Goal: Task Accomplishment & Management: Manage account settings

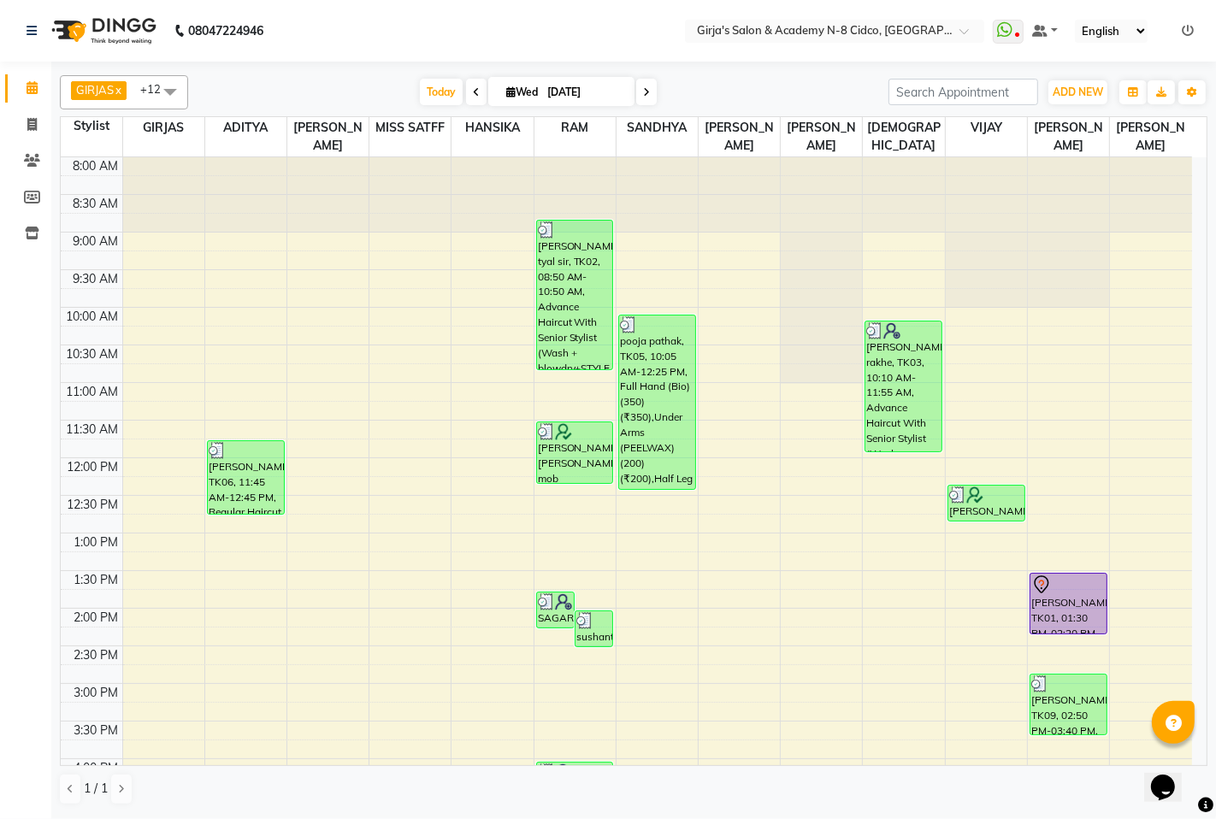
scroll to position [525, 0]
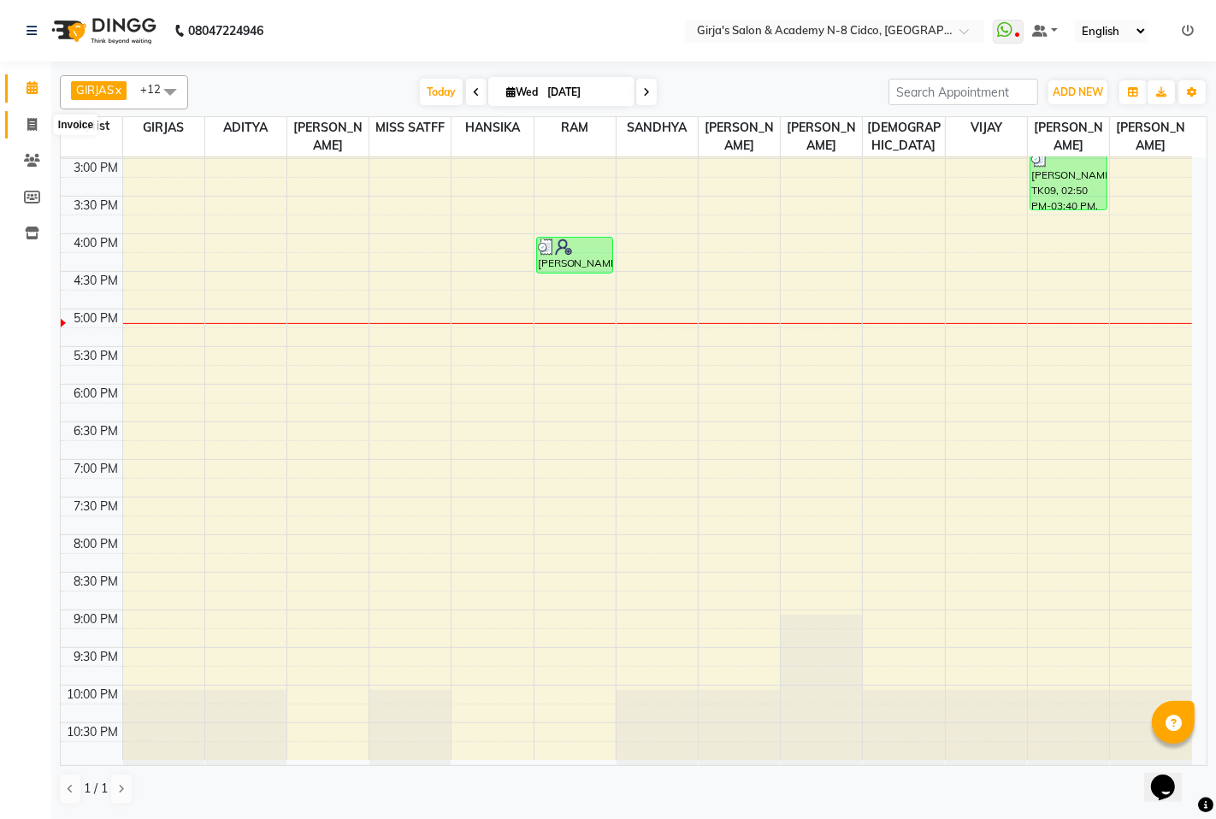
click at [29, 118] on icon at bounding box center [31, 124] width 9 height 13
select select "66"
select select "service"
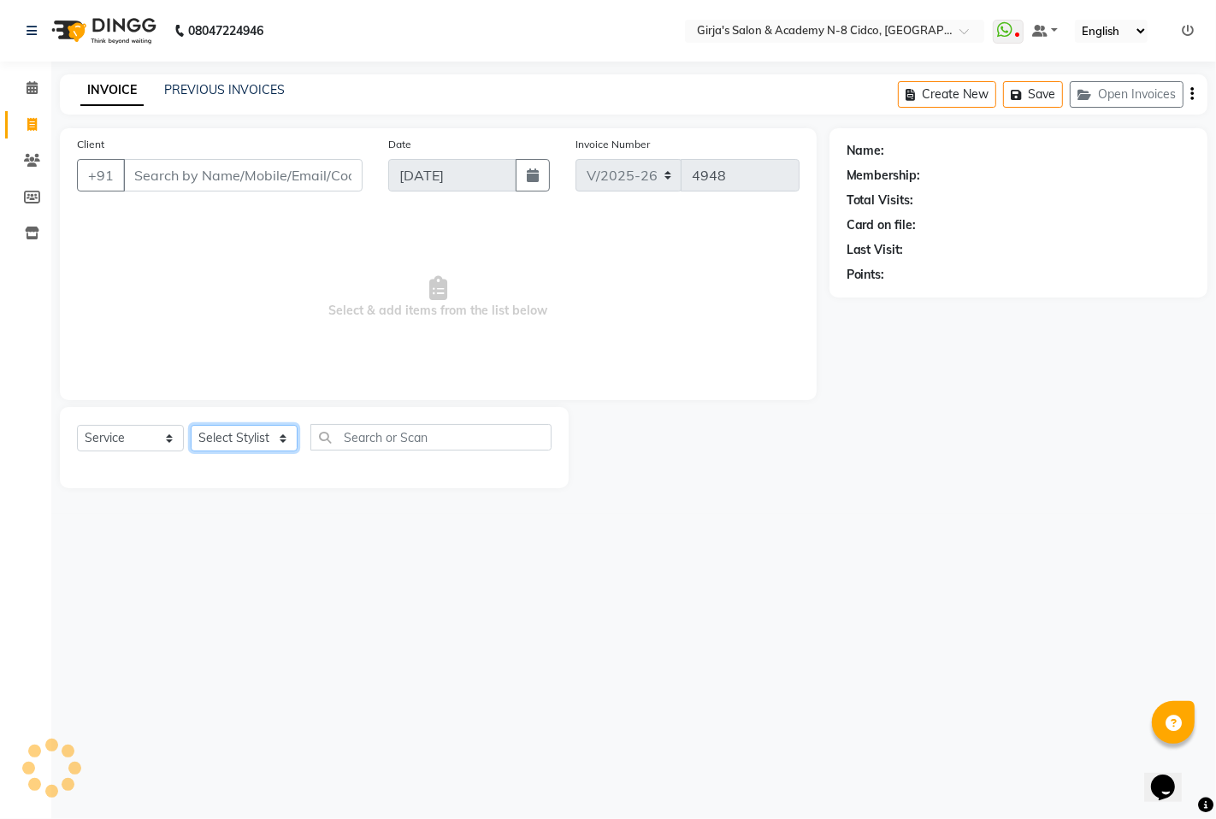
click at [235, 440] on select "Select Stylist" at bounding box center [244, 438] width 107 height 27
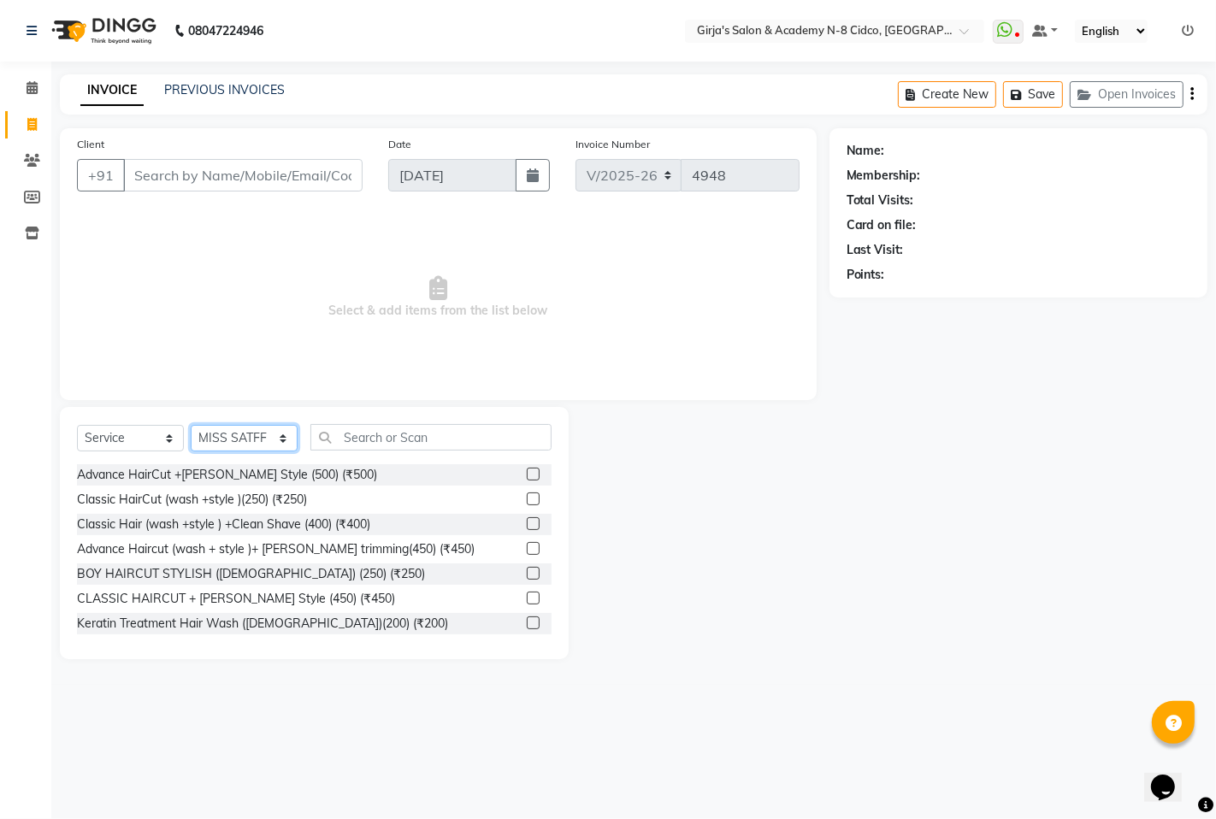
click at [236, 440] on select "Select Stylist ADITYA [PERSON_NAME] BEAUTY M GIRJAS [PERSON_NAME] MISS [PERSON_…" at bounding box center [244, 438] width 107 height 27
select select "34069"
click at [191, 426] on select "Select Stylist ADITYA [PERSON_NAME] BEAUTY M GIRJAS [PERSON_NAME] MISS [PERSON_…" at bounding box center [244, 438] width 107 height 27
click at [432, 419] on div "Select Service Product Membership Package Voucher Prepaid Gift Card Select Styl…" at bounding box center [314, 533] width 509 height 252
drag, startPoint x: 458, startPoint y: 428, endPoint x: 463, endPoint y: 441, distance: 13.5
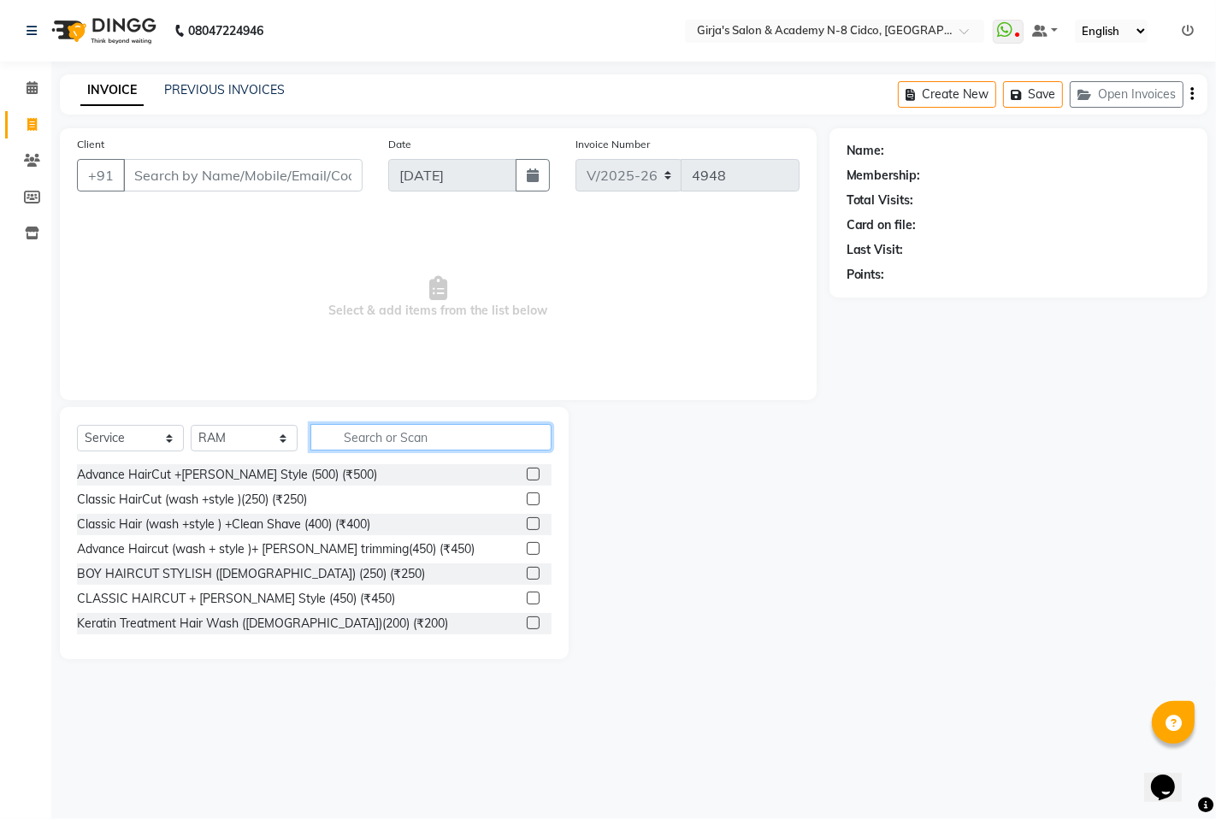
click at [460, 434] on input "text" at bounding box center [430, 437] width 241 height 27
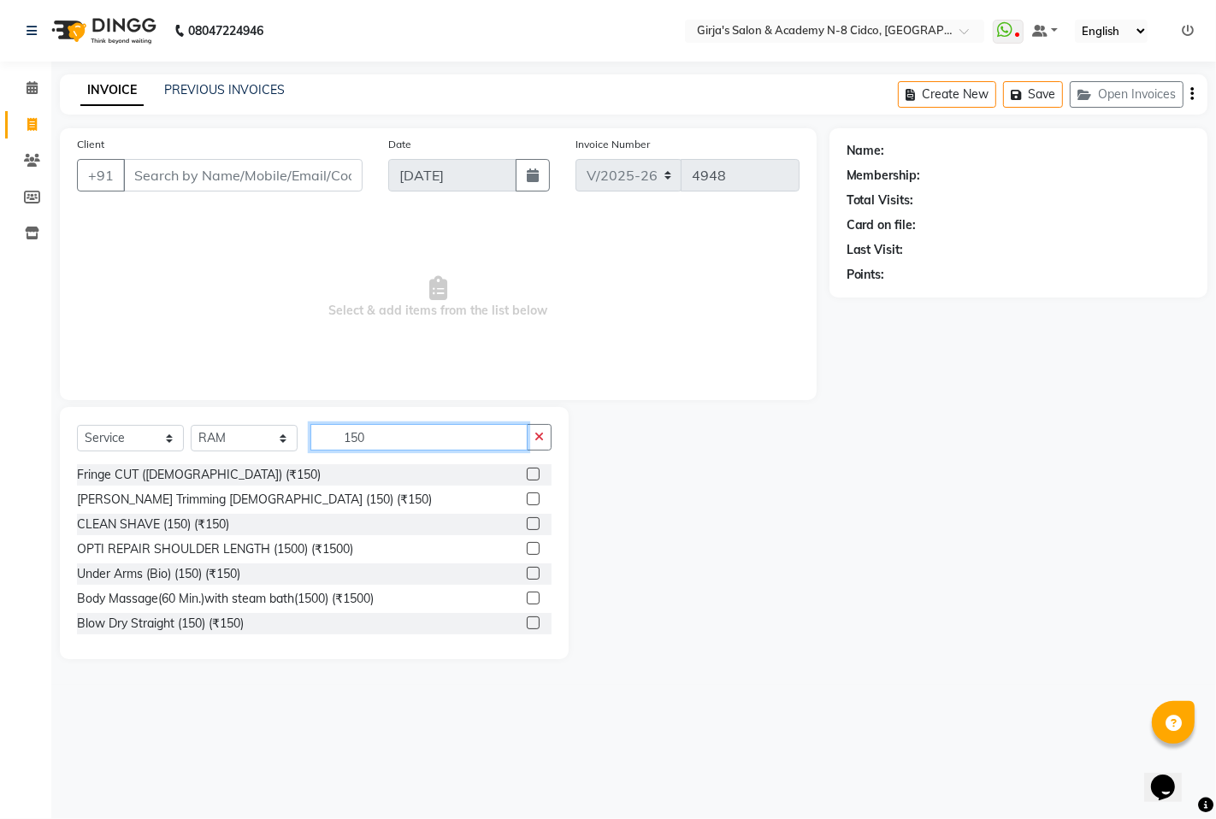
type input "150"
click at [527, 522] on label at bounding box center [533, 523] width 13 height 13
click at [527, 522] on input "checkbox" at bounding box center [532, 524] width 11 height 11
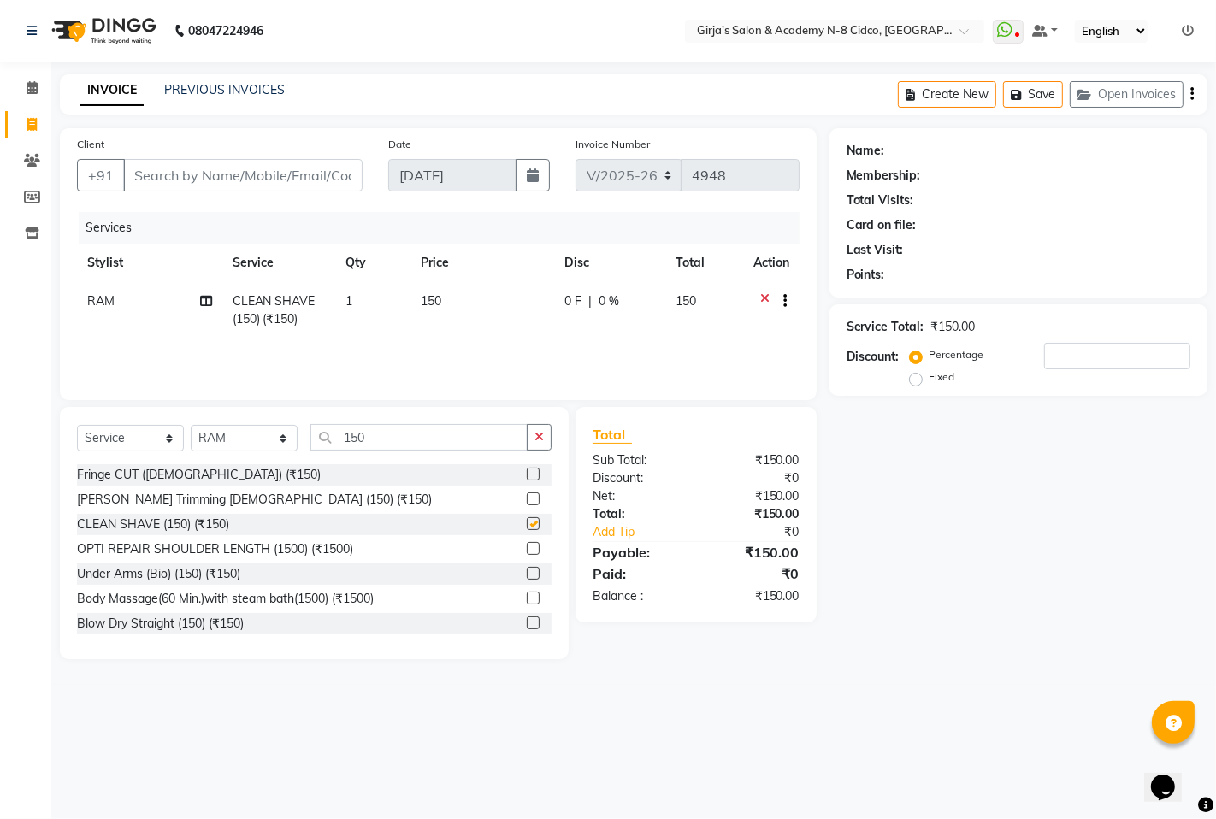
checkbox input "false"
click at [289, 182] on input "Client" at bounding box center [242, 175] width 239 height 32
type input "7"
type input "0"
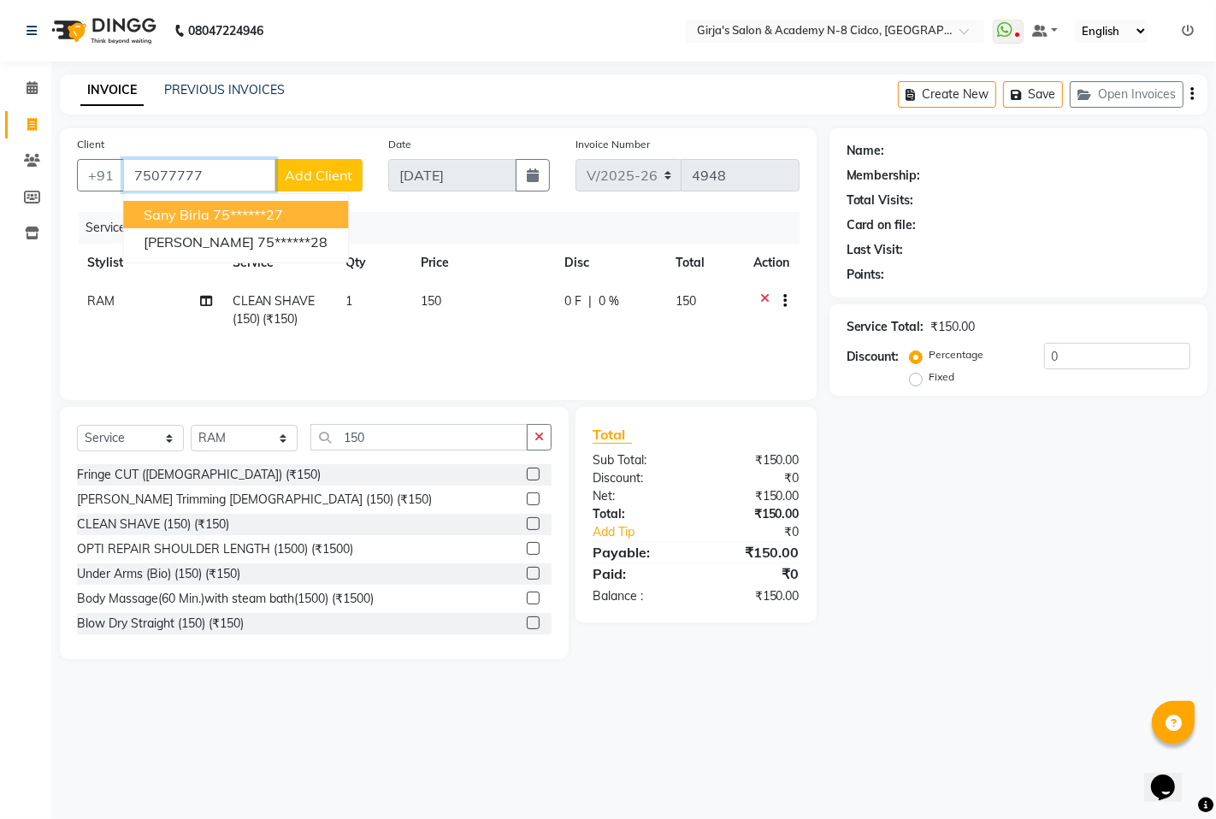
click at [286, 203] on button "sany birla 75******27" at bounding box center [235, 214] width 225 height 27
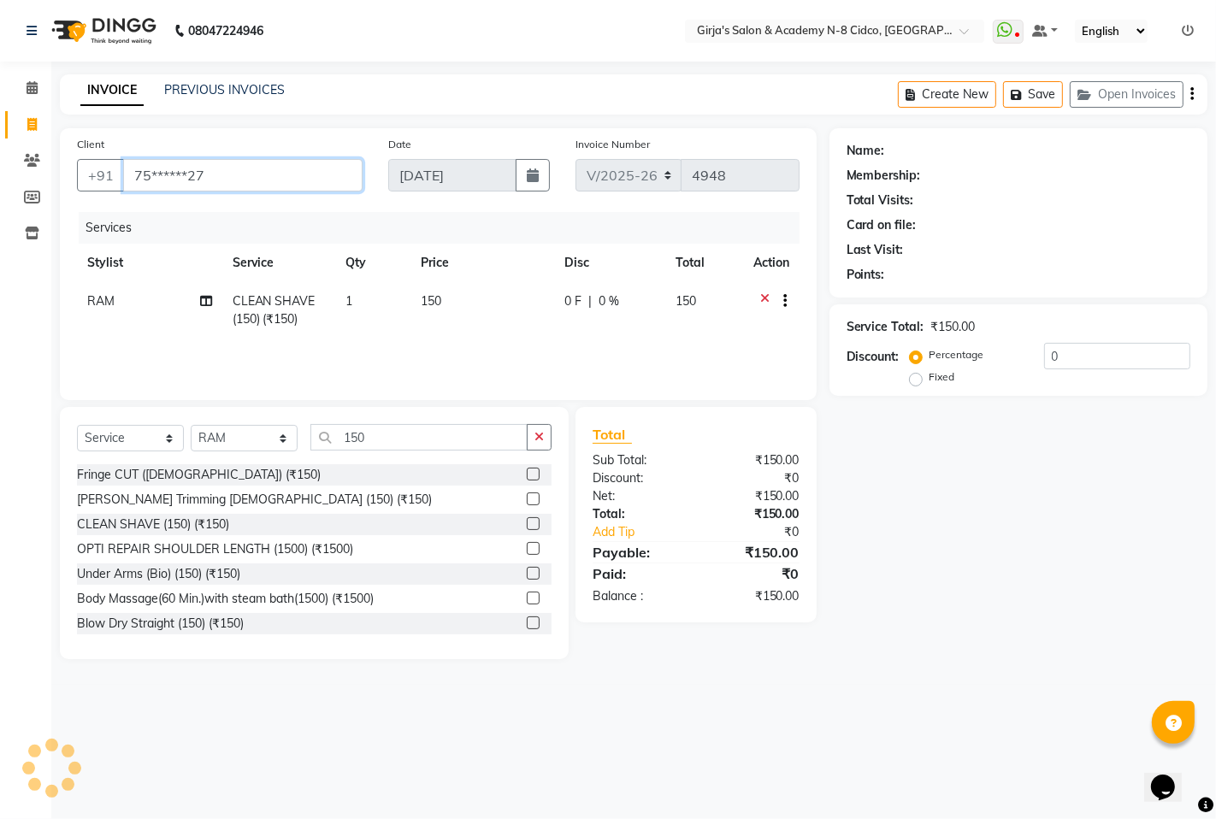
type input "75******27"
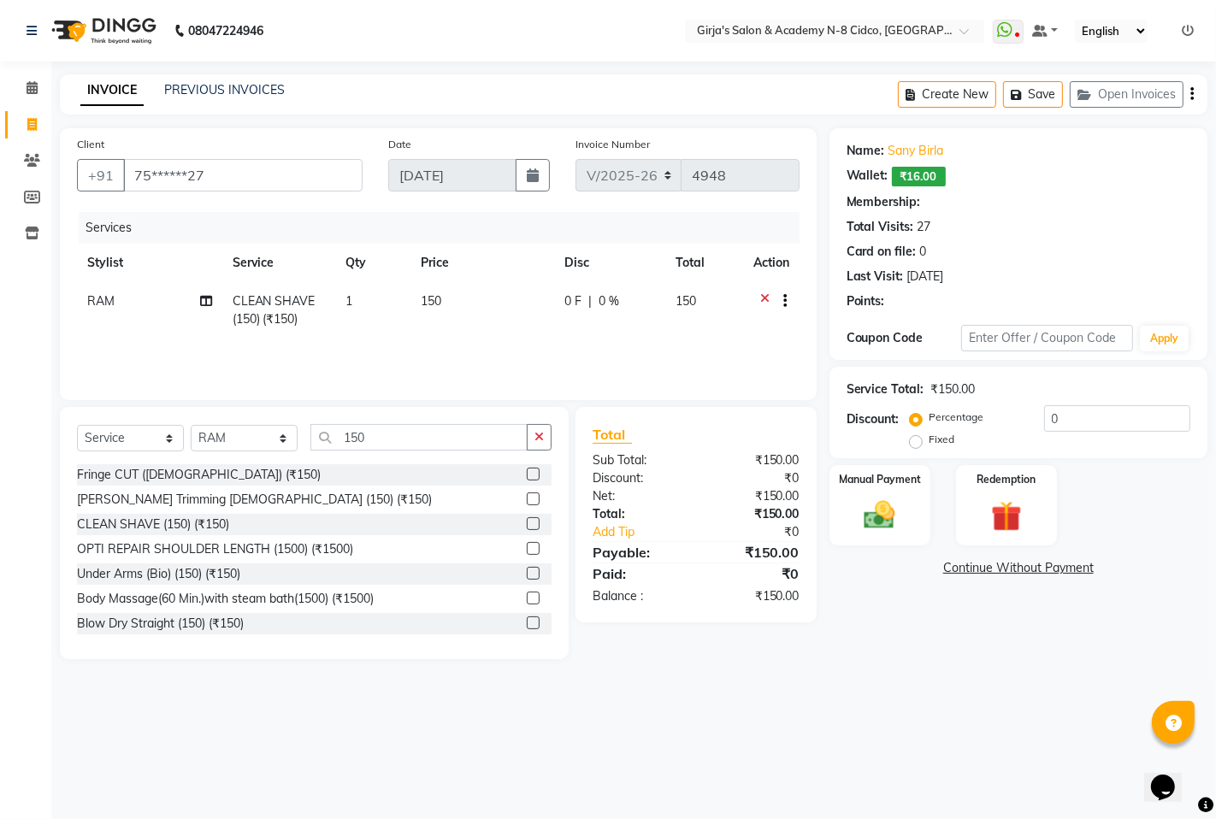
select select "1: Object"
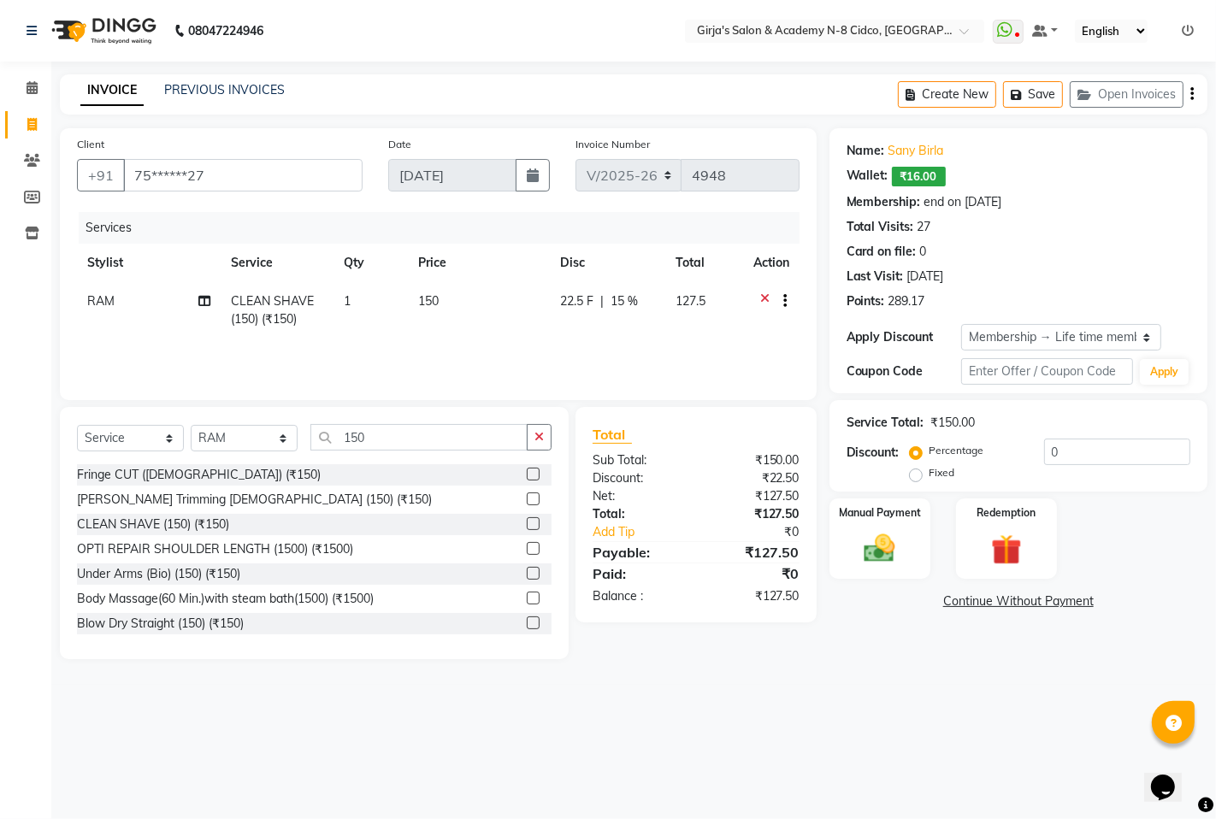
type input "15"
click at [876, 551] on img at bounding box center [879, 548] width 52 height 37
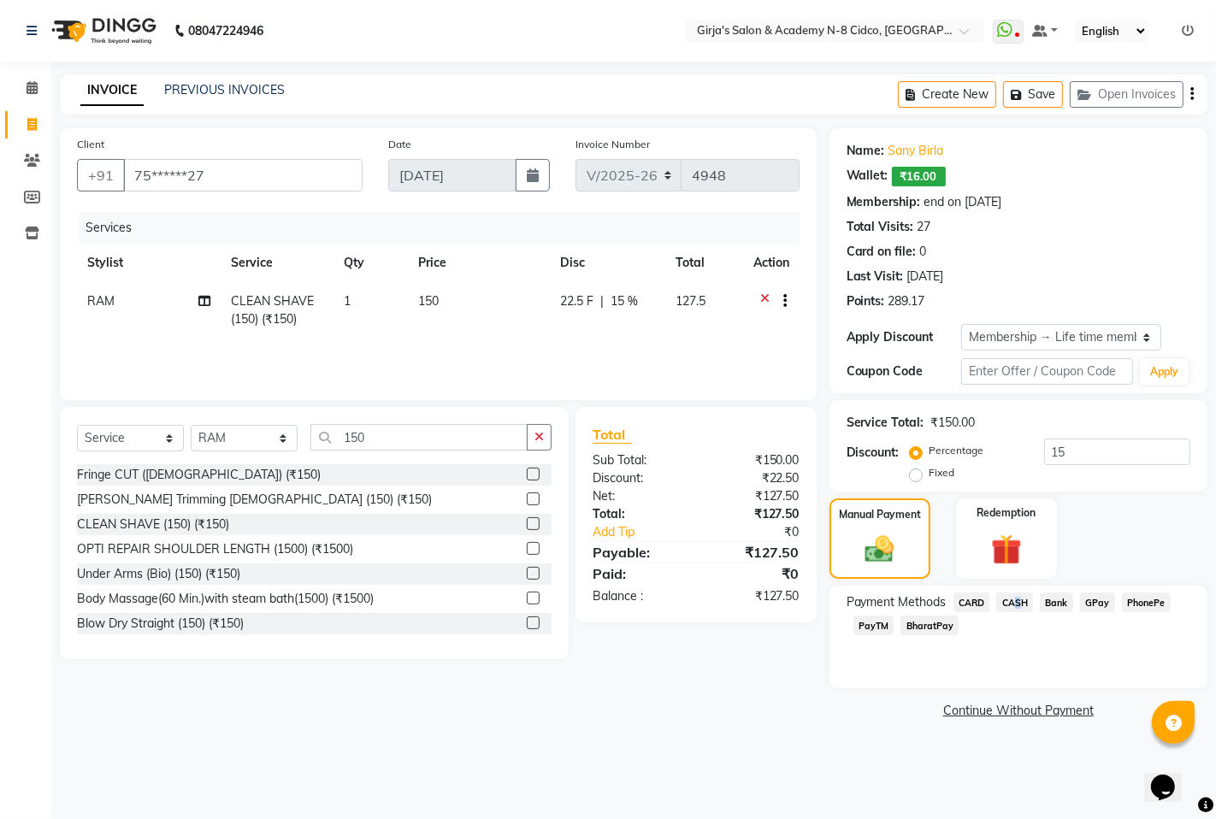
click at [1012, 601] on span "CASH" at bounding box center [1014, 603] width 37 height 20
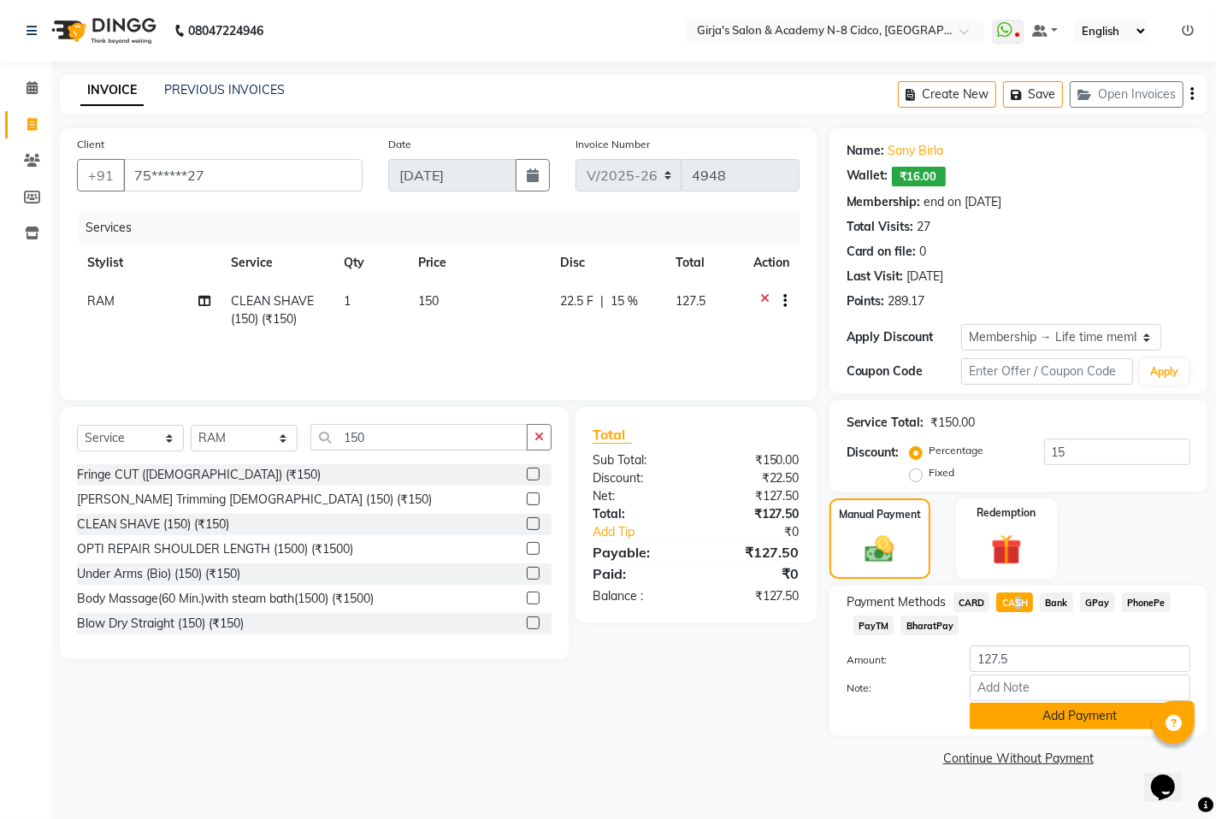
click at [1036, 718] on button "Add Payment" at bounding box center [1080, 716] width 221 height 27
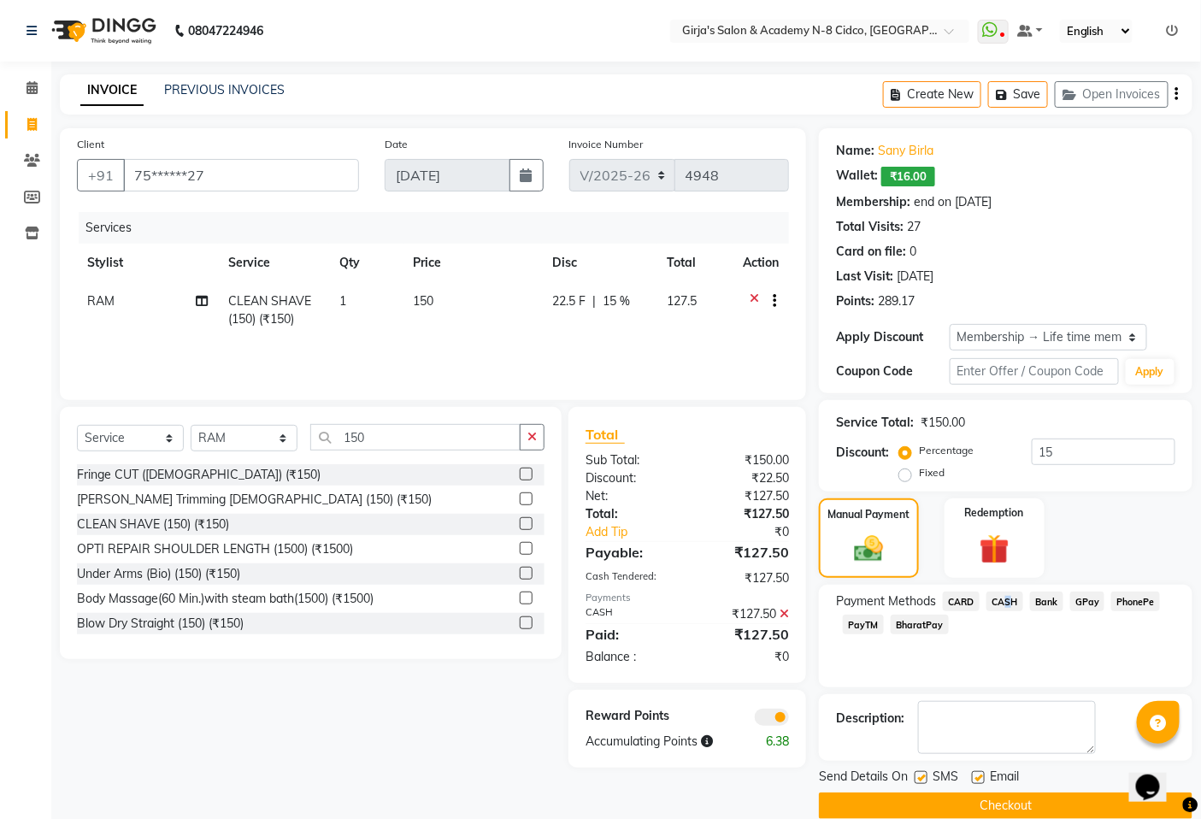
click at [1037, 805] on button "Checkout" at bounding box center [1006, 806] width 374 height 27
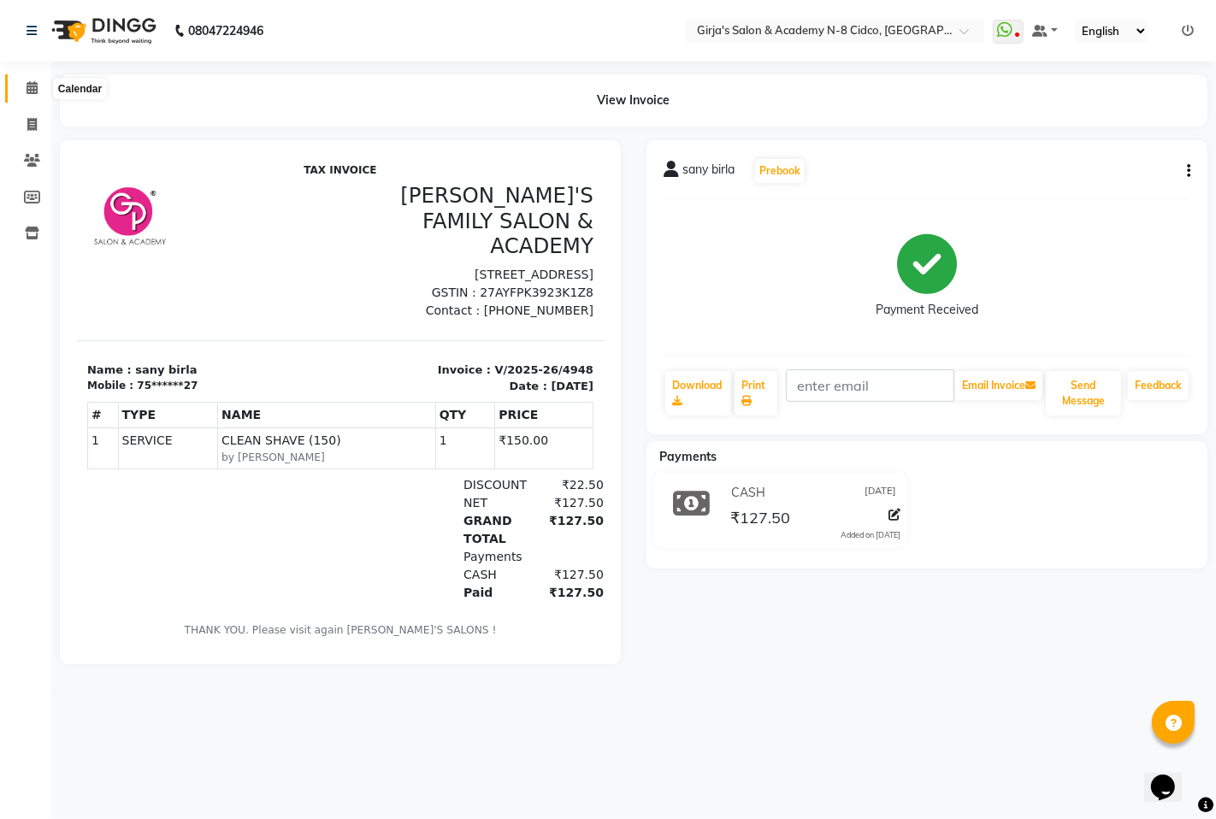
click at [20, 88] on span at bounding box center [32, 89] width 30 height 20
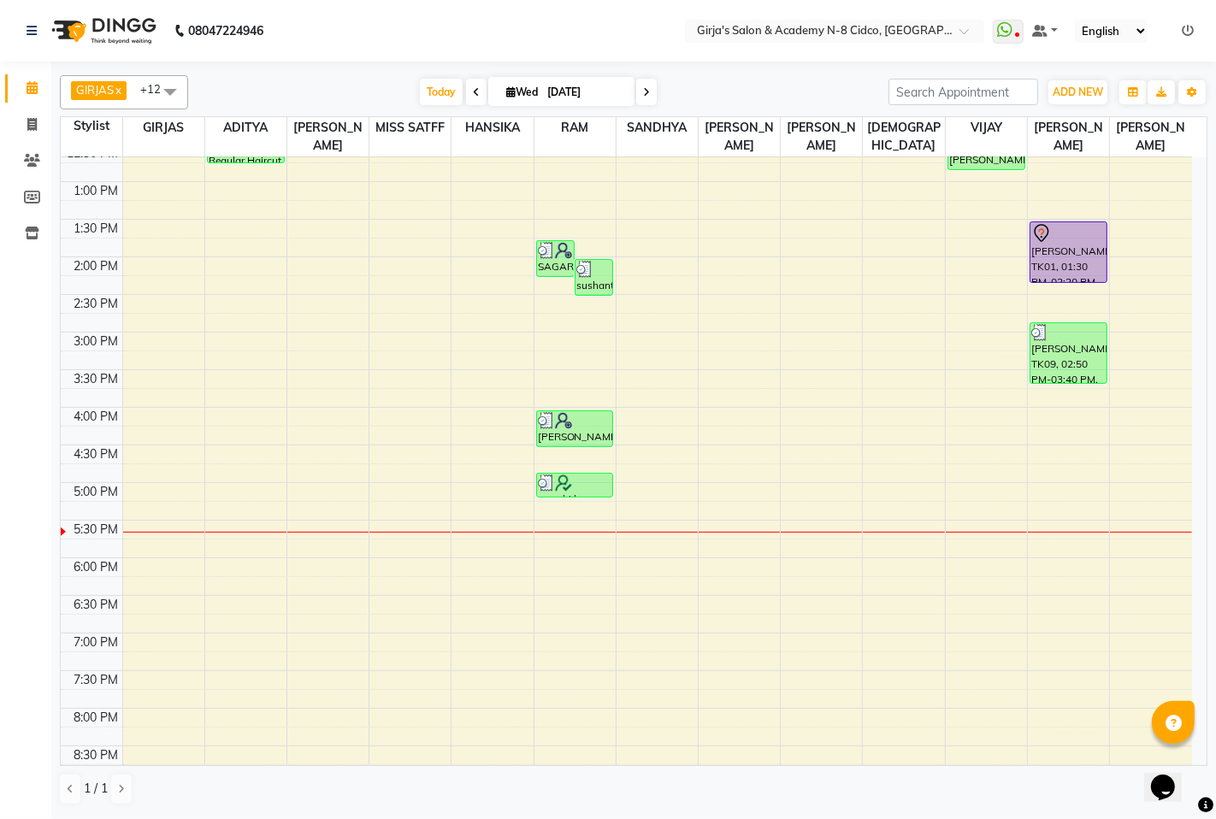
scroll to position [525, 0]
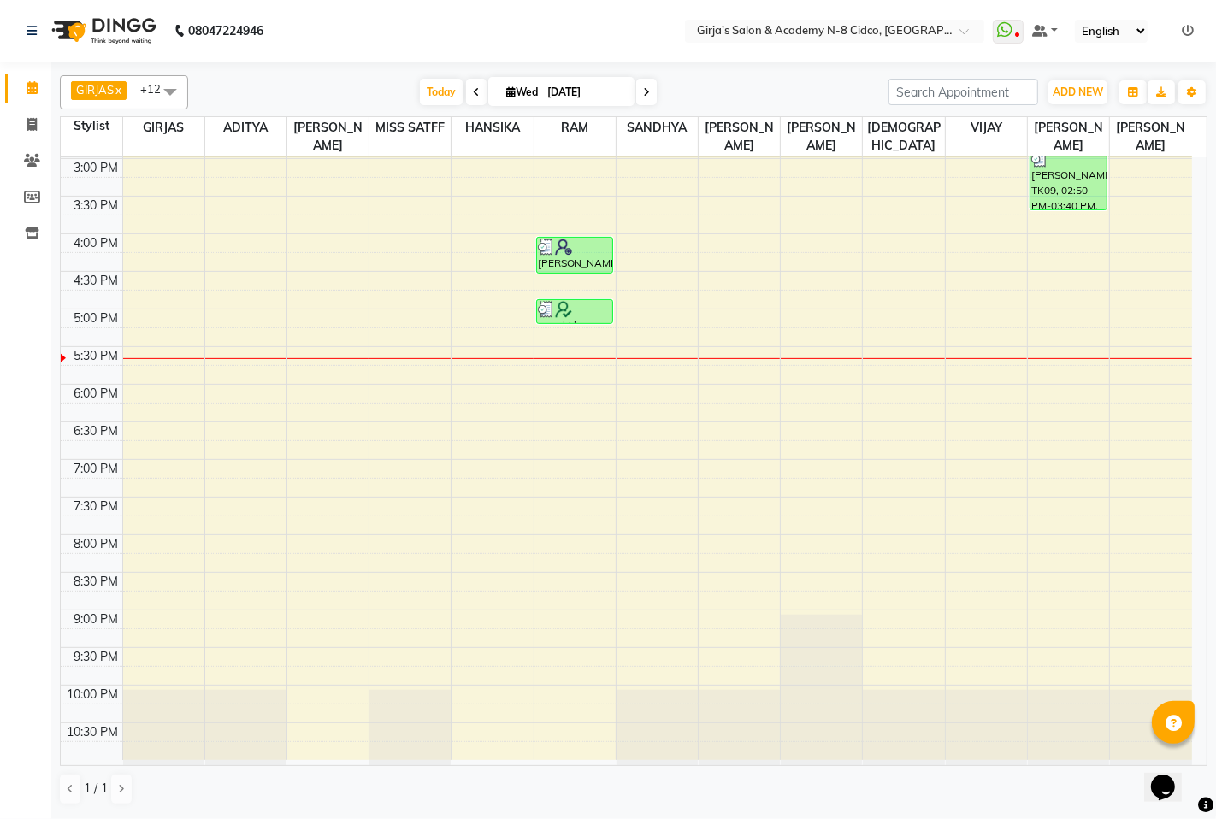
click at [345, 377] on div "8:00 AM 8:30 AM 9:00 AM 9:30 AM 10:00 AM 10:30 AM 11:00 AM 11:30 AM 12:00 PM 12…" at bounding box center [626, 196] width 1131 height 1128
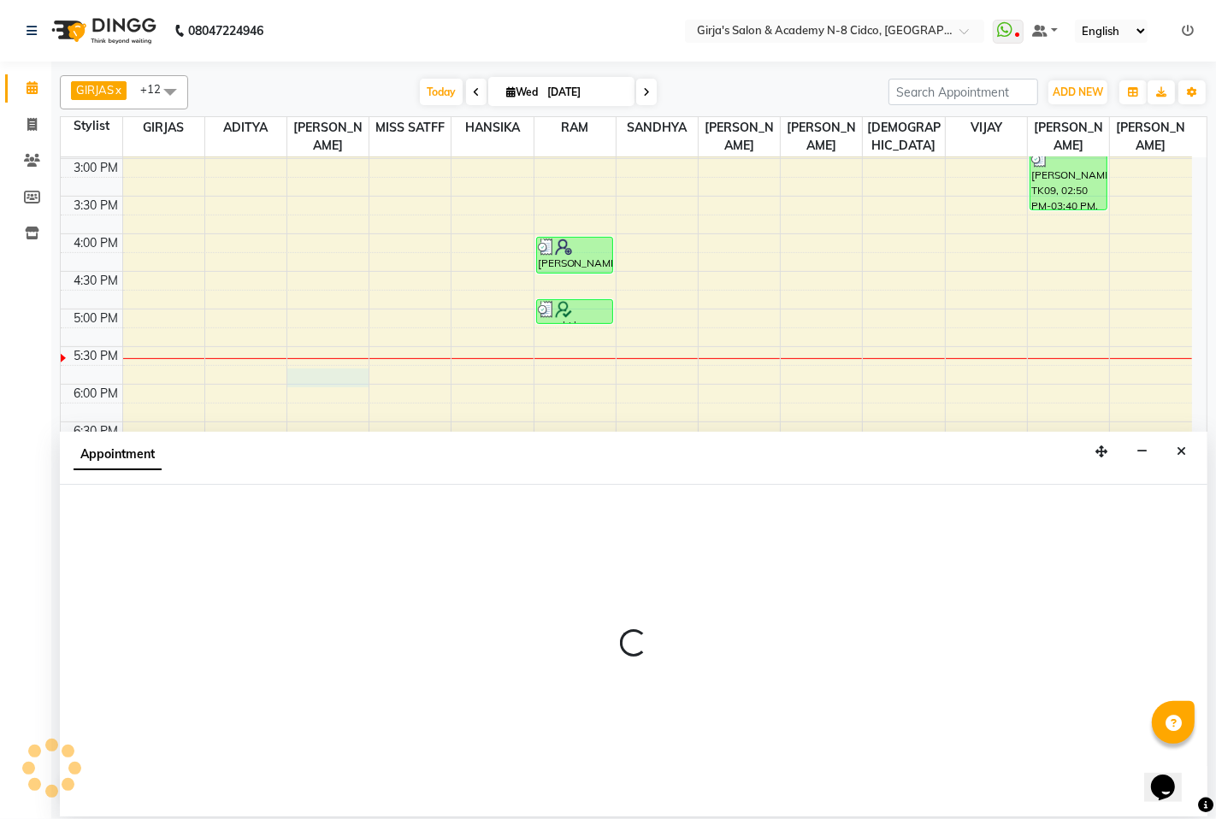
select select "28785"
select select "tentative"
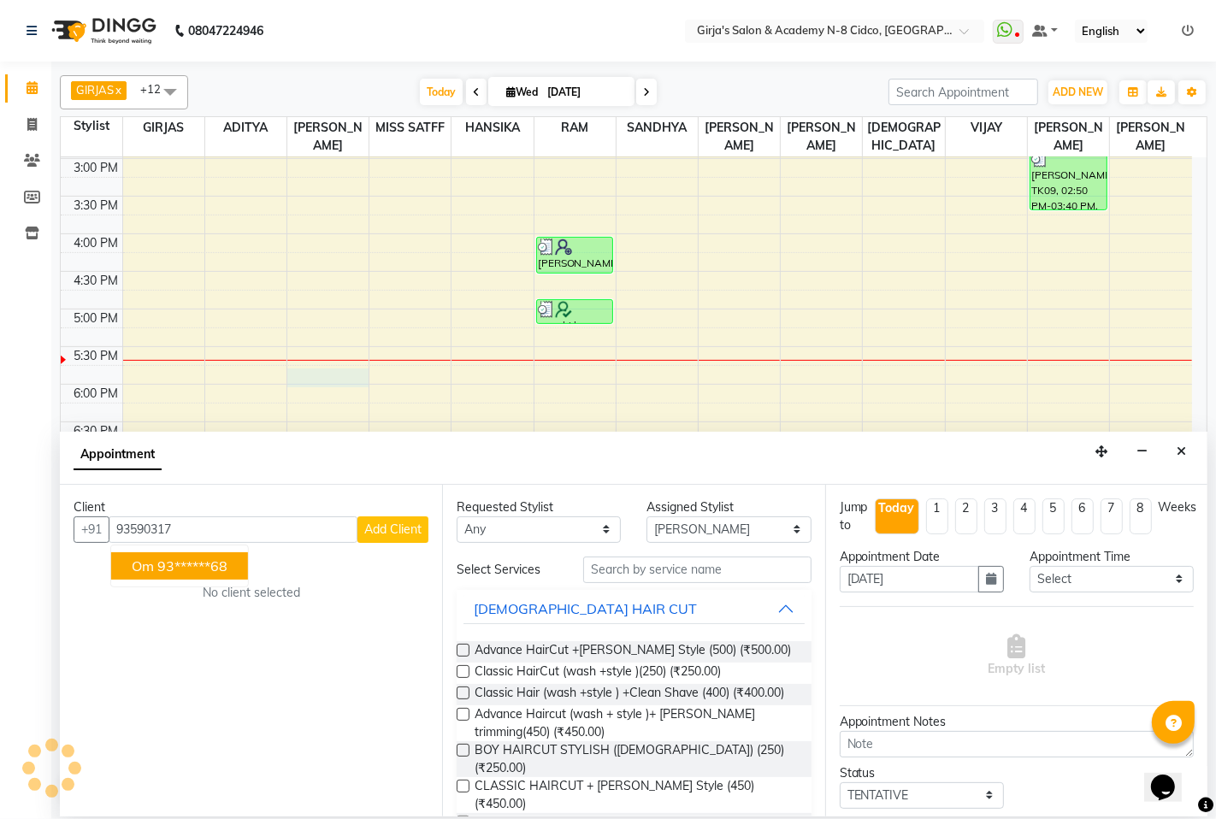
click at [189, 565] on ngb-highlight "93******68" at bounding box center [192, 565] width 70 height 17
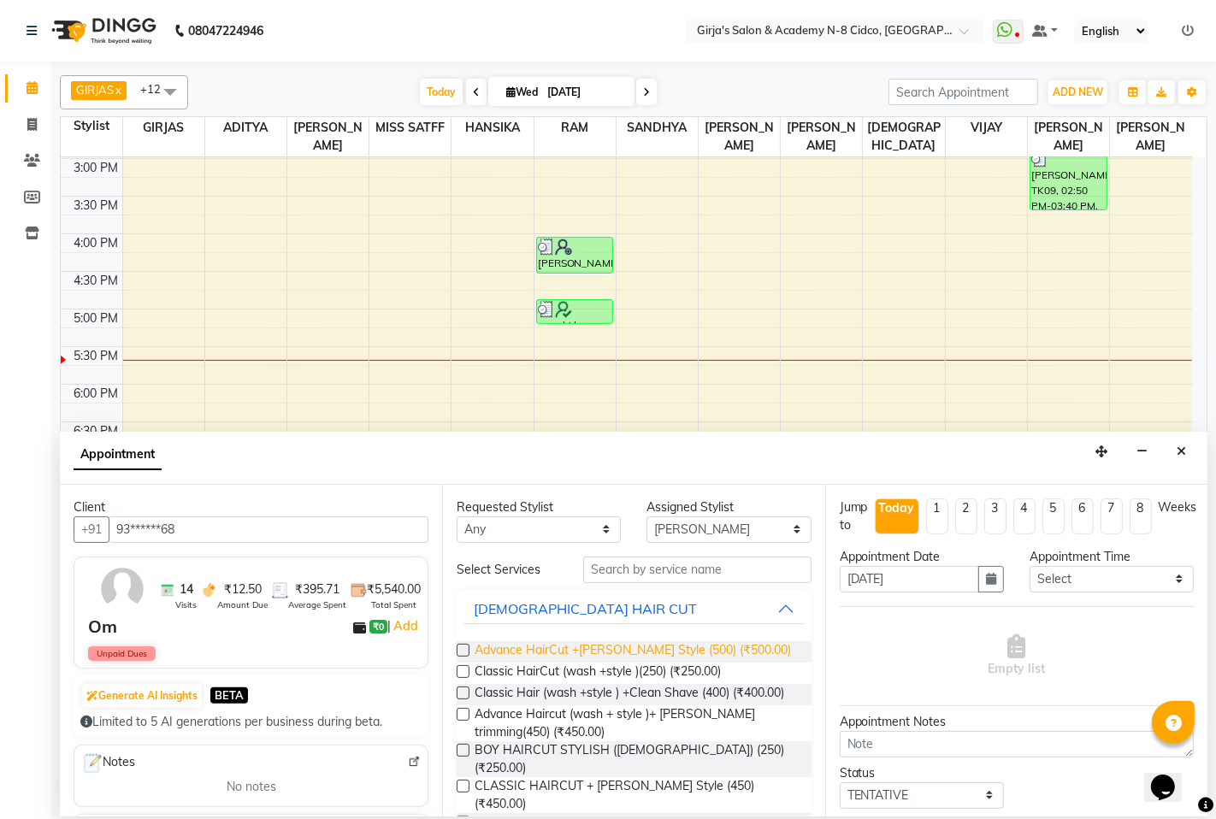
type input "93******68"
click at [599, 641] on span "Advance HairCut +[PERSON_NAME] Style (500) (₹500.00)" at bounding box center [633, 651] width 316 height 21
checkbox input "false"
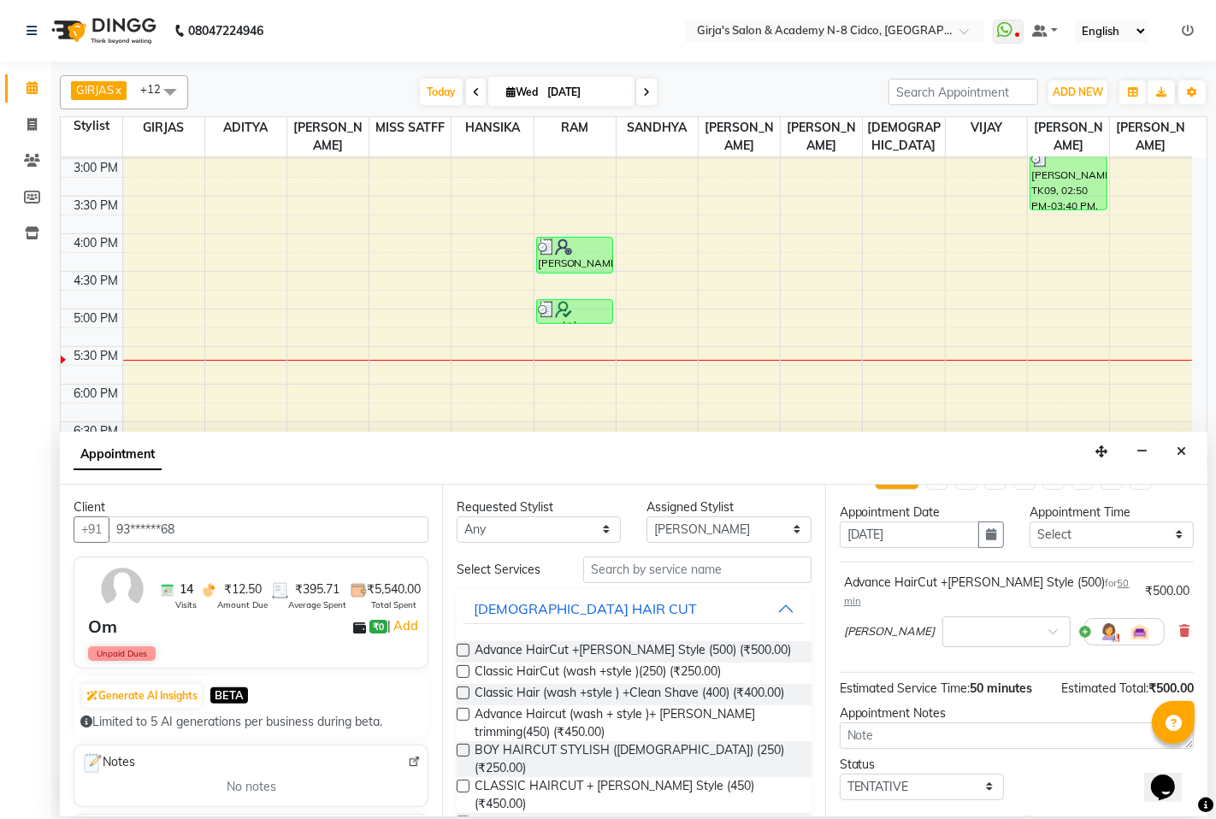
scroll to position [0, 0]
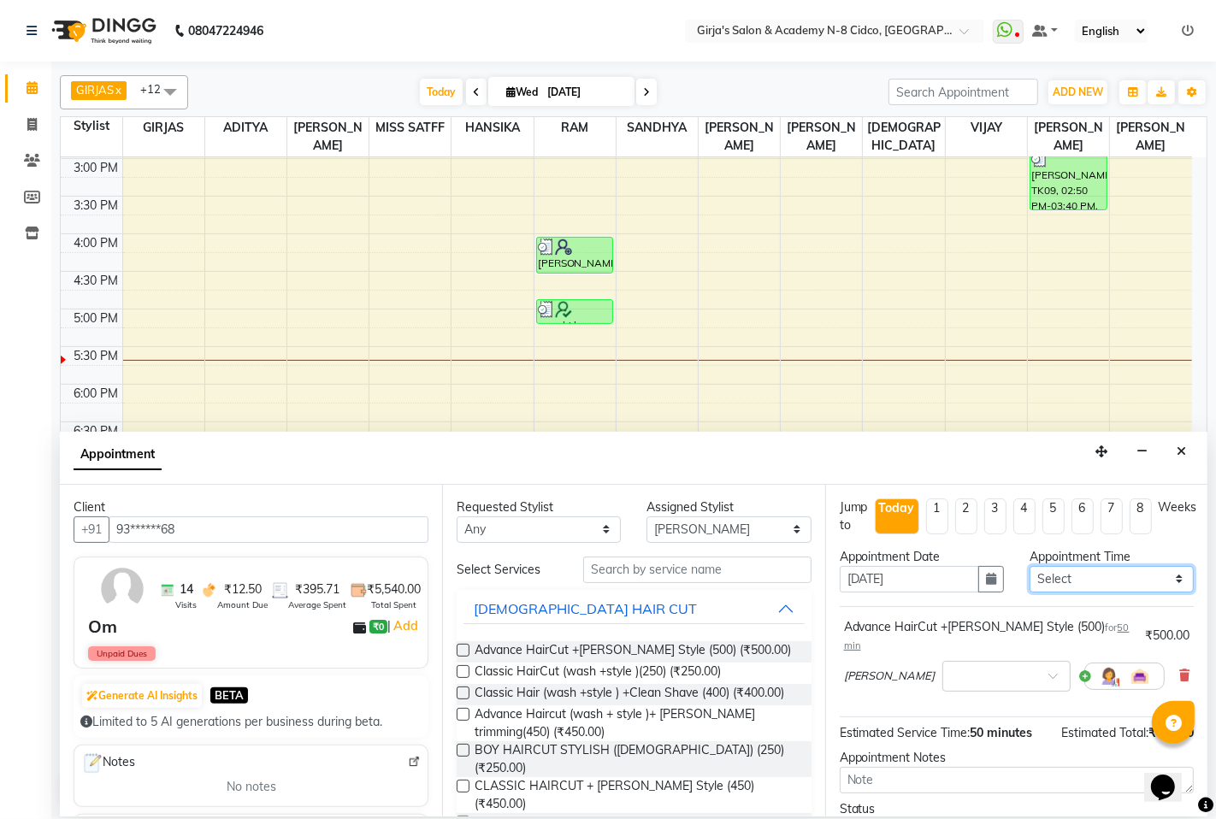
click at [1080, 580] on select "Select 09:00 AM 09:30 AM 10:00 AM 10:30 AM 11:00 AM 11:30 AM 12:00 PM 12:30 PM …" at bounding box center [1111, 579] width 164 height 27
select select "1080"
click at [1029, 566] on select "Select 09:00 AM 09:30 AM 10:00 AM 10:30 AM 11:00 AM 11:30 AM 12:00 PM 12:30 PM …" at bounding box center [1111, 579] width 164 height 27
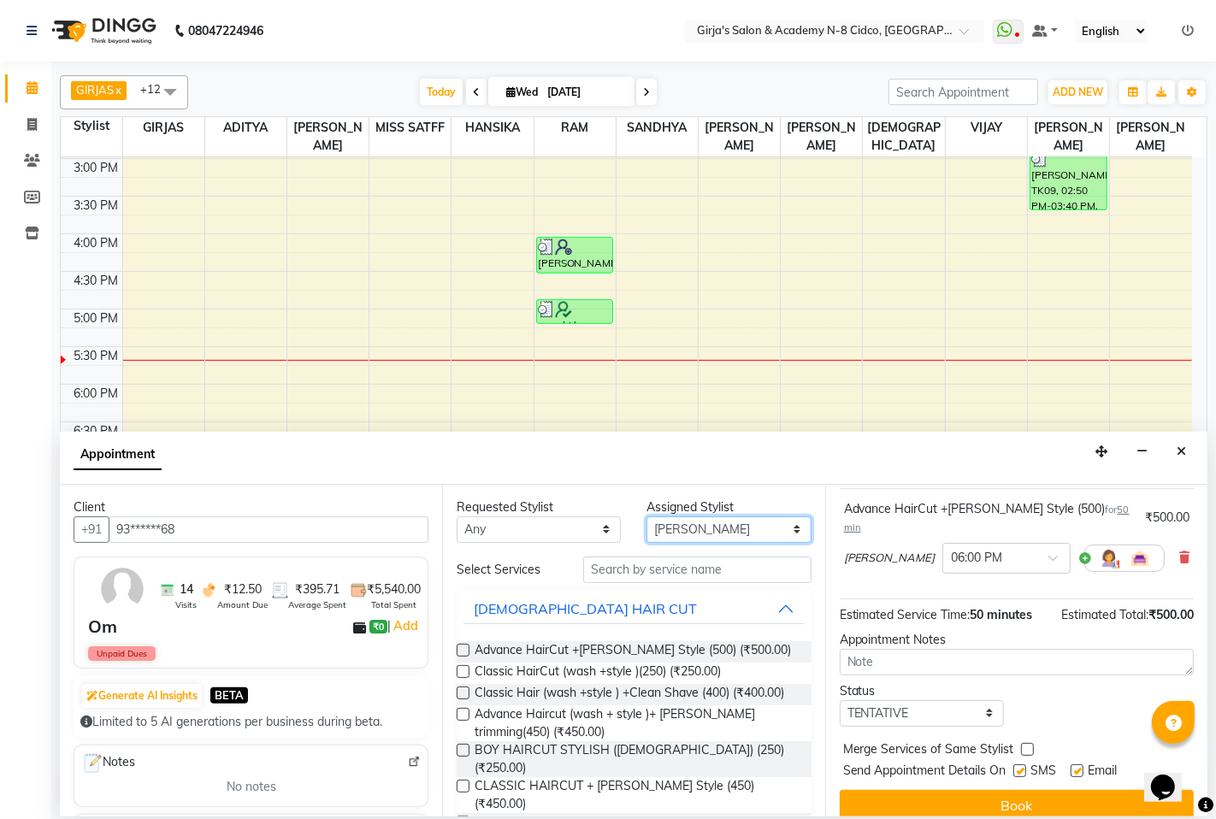
click at [660, 524] on select "Select [PERSON_NAME] GIRJAS HANSIKA MISS SATFF RAM [PERSON_NAME] SANDHYA [PERSO…" at bounding box center [728, 529] width 164 height 27
select select "40690"
click at [646, 516] on select "Select [PERSON_NAME] GIRJAS HANSIKA MISS SATFF RAM [PERSON_NAME] SANDHYA [PERSO…" at bounding box center [728, 529] width 164 height 27
click at [595, 641] on span "Advance HairCut +[PERSON_NAME] Style (500) (₹500.00)" at bounding box center [633, 651] width 316 height 21
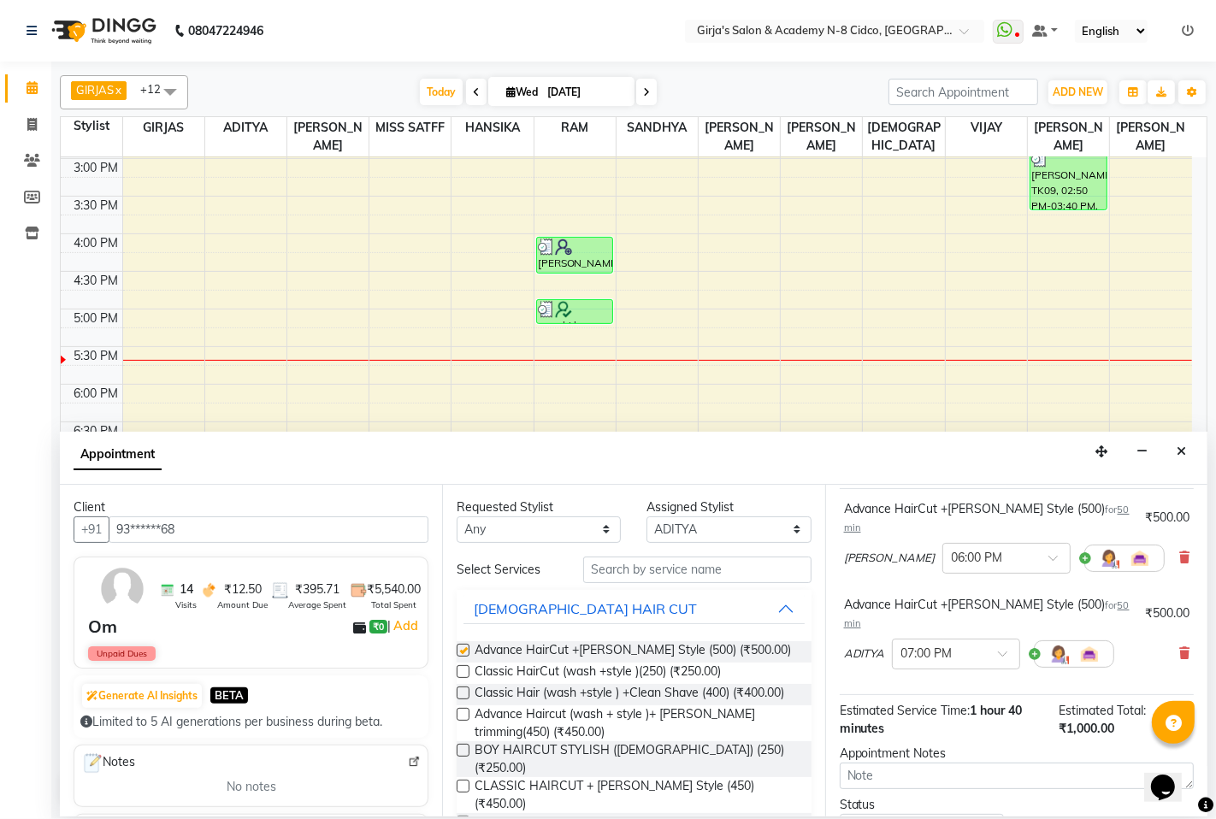
checkbox input "false"
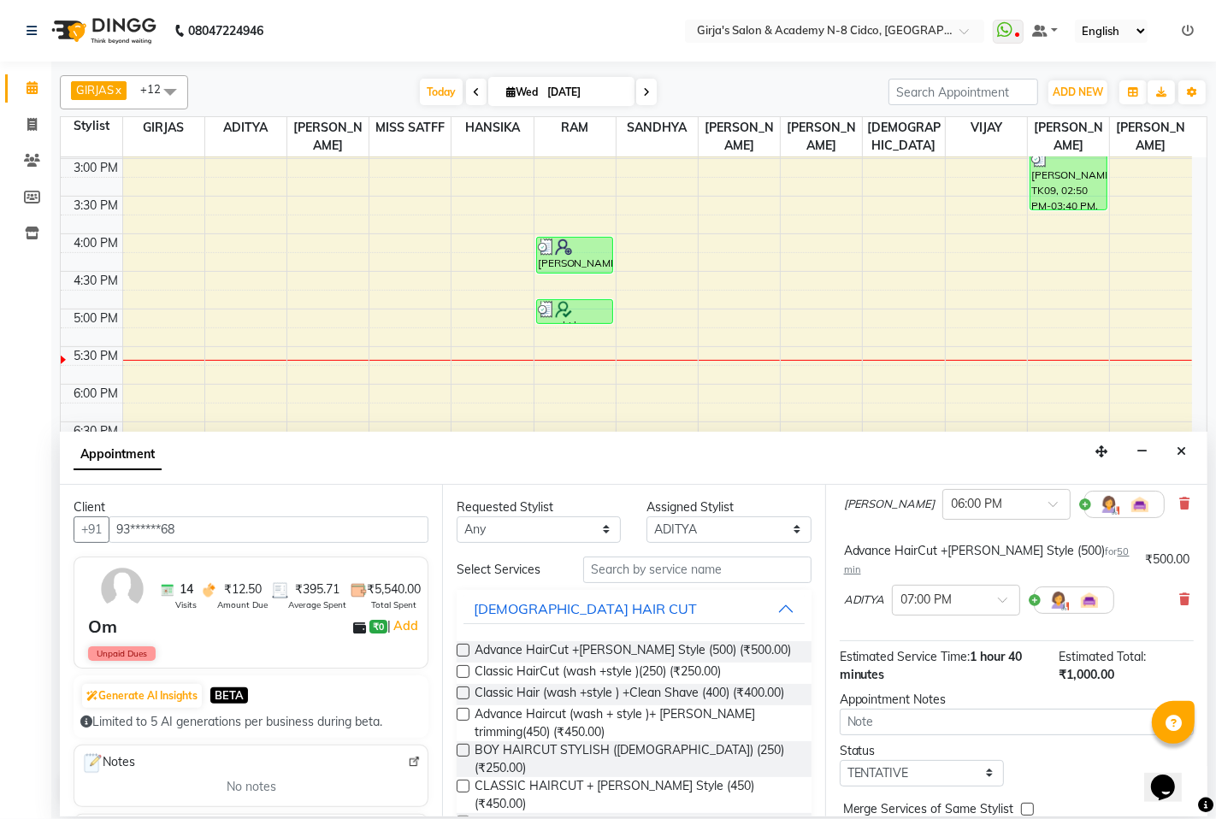
scroll to position [214, 0]
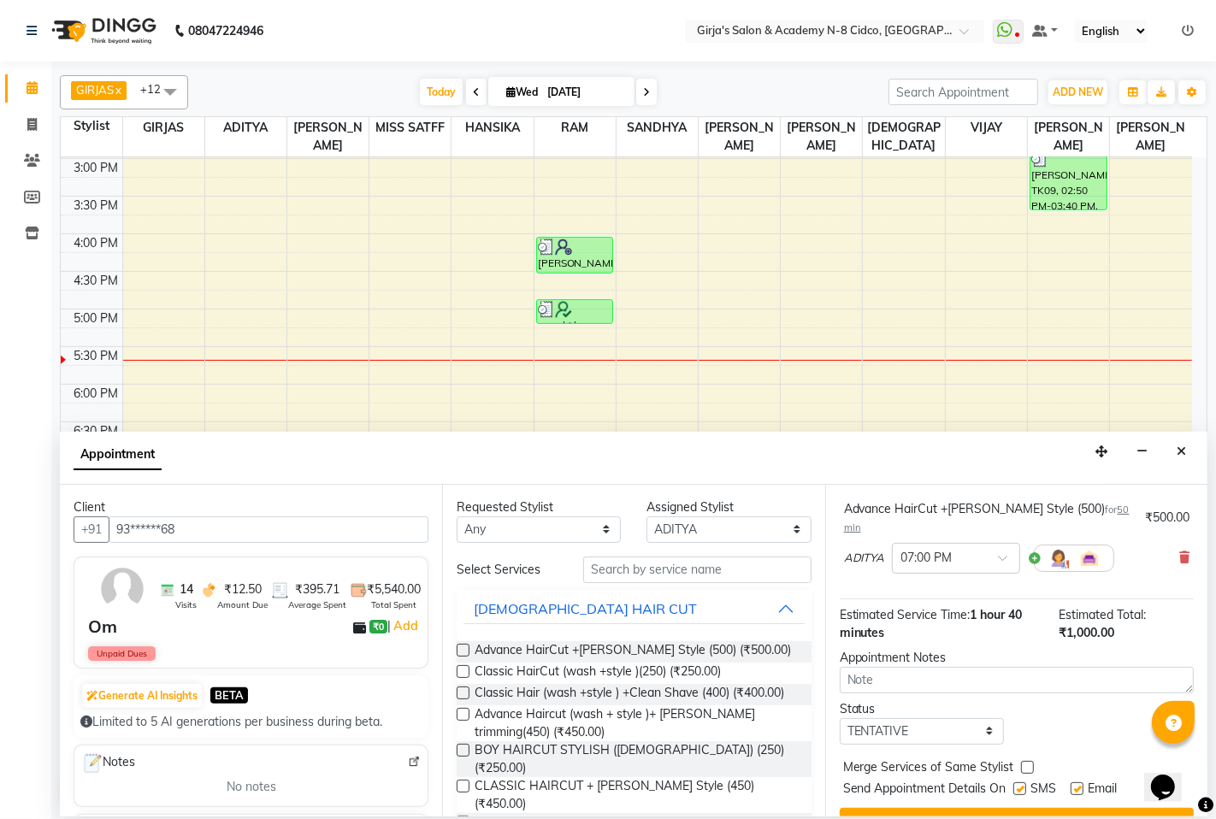
click at [983, 808] on button "Book" at bounding box center [1017, 823] width 354 height 31
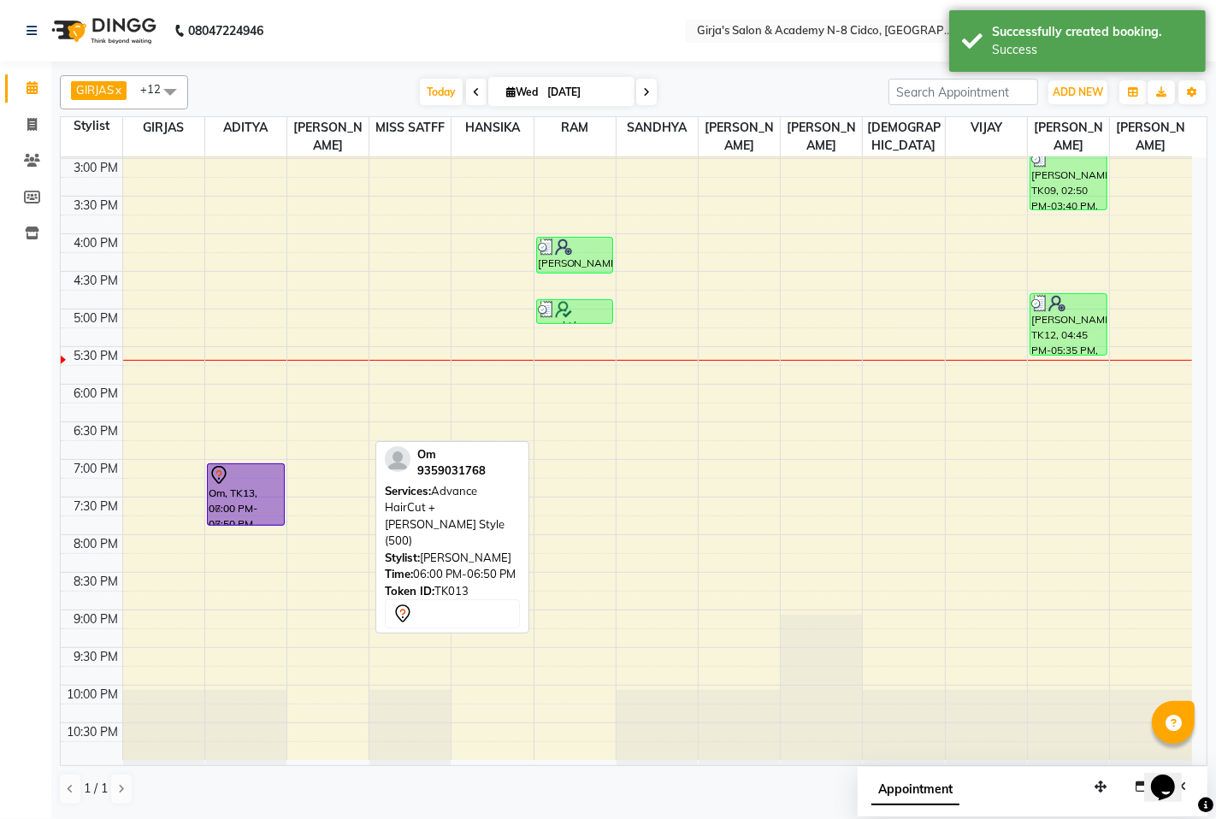
drag, startPoint x: 340, startPoint y: 422, endPoint x: 227, endPoint y: 499, distance: 136.6
click at [227, 499] on tr "rina vikhnkar, TK06, 11:45 AM-12:45 PM, Regular Haircut + Blowdry [DEMOGRAPHIC_…" at bounding box center [626, 196] width 1131 height 1128
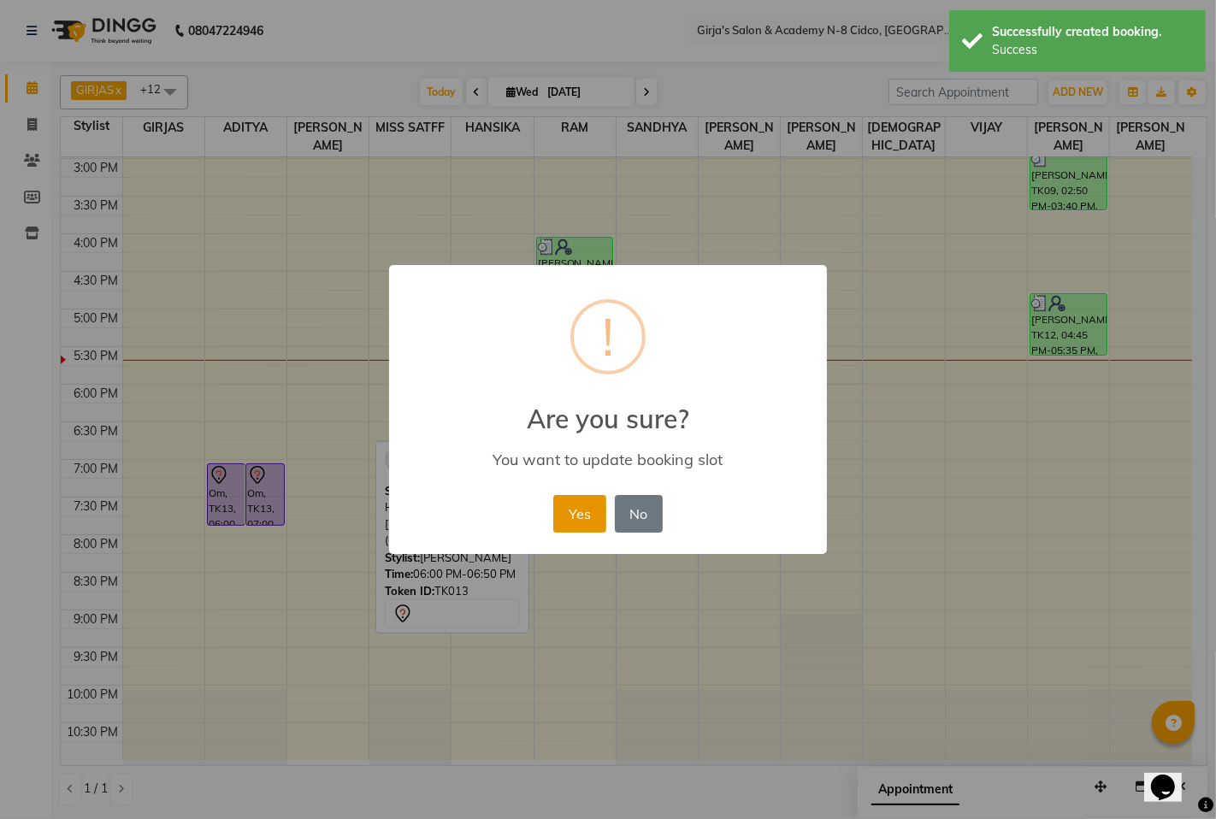
click at [576, 510] on button "Yes" at bounding box center [579, 514] width 52 height 38
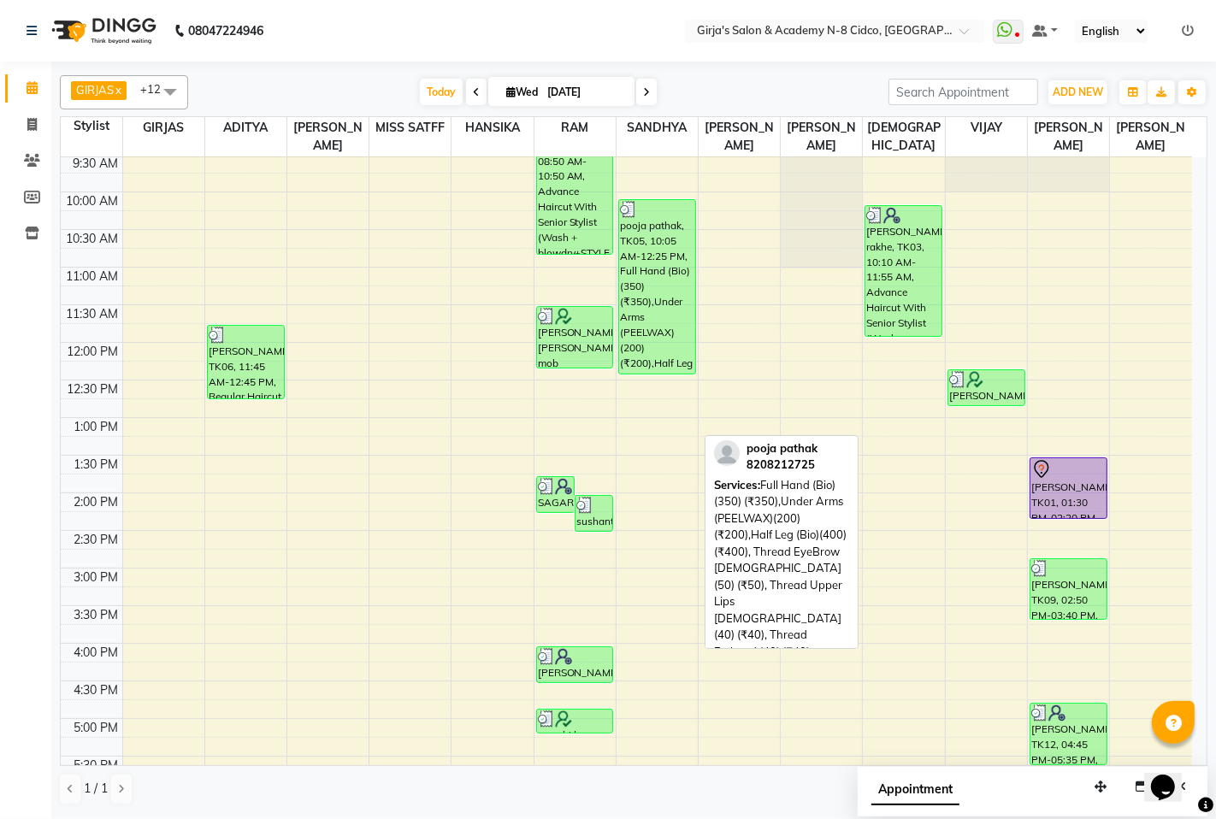
scroll to position [0, 0]
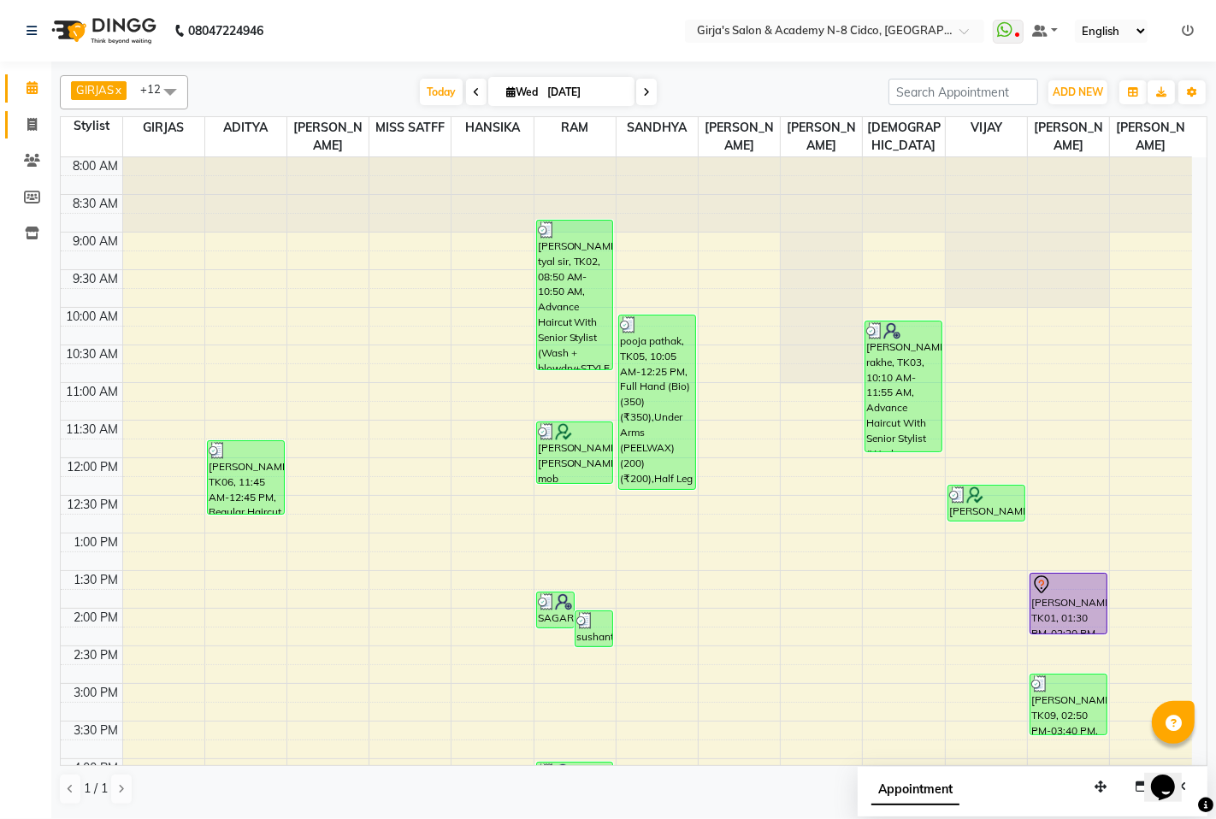
click at [27, 129] on icon at bounding box center [31, 124] width 9 height 13
select select "service"
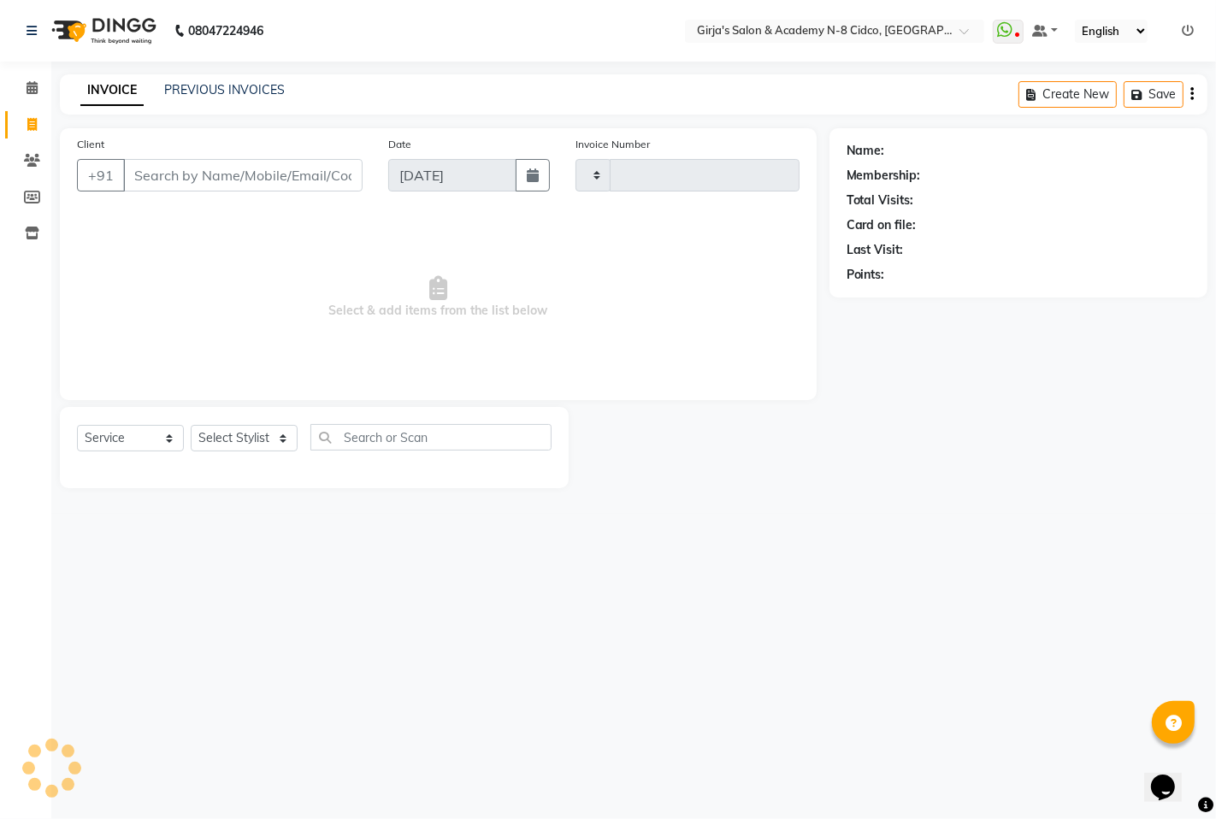
type input "4951"
select select "66"
click at [169, 174] on input "Client" at bounding box center [242, 175] width 239 height 32
select select "66554"
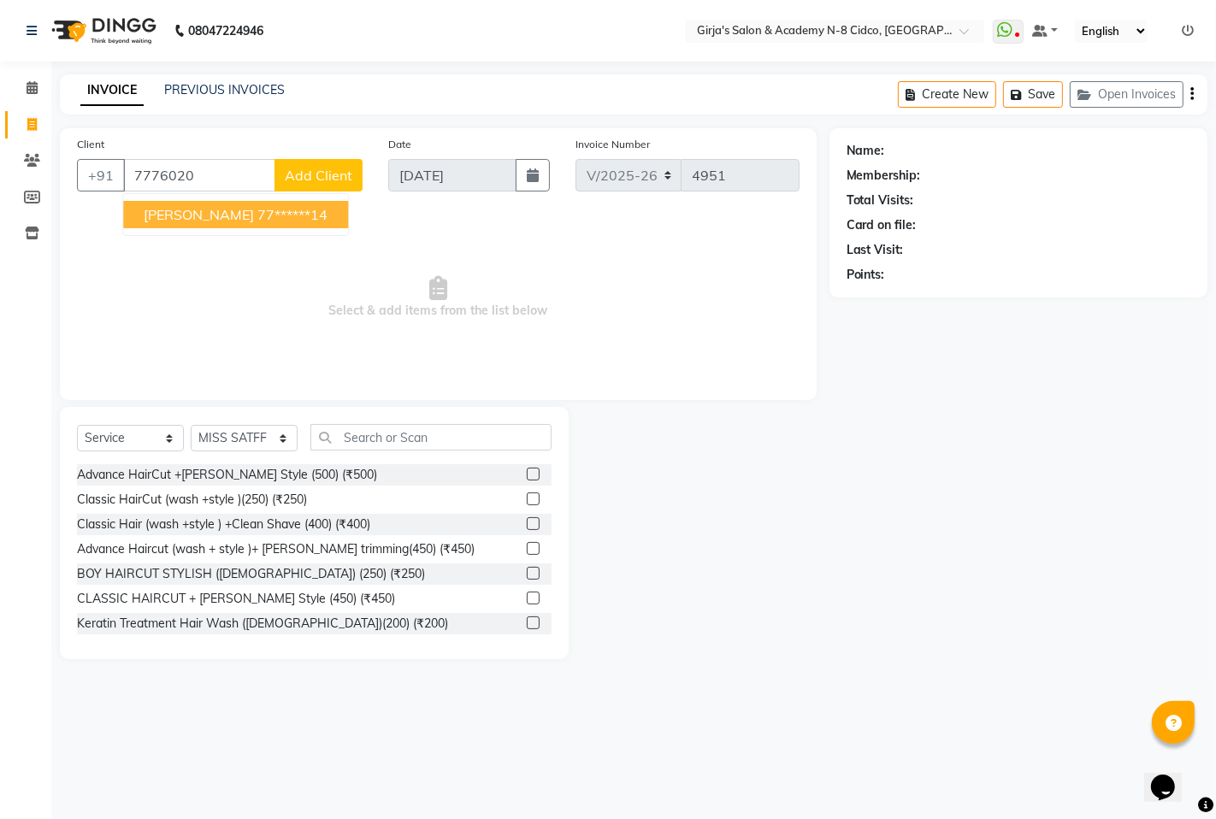
click at [186, 214] on span "[PERSON_NAME]" at bounding box center [199, 214] width 110 height 17
type input "77******14"
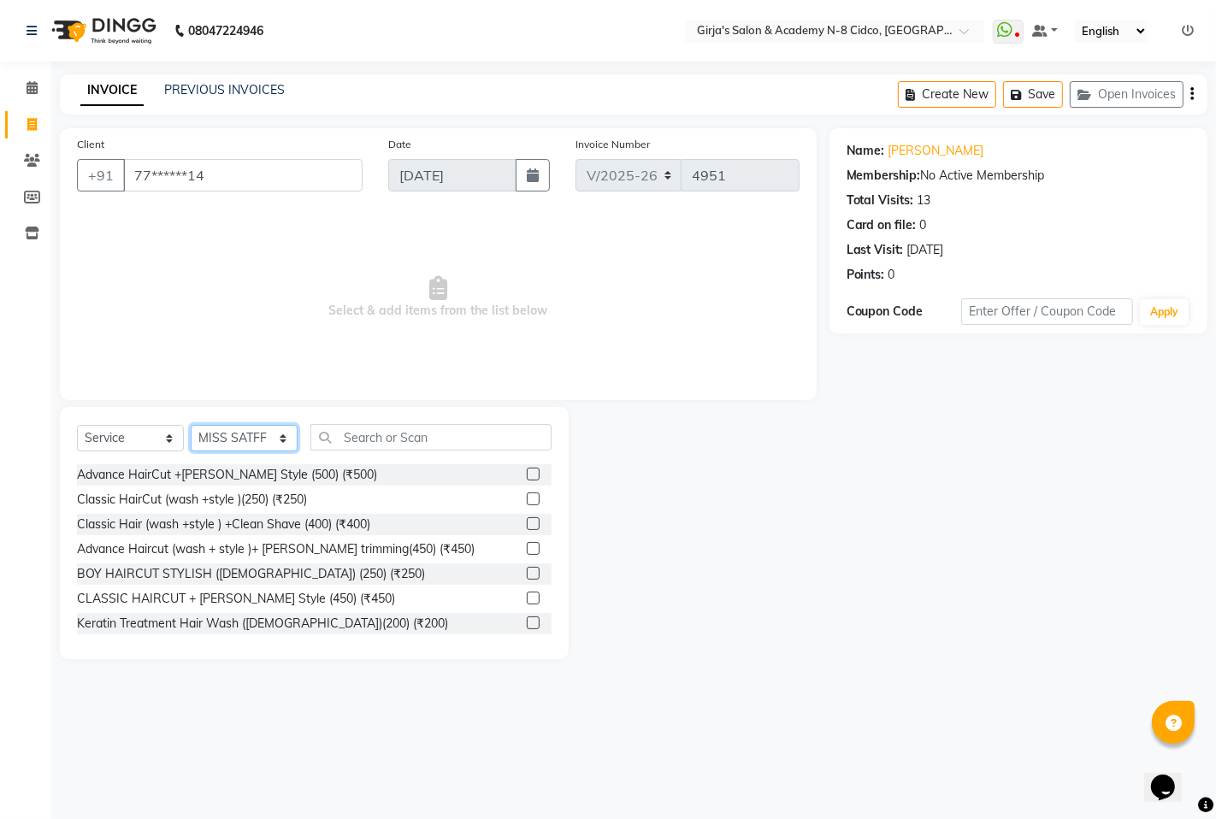
click at [251, 433] on select "Select Stylist ADITYA [PERSON_NAME] BEAUTY M GIRJAS [PERSON_NAME] MISS [PERSON_…" at bounding box center [244, 438] width 107 height 27
select select "66195"
click at [191, 426] on select "Select Stylist ADITYA [PERSON_NAME] BEAUTY M GIRJAS [PERSON_NAME] MISS [PERSON_…" at bounding box center [244, 438] width 107 height 27
click at [386, 436] on input "text" at bounding box center [430, 437] width 241 height 27
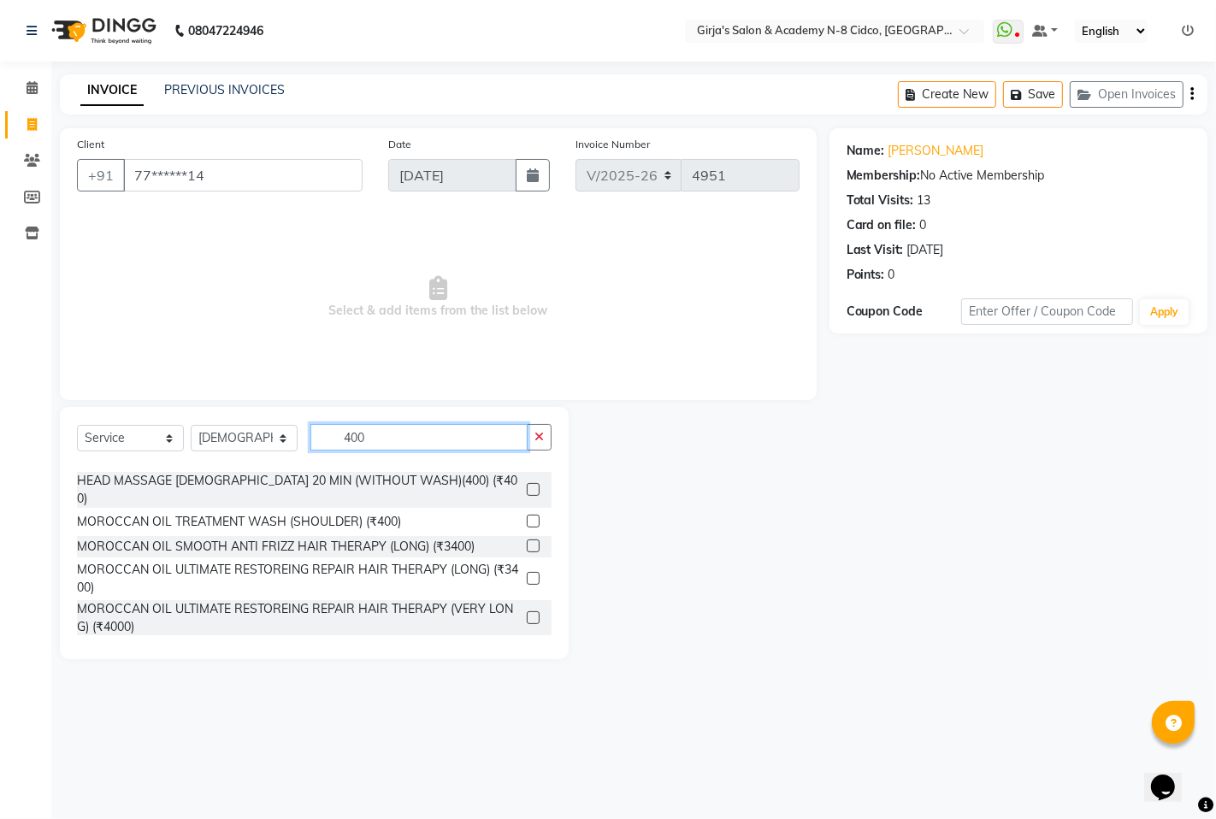
scroll to position [899, 0]
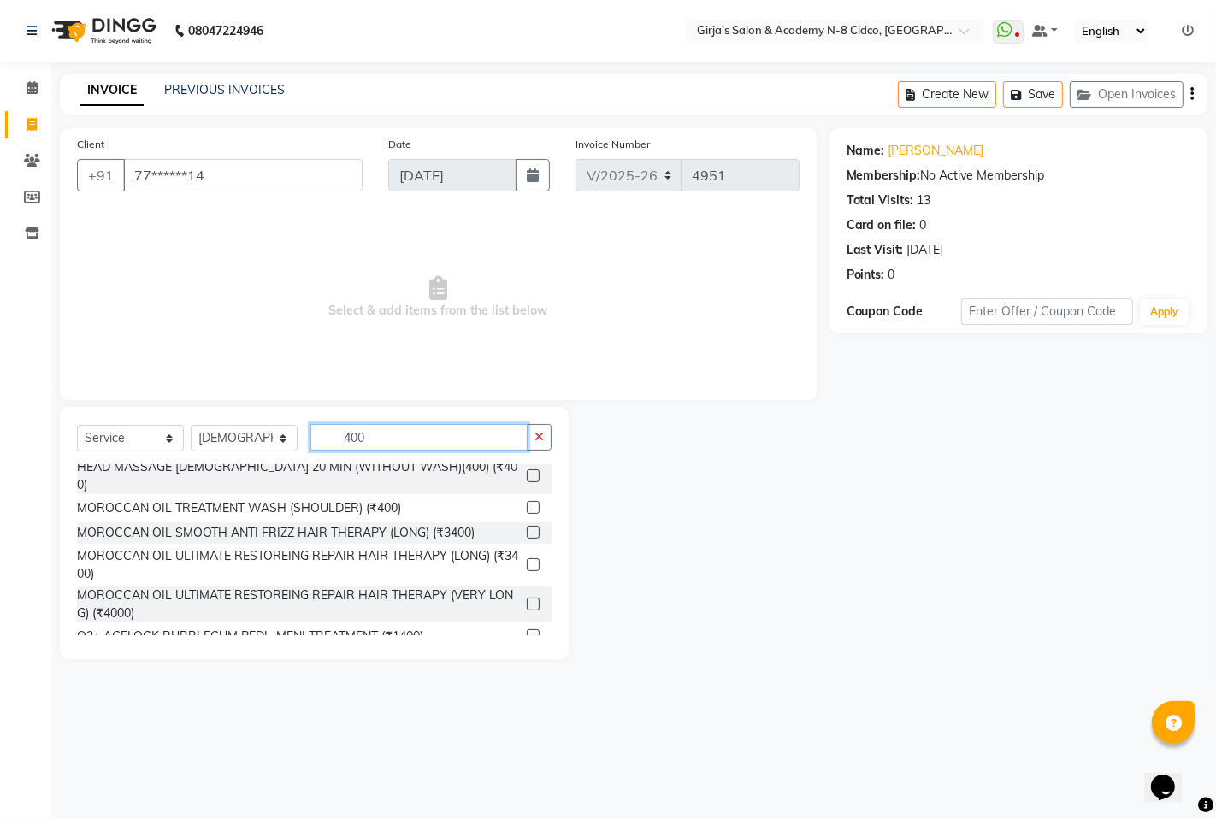
type input "400"
click at [527, 469] on label at bounding box center [533, 475] width 13 height 13
click at [527, 471] on input "checkbox" at bounding box center [532, 476] width 11 height 11
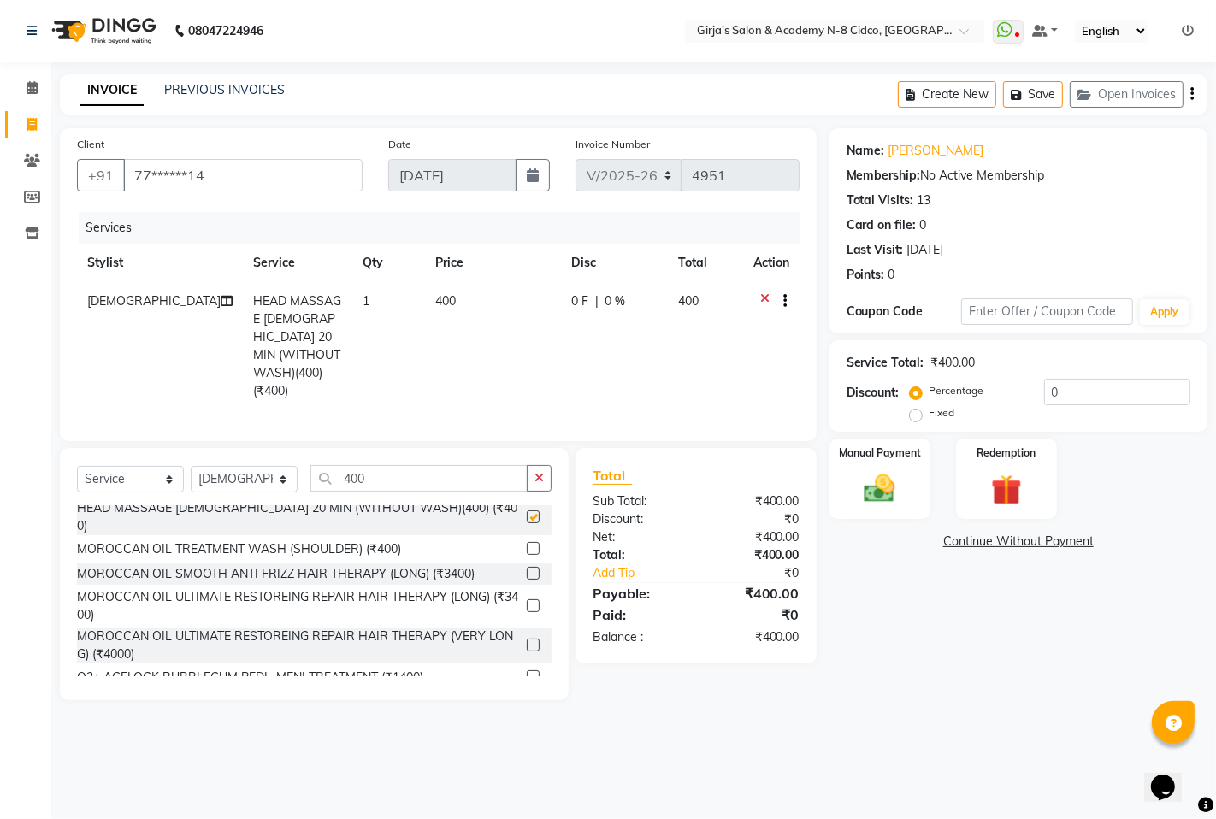
checkbox input "false"
click at [465, 481] on input "400" at bounding box center [418, 478] width 217 height 27
type input "4"
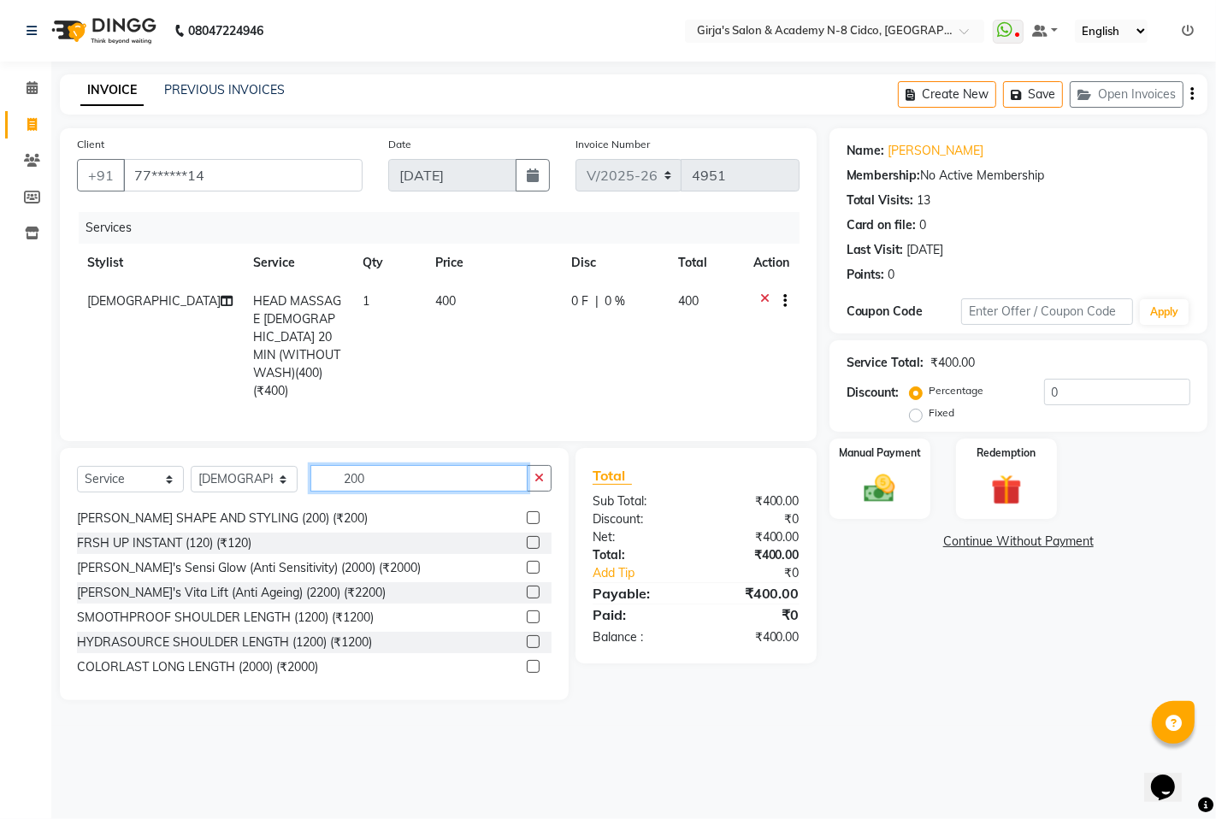
scroll to position [22, 0]
type input "200"
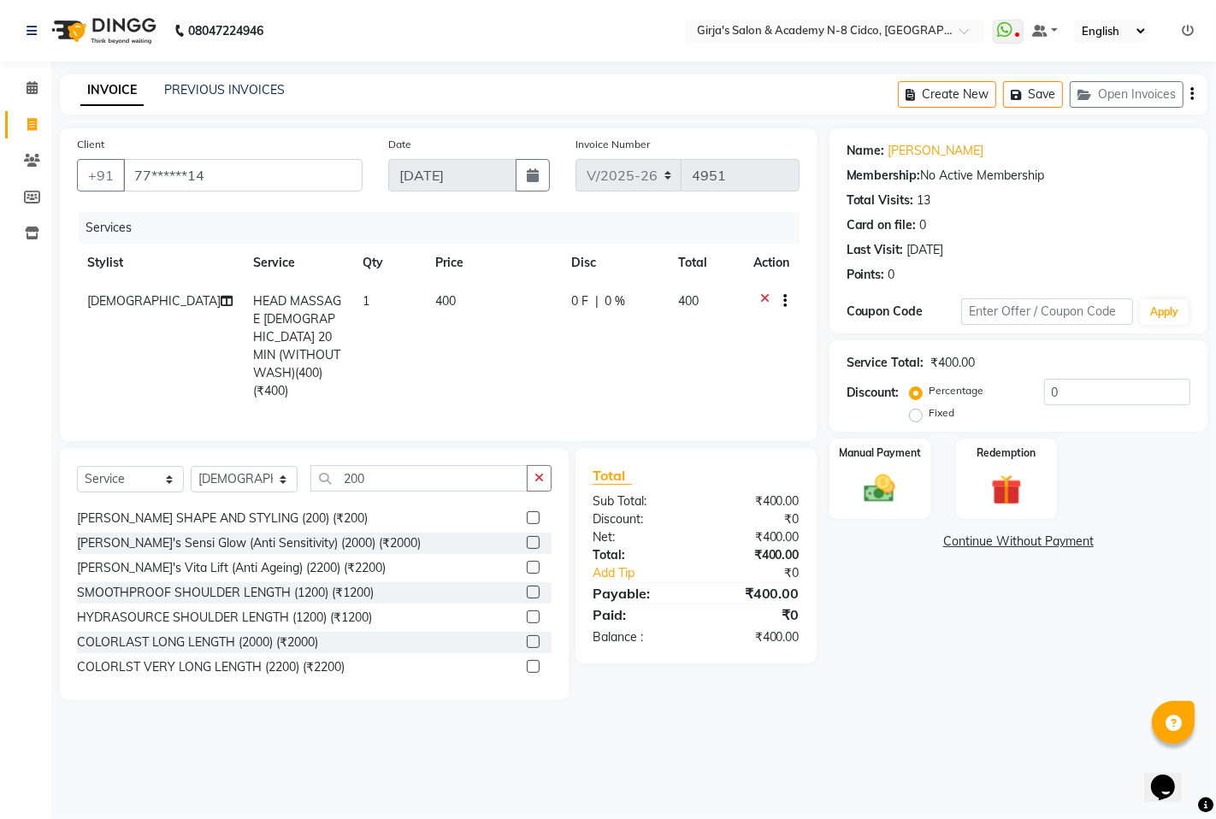
click at [527, 514] on label at bounding box center [533, 517] width 13 height 13
click at [527, 514] on input "checkbox" at bounding box center [532, 518] width 11 height 11
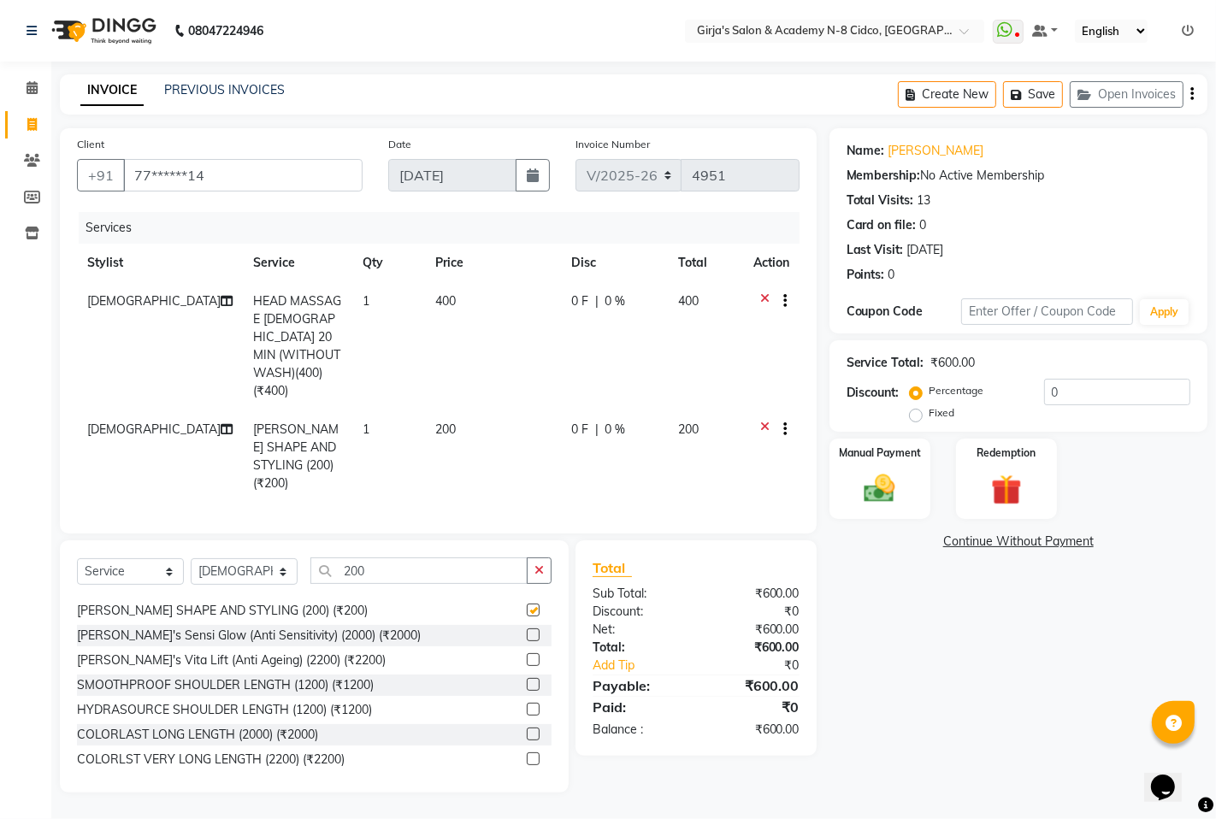
checkbox input "false"
click at [448, 557] on input "200" at bounding box center [418, 570] width 217 height 27
type input "2"
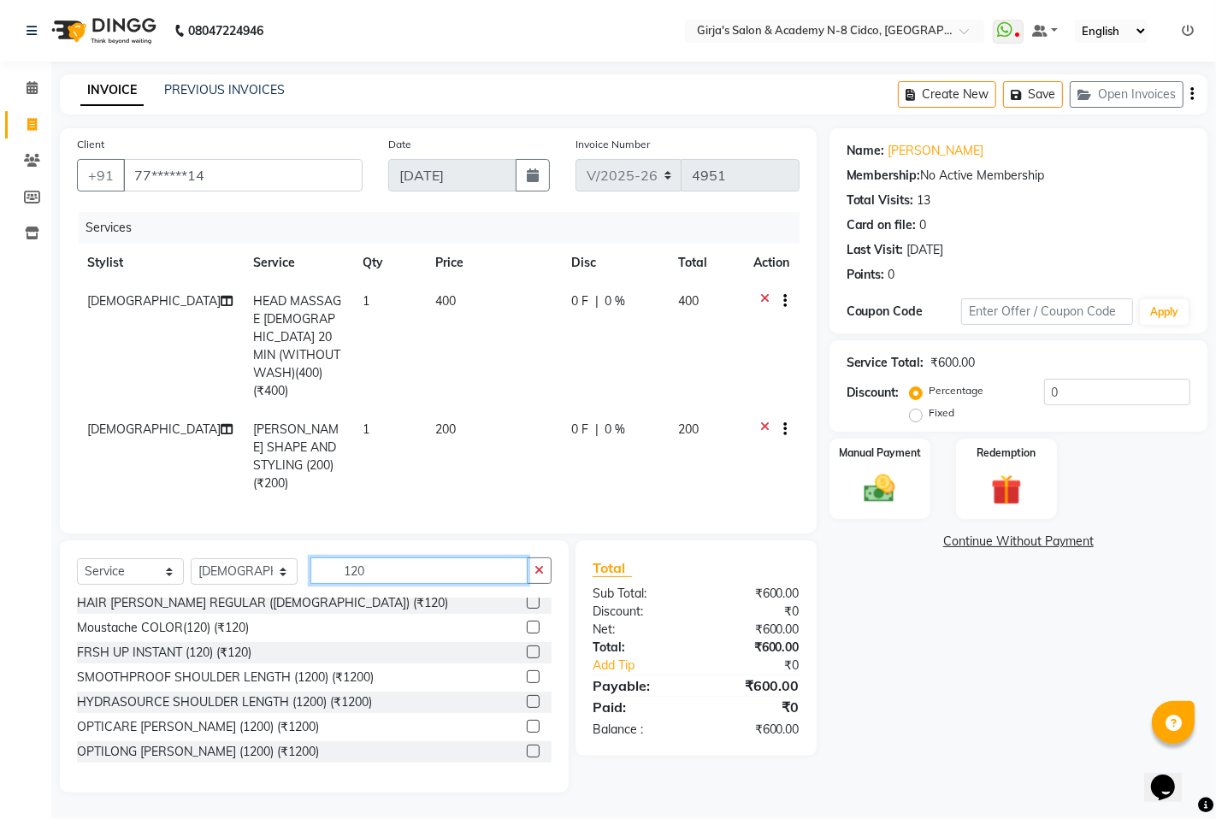
scroll to position [0, 0]
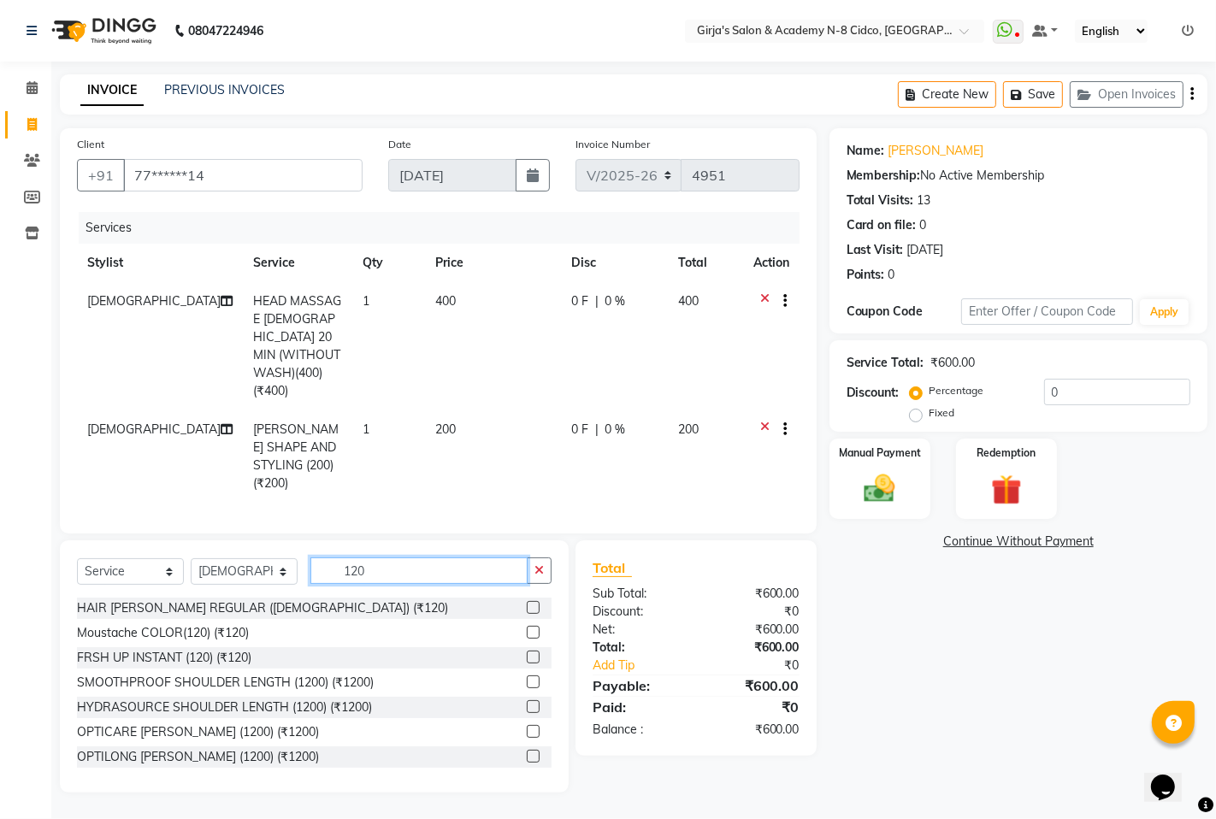
type input "120"
click at [527, 601] on label at bounding box center [533, 607] width 13 height 13
click at [527, 603] on input "checkbox" at bounding box center [532, 608] width 11 height 11
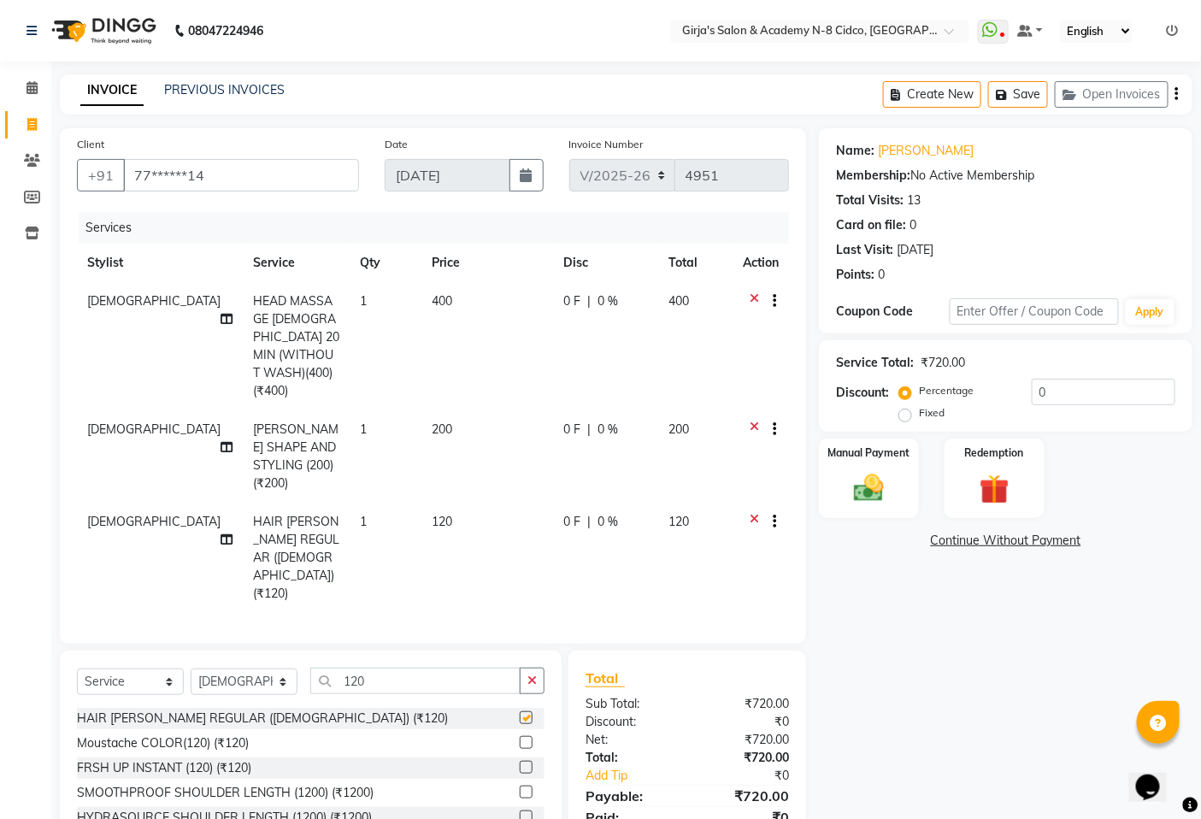
checkbox input "false"
click at [859, 501] on img at bounding box center [869, 488] width 51 height 36
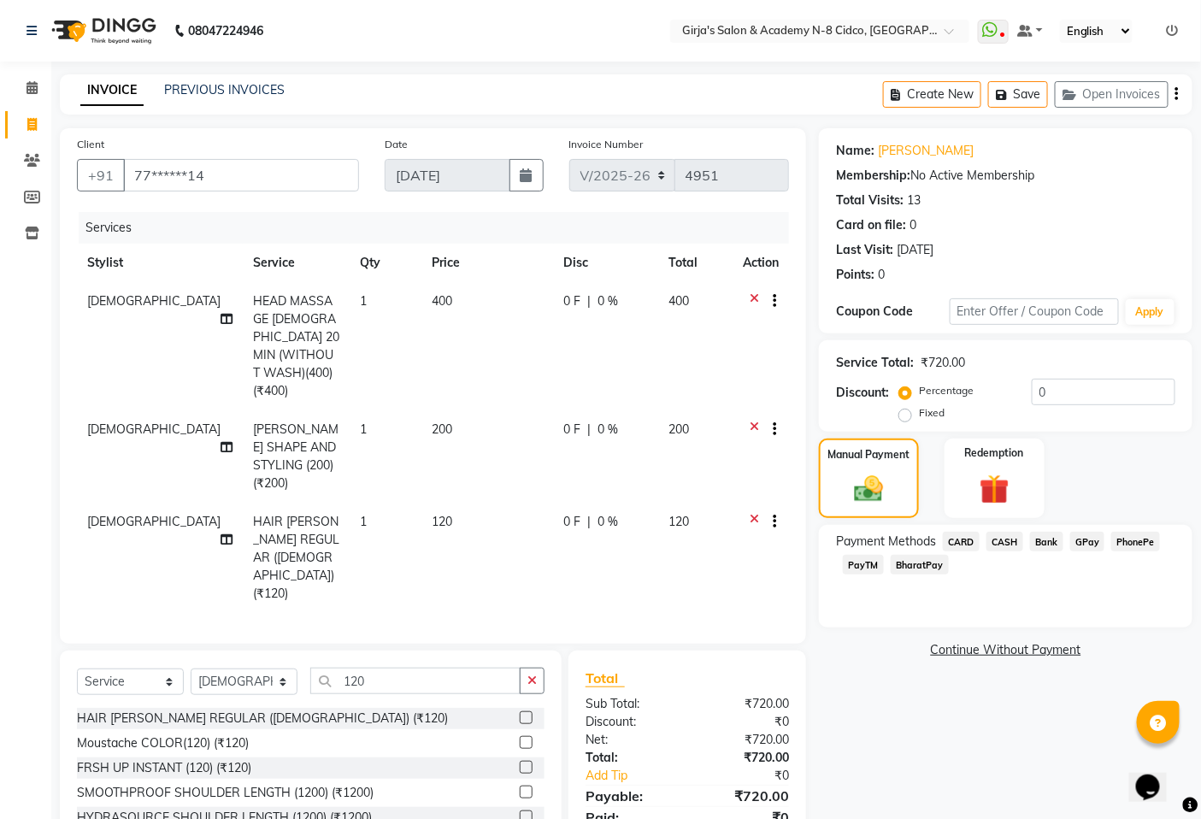
click at [1152, 537] on span "PhonePe" at bounding box center [1135, 542] width 49 height 20
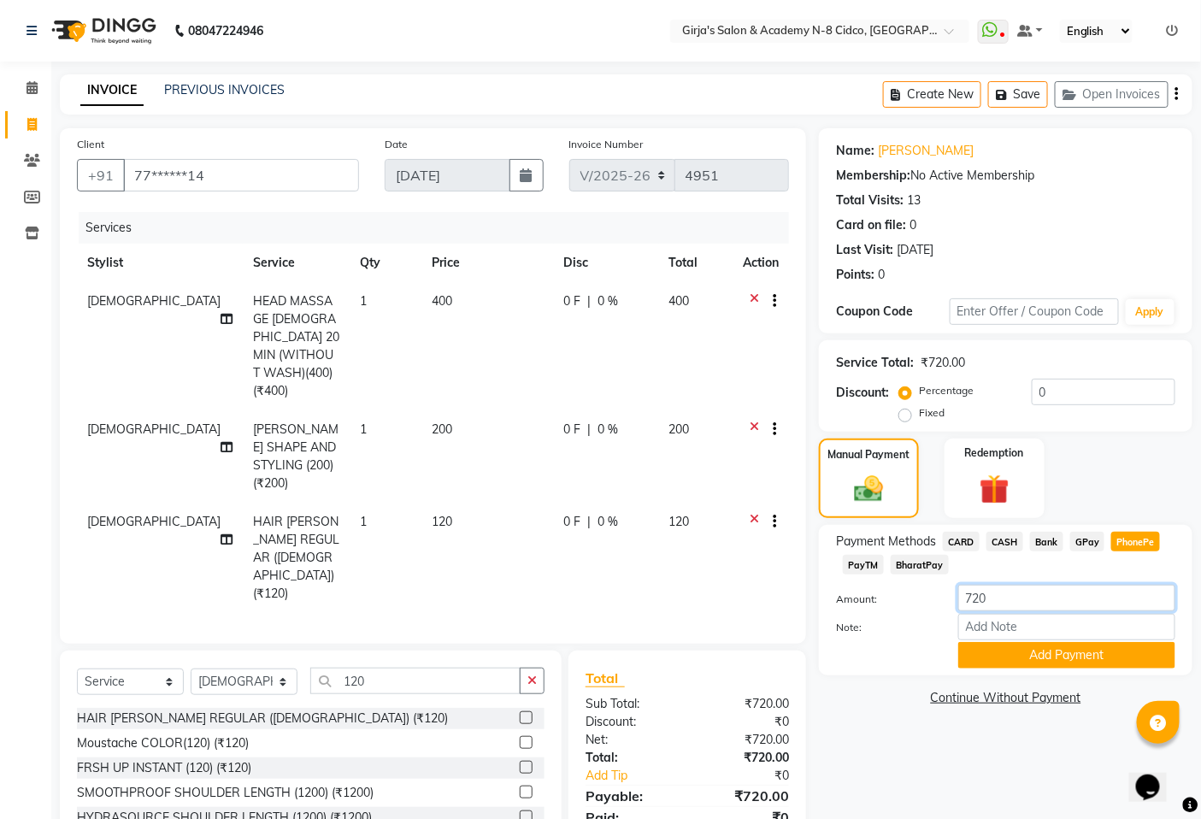
click at [1079, 594] on input "720" at bounding box center [1066, 598] width 217 height 27
type input "500"
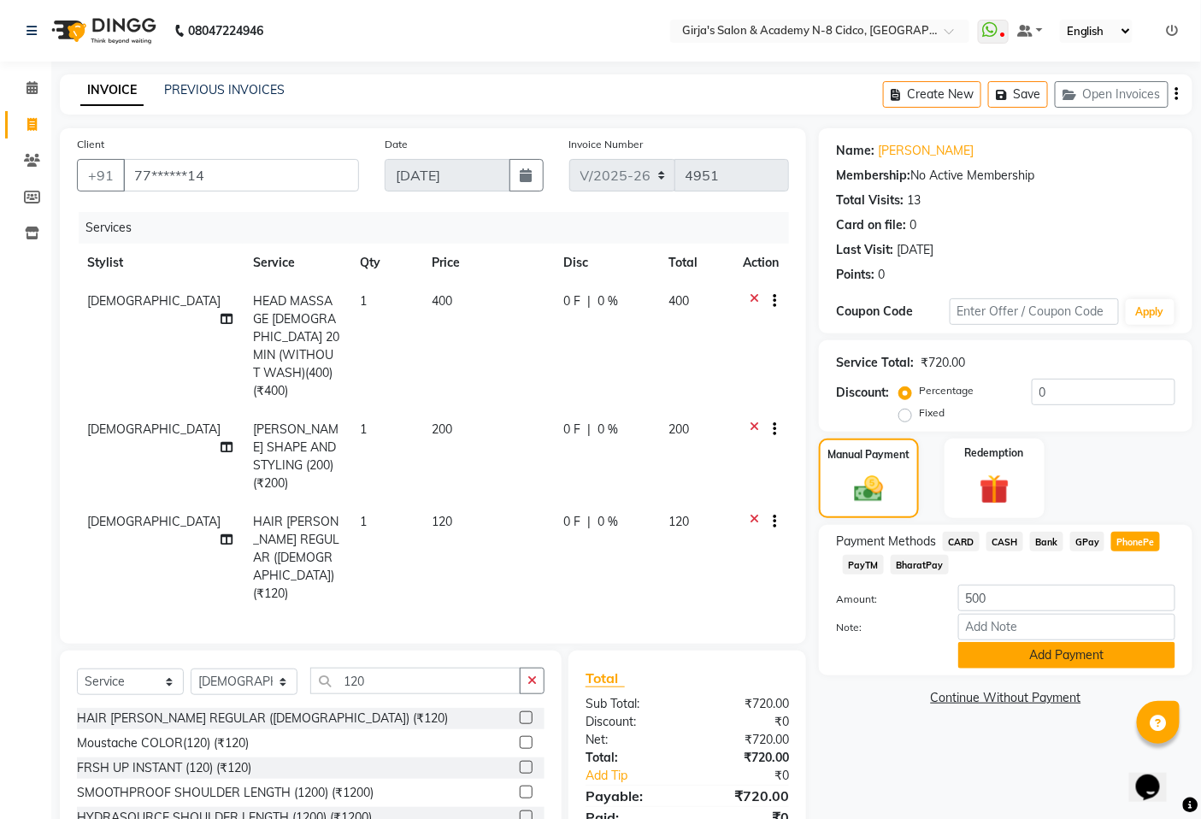
click at [1058, 667] on button "Add Payment" at bounding box center [1066, 655] width 217 height 27
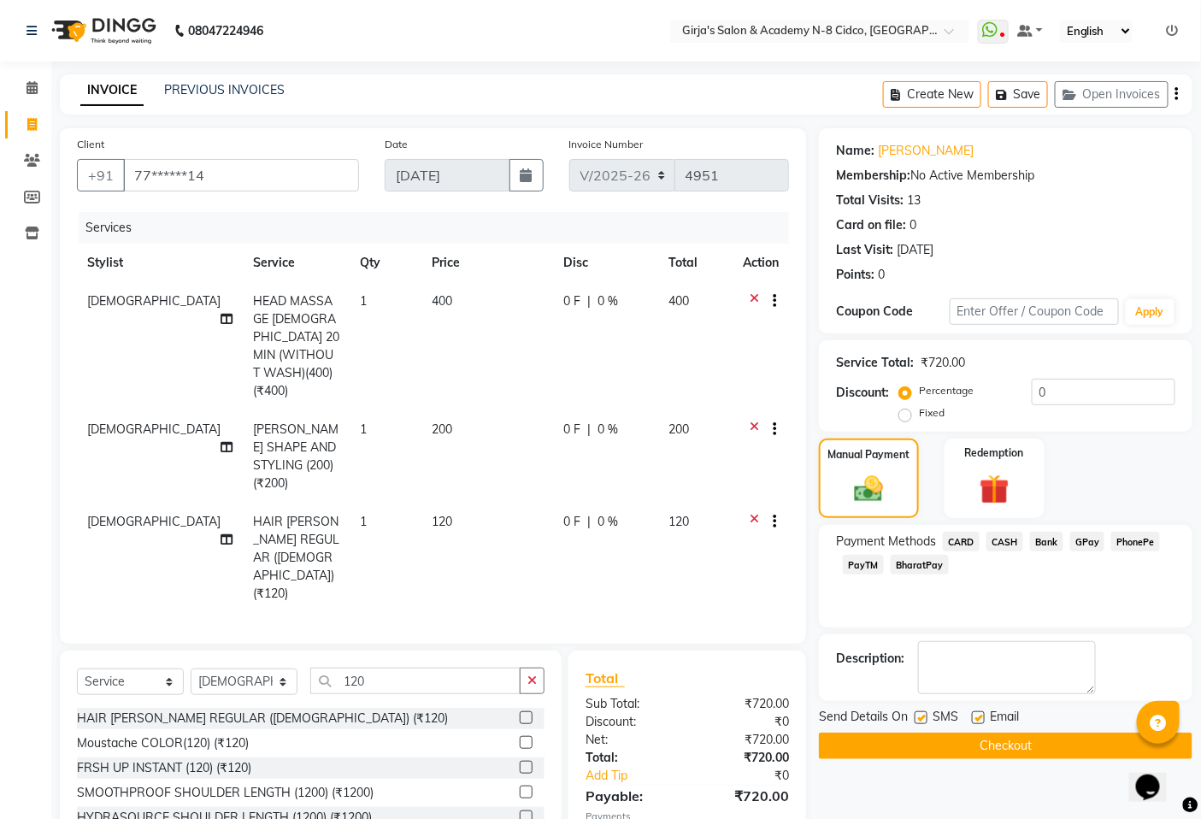
click at [1024, 744] on button "Checkout" at bounding box center [1006, 746] width 374 height 27
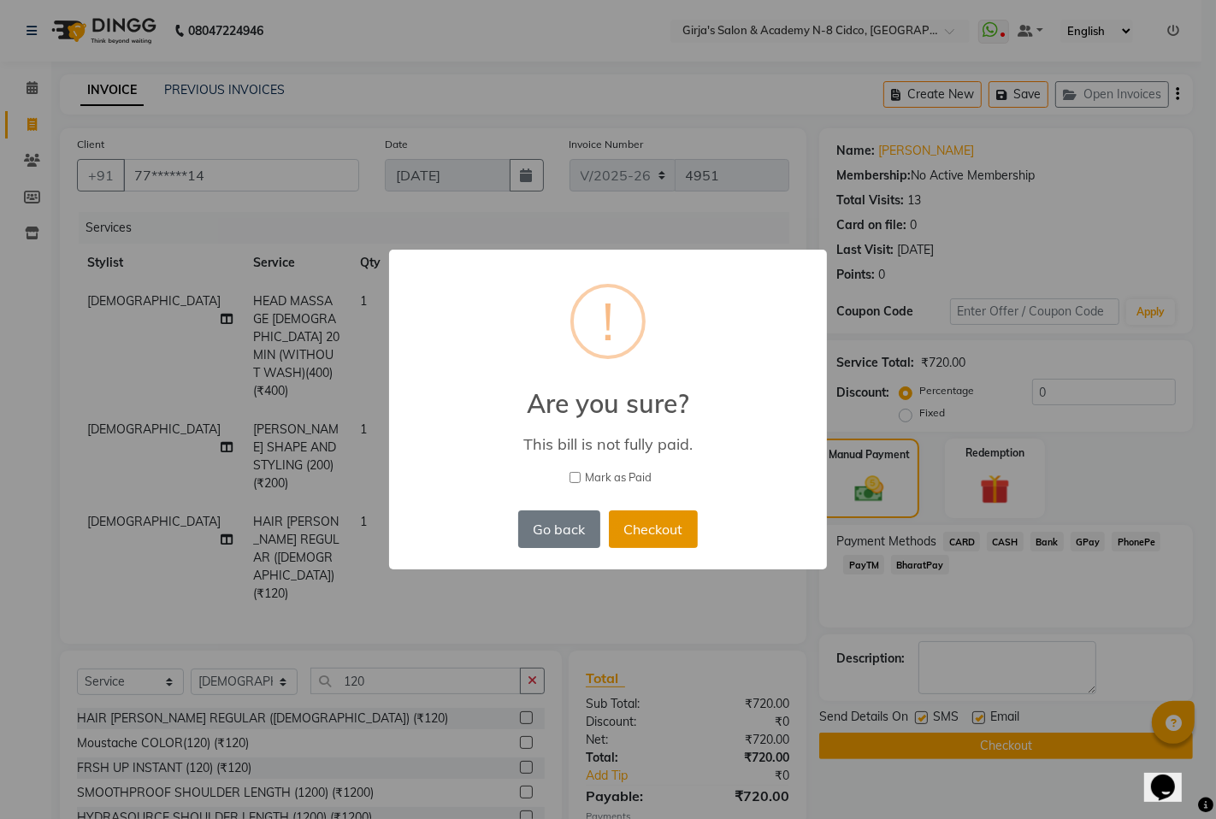
click at [665, 528] on button "Checkout" at bounding box center [653, 529] width 89 height 38
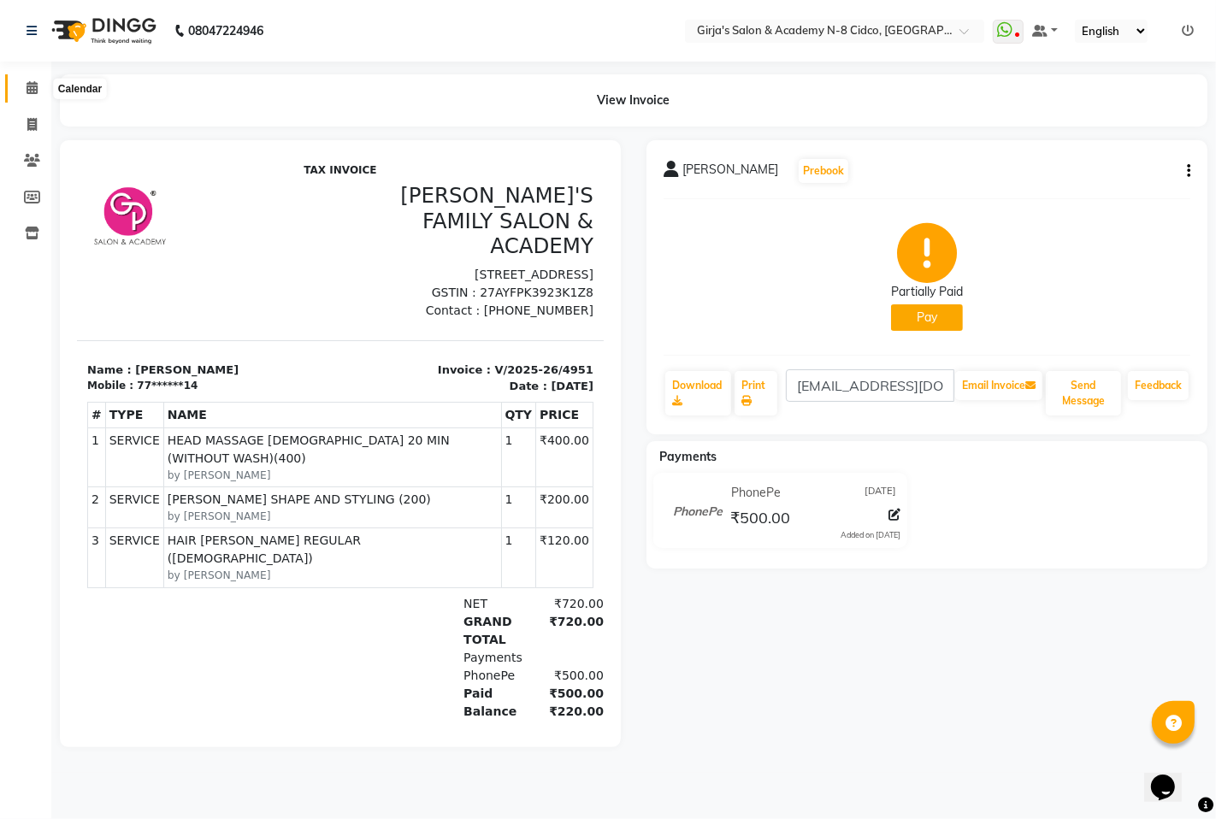
click at [27, 84] on icon at bounding box center [32, 87] width 11 height 13
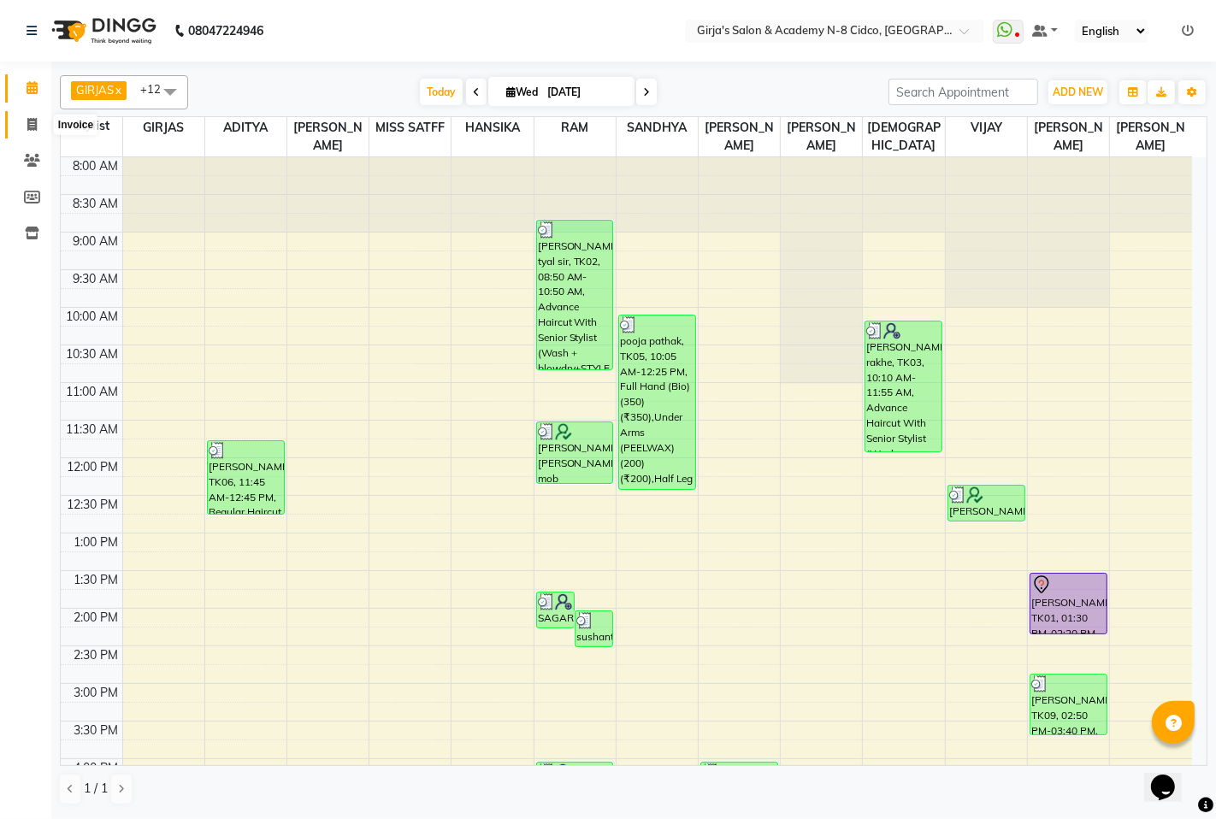
click at [27, 122] on icon at bounding box center [31, 124] width 9 height 13
select select "service"
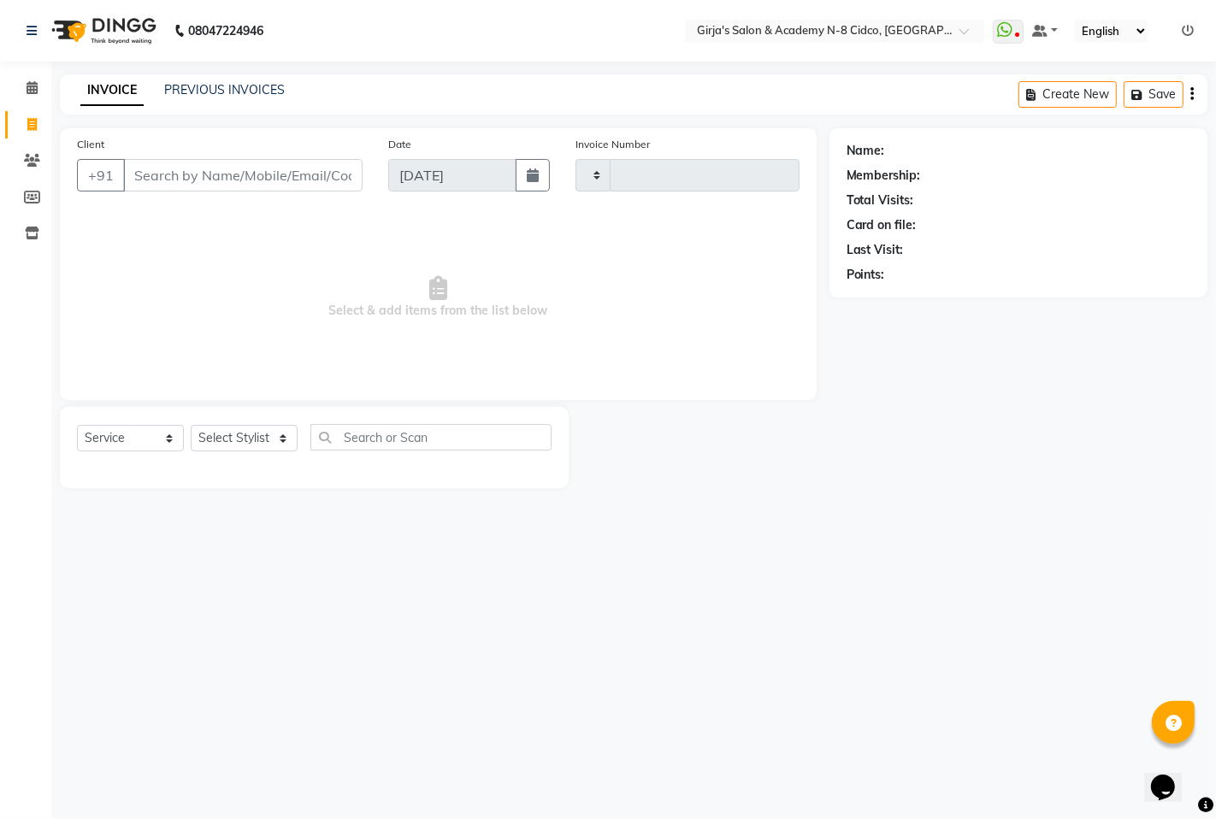
type input "4952"
select select "66"
click at [227, 178] on input "Client" at bounding box center [242, 175] width 239 height 32
click at [227, 172] on input "Client" at bounding box center [242, 175] width 239 height 32
select select "66554"
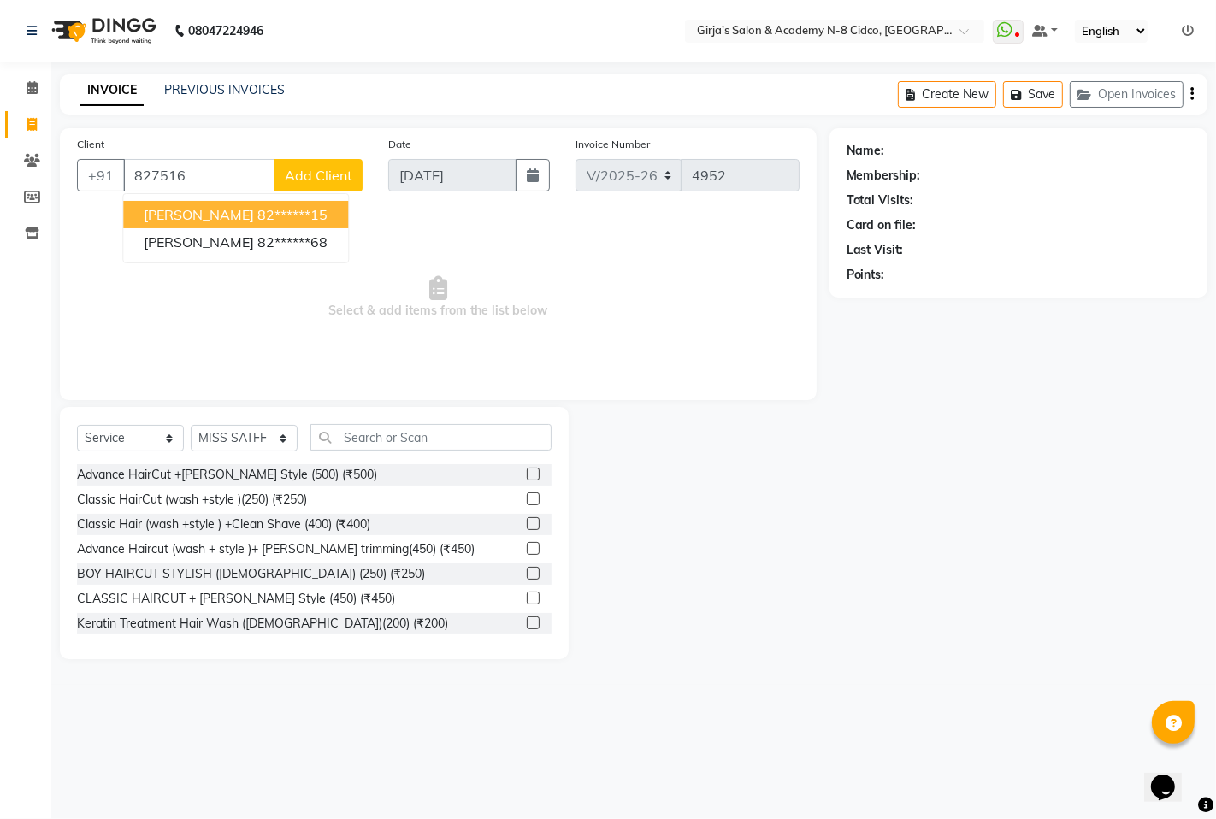
click at [259, 217] on ngb-highlight "82******15" at bounding box center [292, 214] width 70 height 17
type input "82******15"
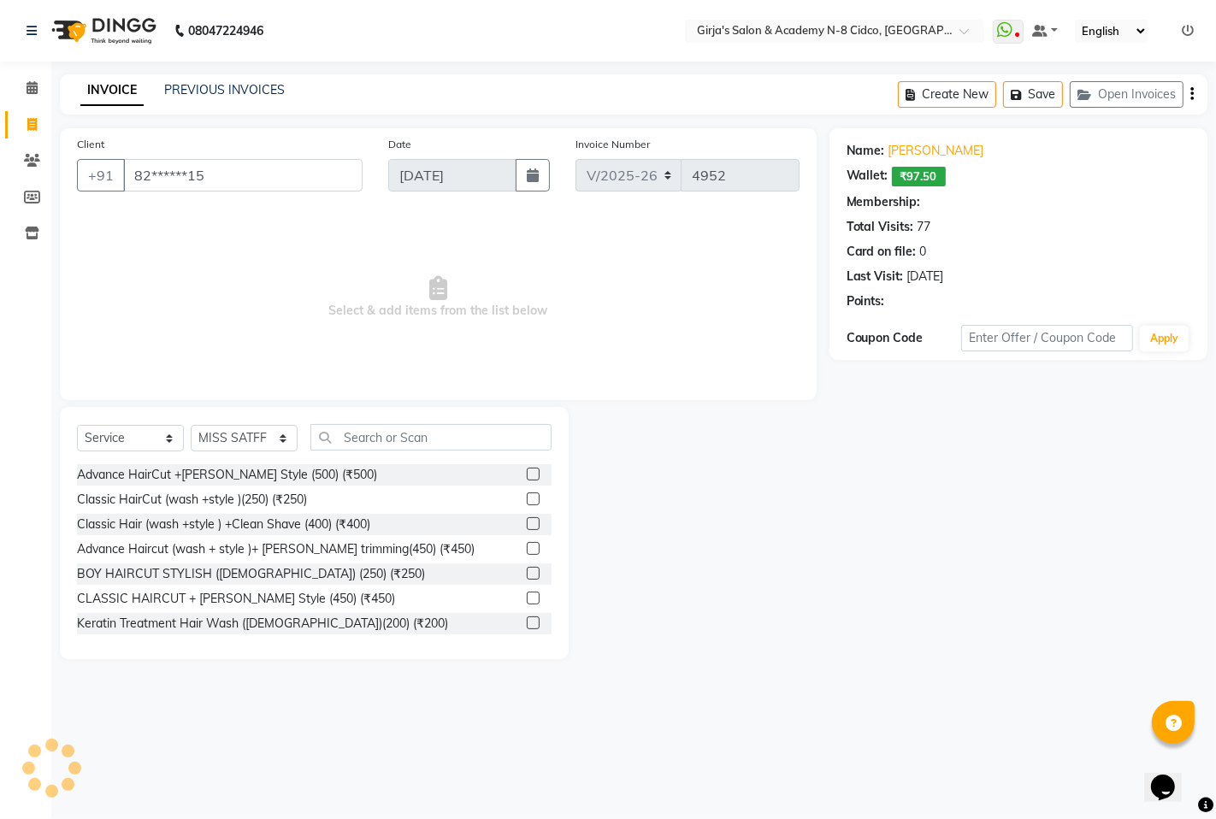
select select "1: Object"
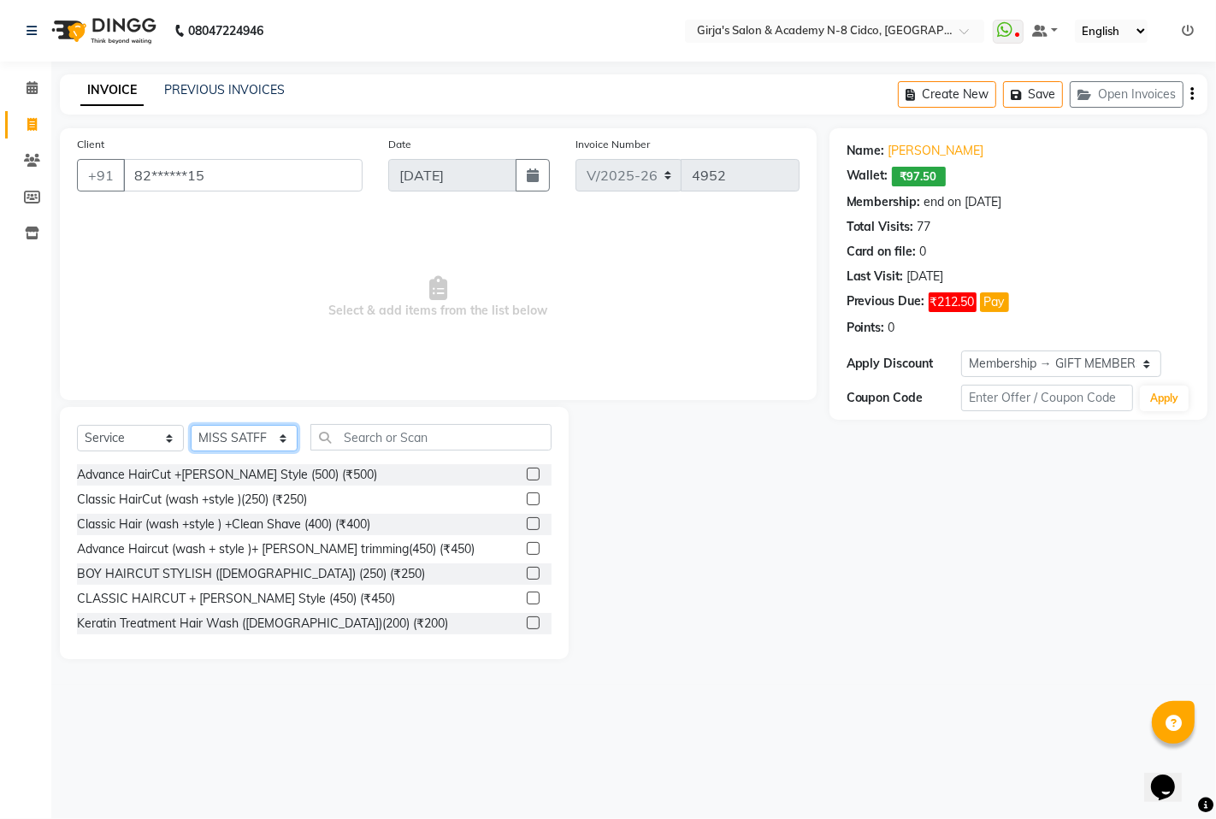
drag, startPoint x: 215, startPoint y: 433, endPoint x: 219, endPoint y: 426, distance: 8.8
click at [215, 433] on select "Select Stylist ADITYA [PERSON_NAME] BEAUTY M GIRJAS [PERSON_NAME] MISS [PERSON_…" at bounding box center [244, 438] width 107 height 27
select select "28785"
click at [191, 426] on select "Select Stylist ADITYA [PERSON_NAME] BEAUTY M GIRJAS [PERSON_NAME] MISS [PERSON_…" at bounding box center [244, 438] width 107 height 27
click at [360, 432] on input "text" at bounding box center [430, 437] width 241 height 27
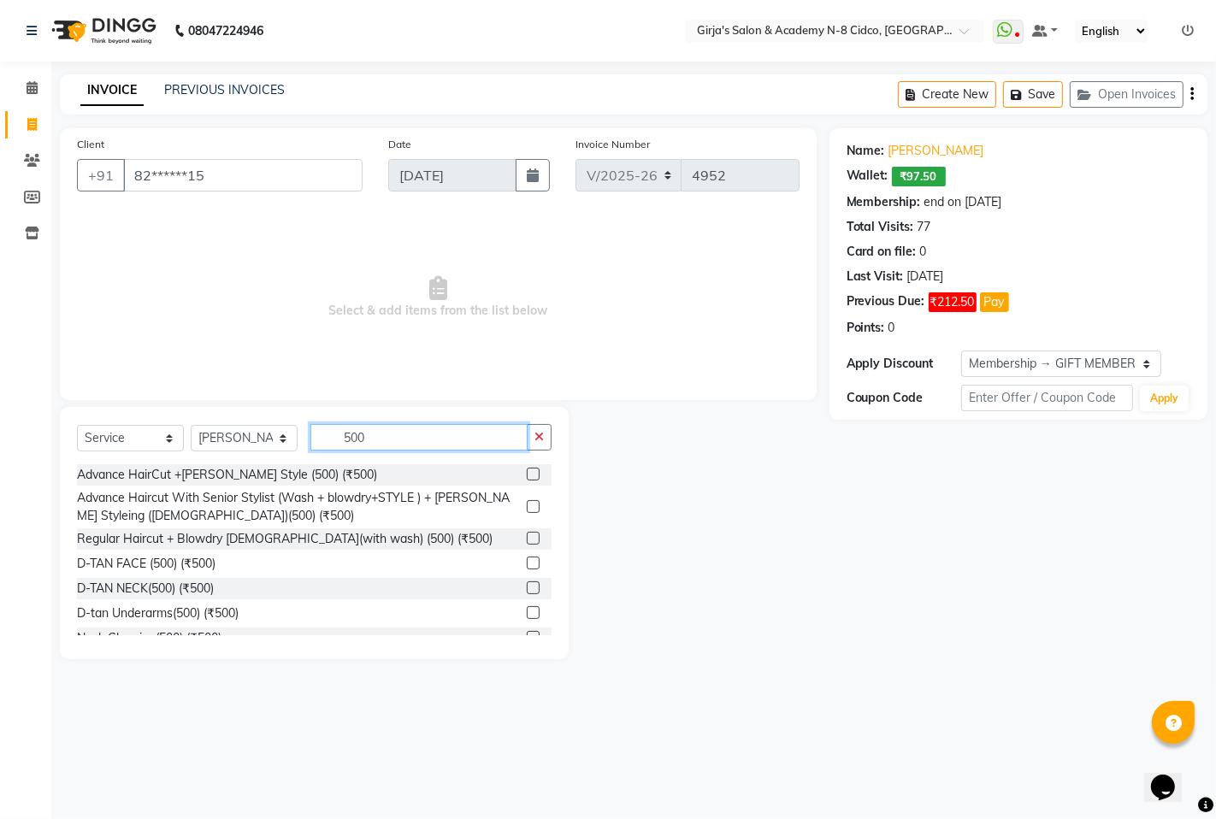
type input "500"
click at [527, 539] on label at bounding box center [533, 538] width 13 height 13
click at [527, 539] on input "checkbox" at bounding box center [532, 539] width 11 height 11
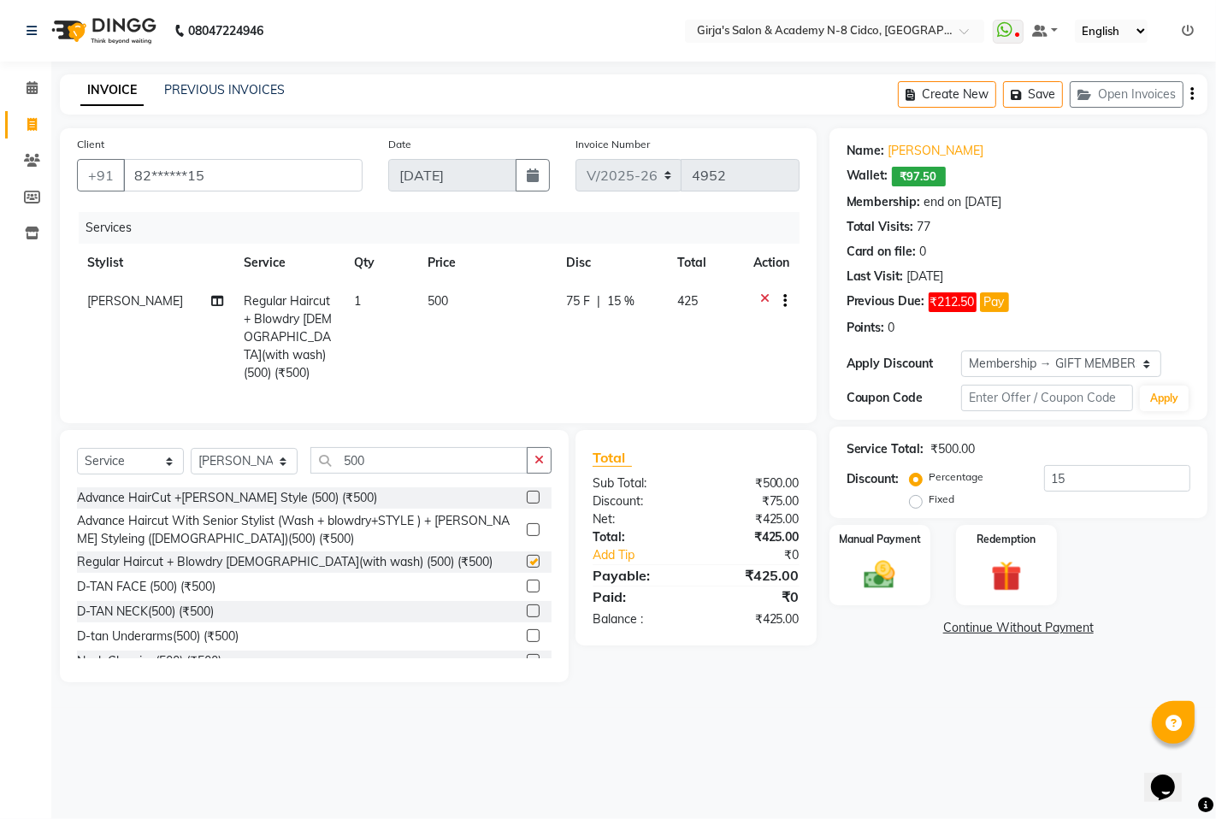
checkbox input "false"
click at [895, 579] on img at bounding box center [879, 575] width 52 height 37
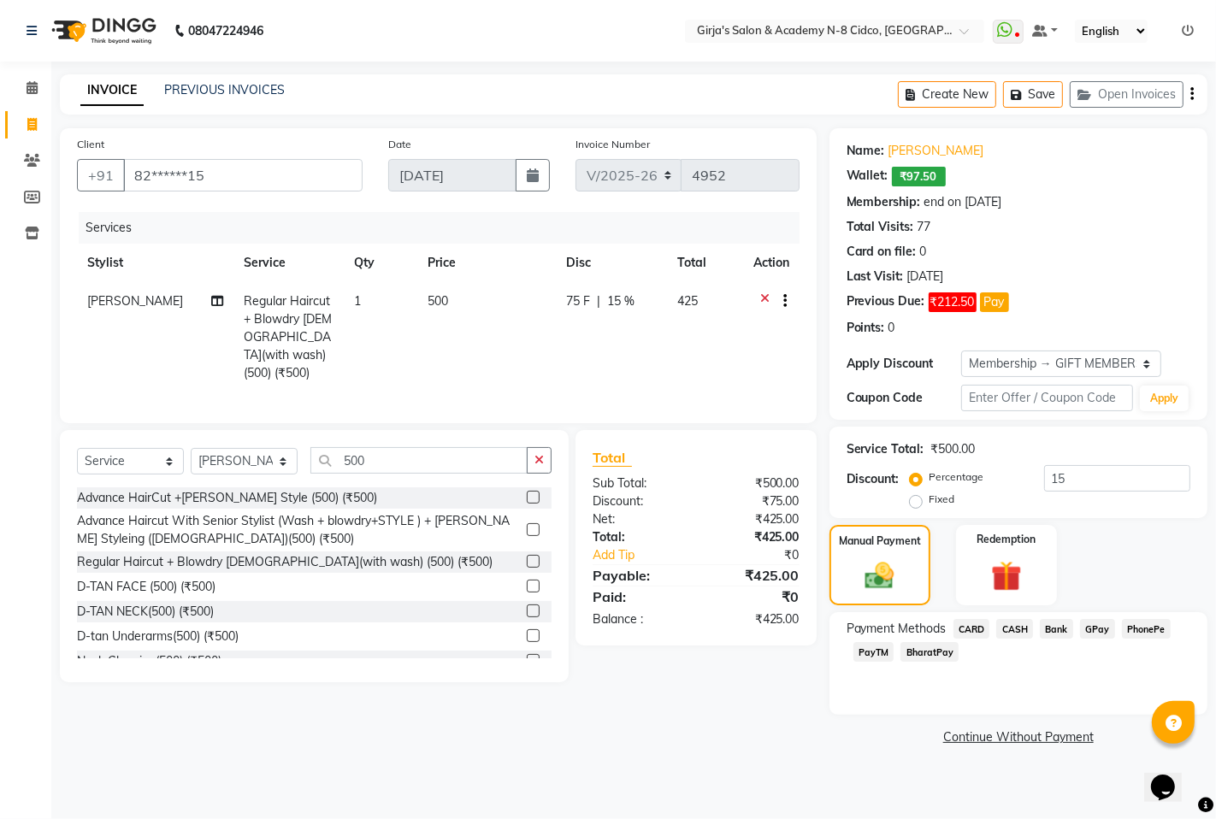
click at [1095, 628] on span "GPay" at bounding box center [1097, 629] width 35 height 20
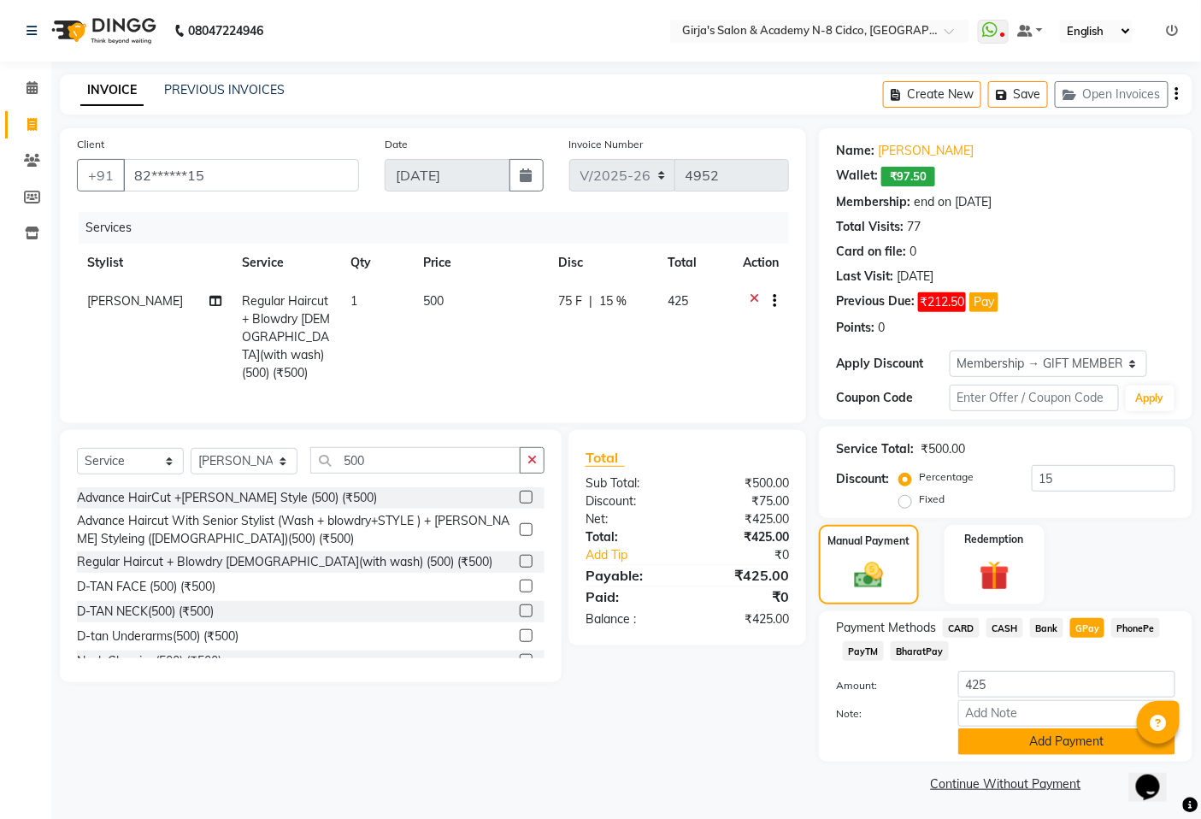
click at [1013, 745] on button "Add Payment" at bounding box center [1066, 741] width 217 height 27
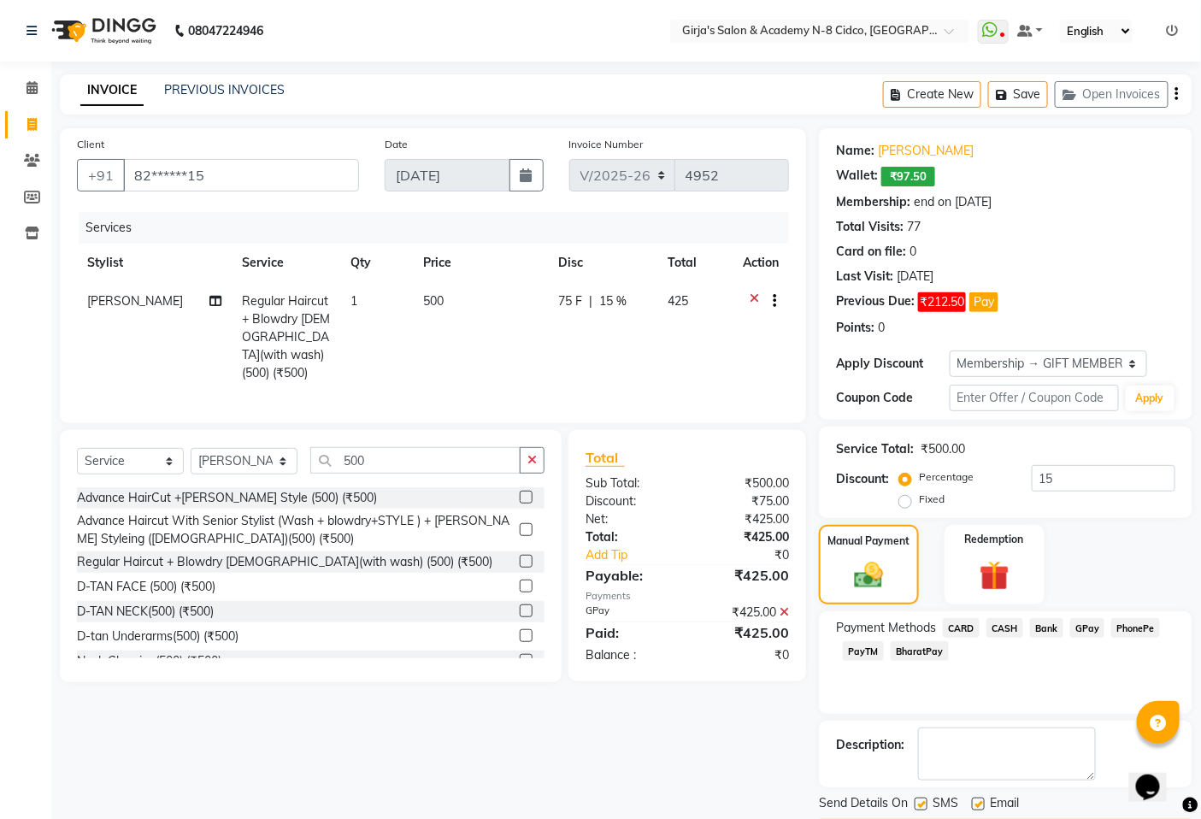
scroll to position [52, 0]
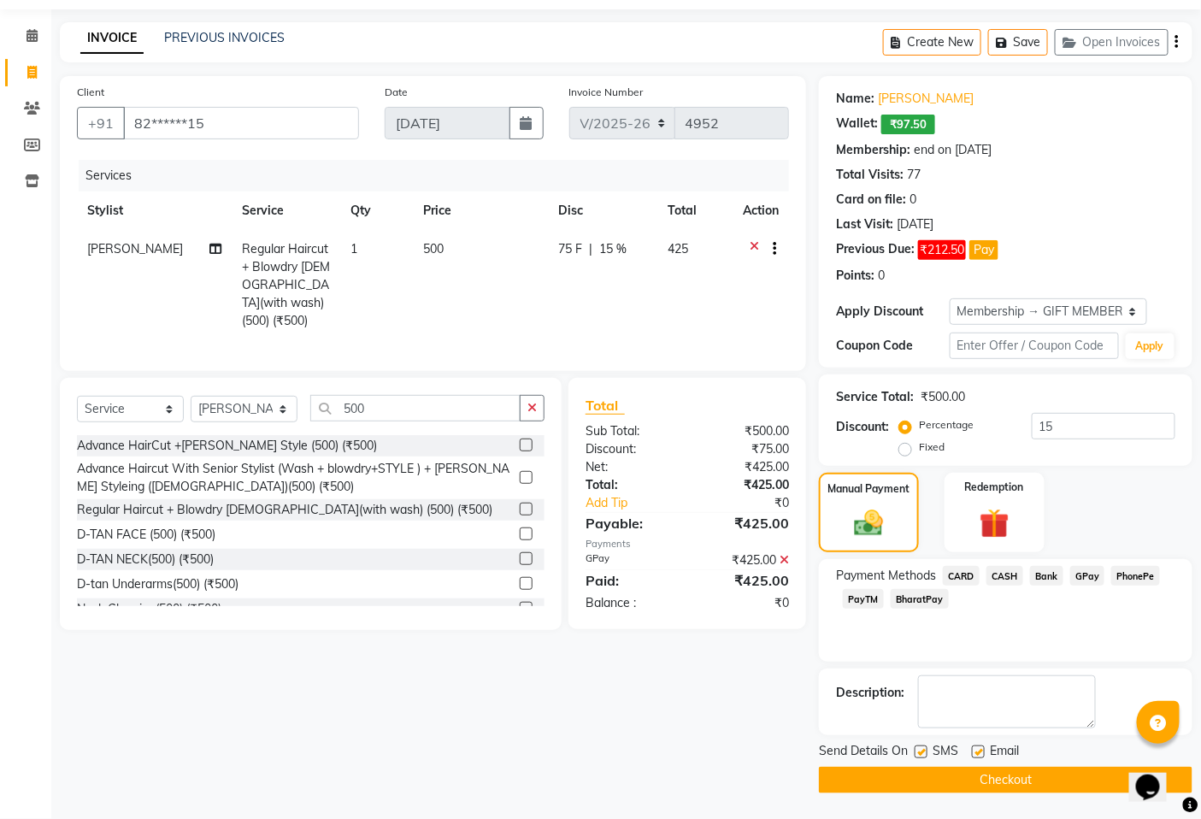
click at [873, 784] on button "Checkout" at bounding box center [1006, 780] width 374 height 27
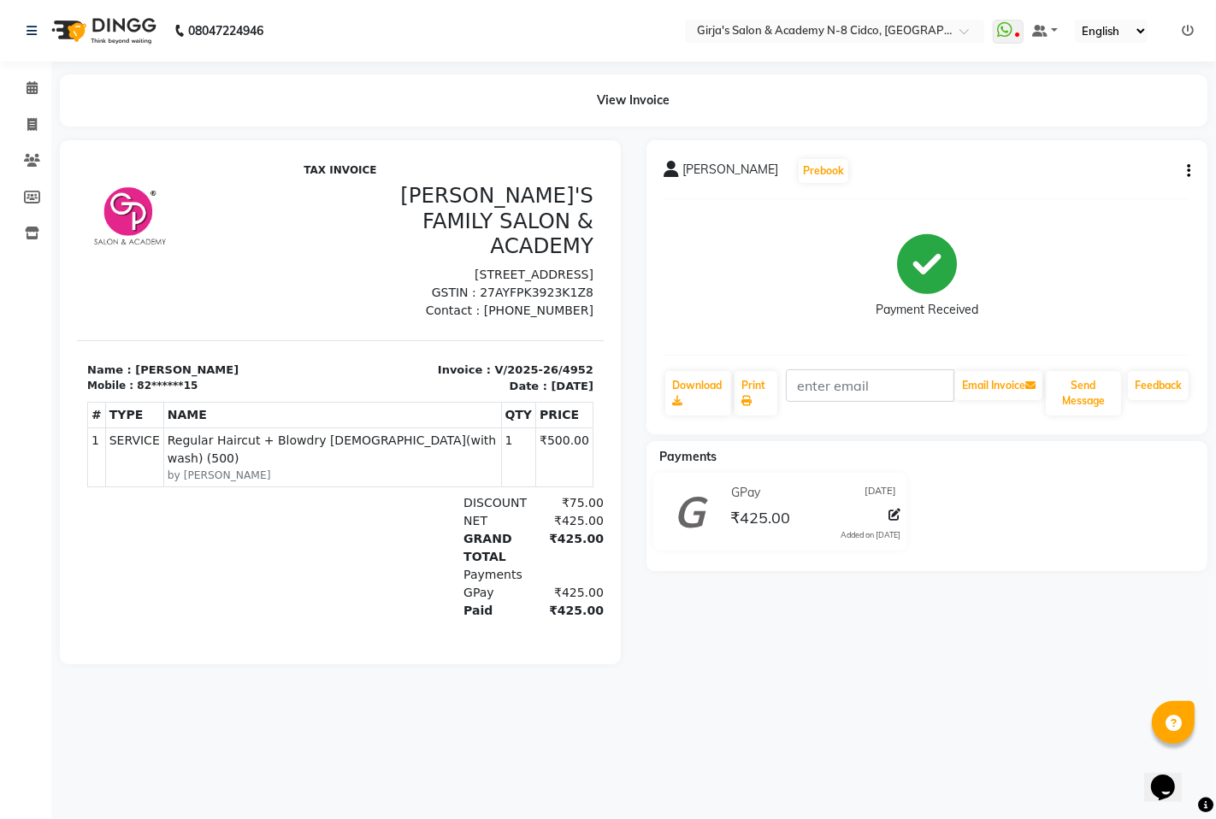
click at [1185, 32] on icon at bounding box center [1188, 31] width 12 height 12
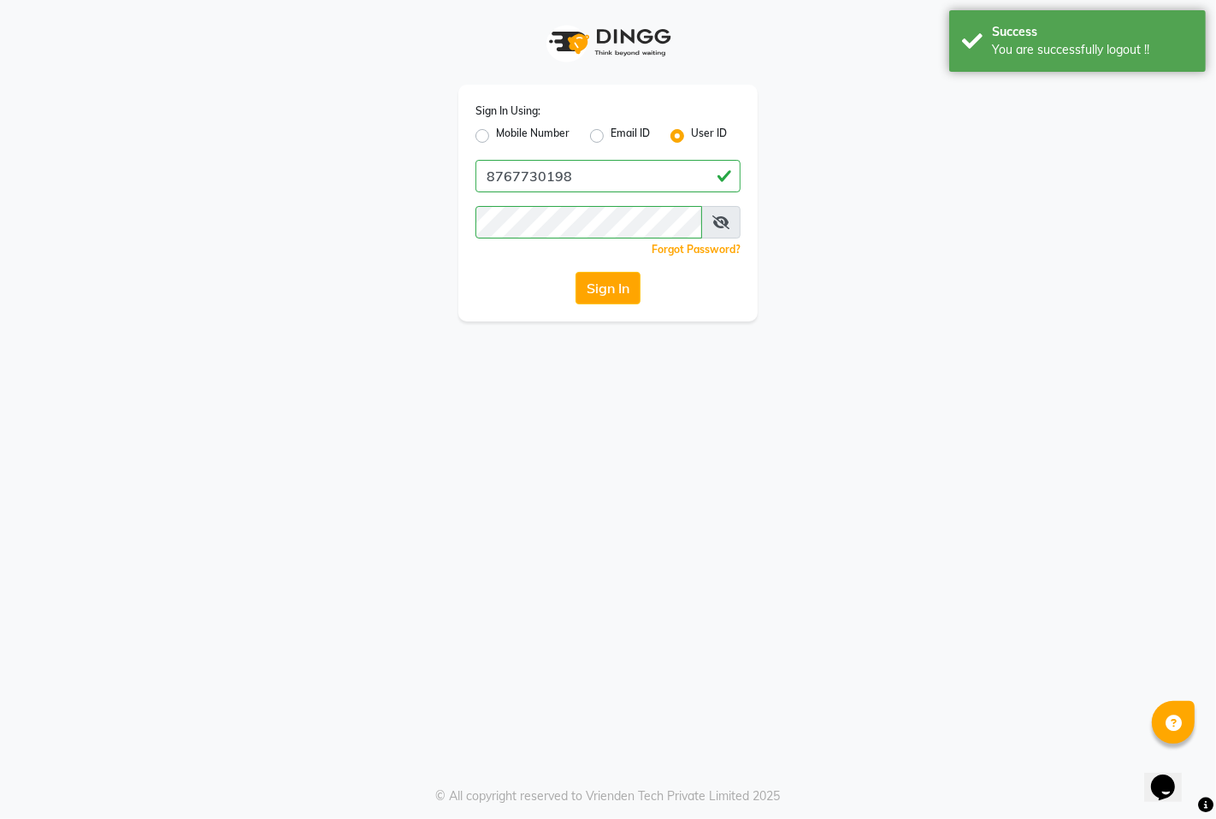
click at [515, 132] on label "Mobile Number" at bounding box center [533, 136] width 74 height 21
click at [507, 132] on input "Mobile Number" at bounding box center [501, 131] width 11 height 11
radio input "true"
radio input "false"
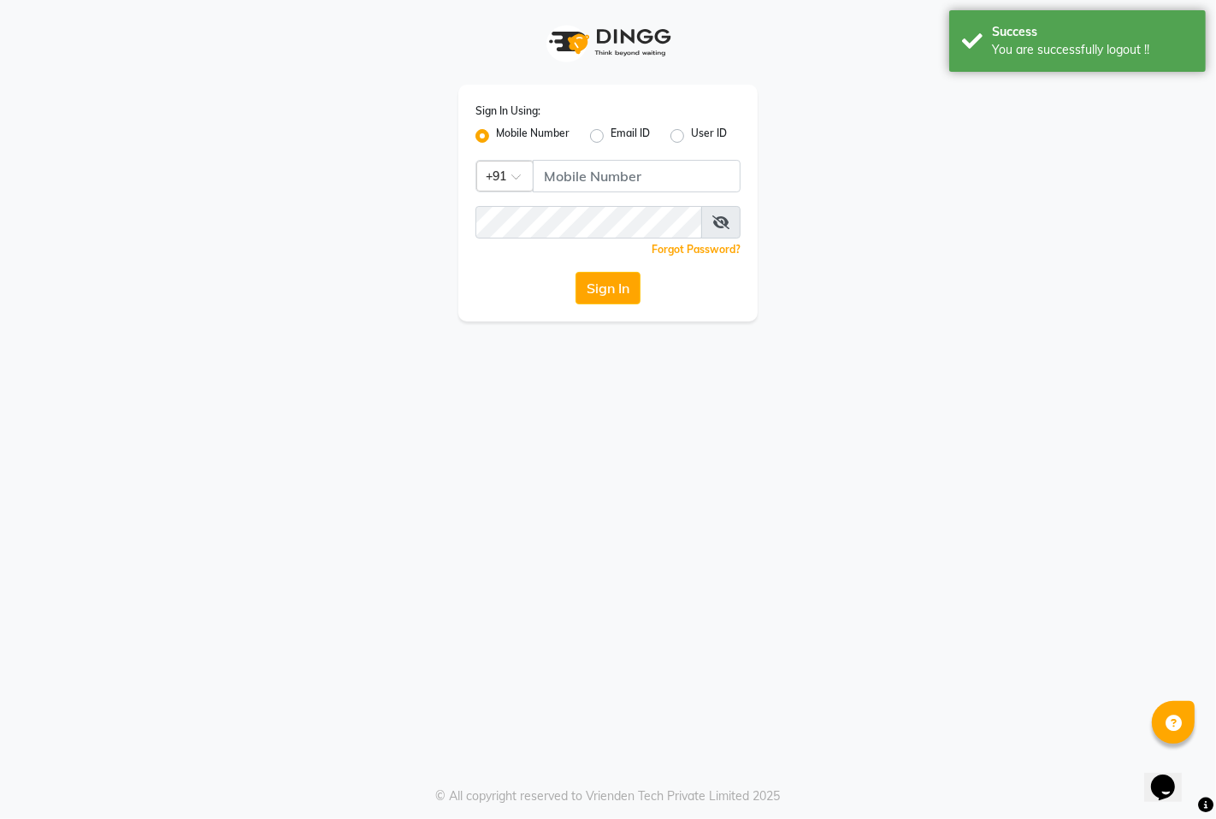
click at [515, 133] on label "Mobile Number" at bounding box center [533, 136] width 74 height 21
click at [507, 133] on input "Mobile Number" at bounding box center [501, 131] width 11 height 11
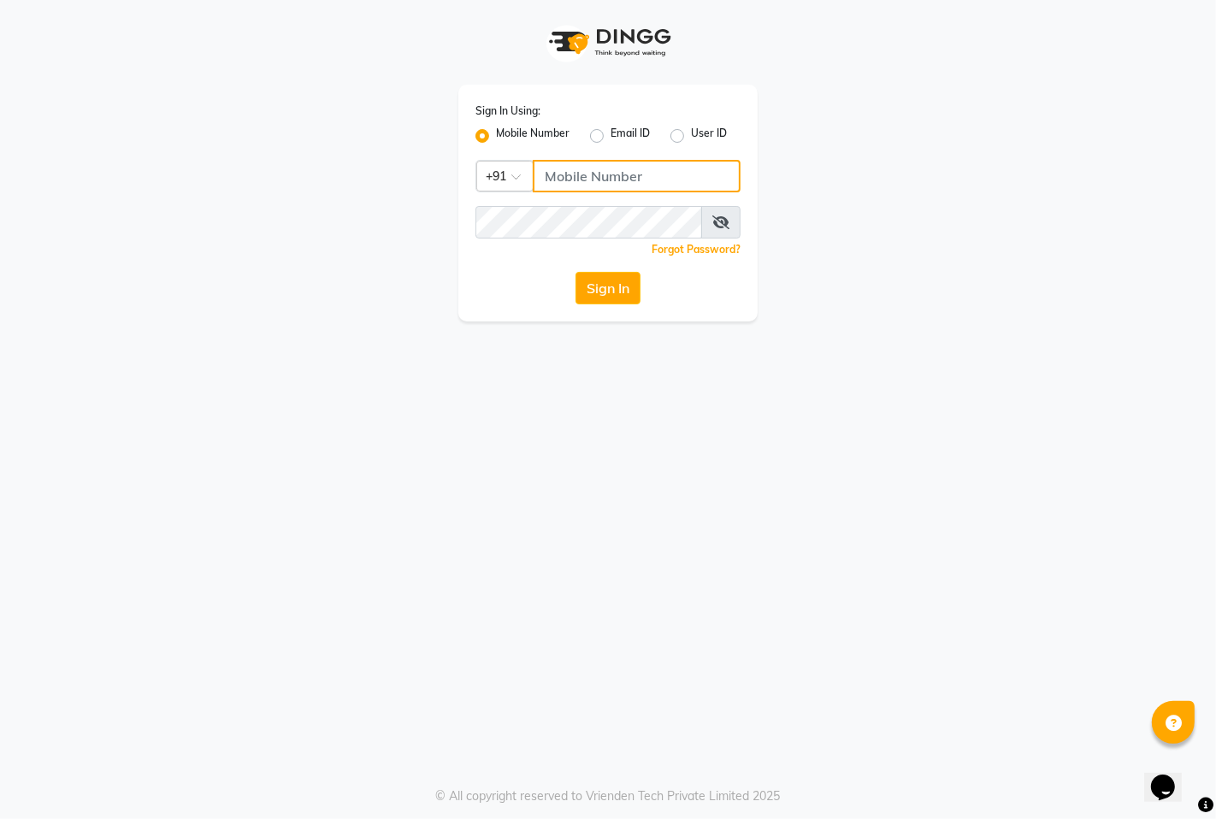
click at [622, 180] on input "Username" at bounding box center [637, 176] width 208 height 32
click at [659, 177] on input "8830807545" at bounding box center [637, 176] width 208 height 32
type input "8830807545"
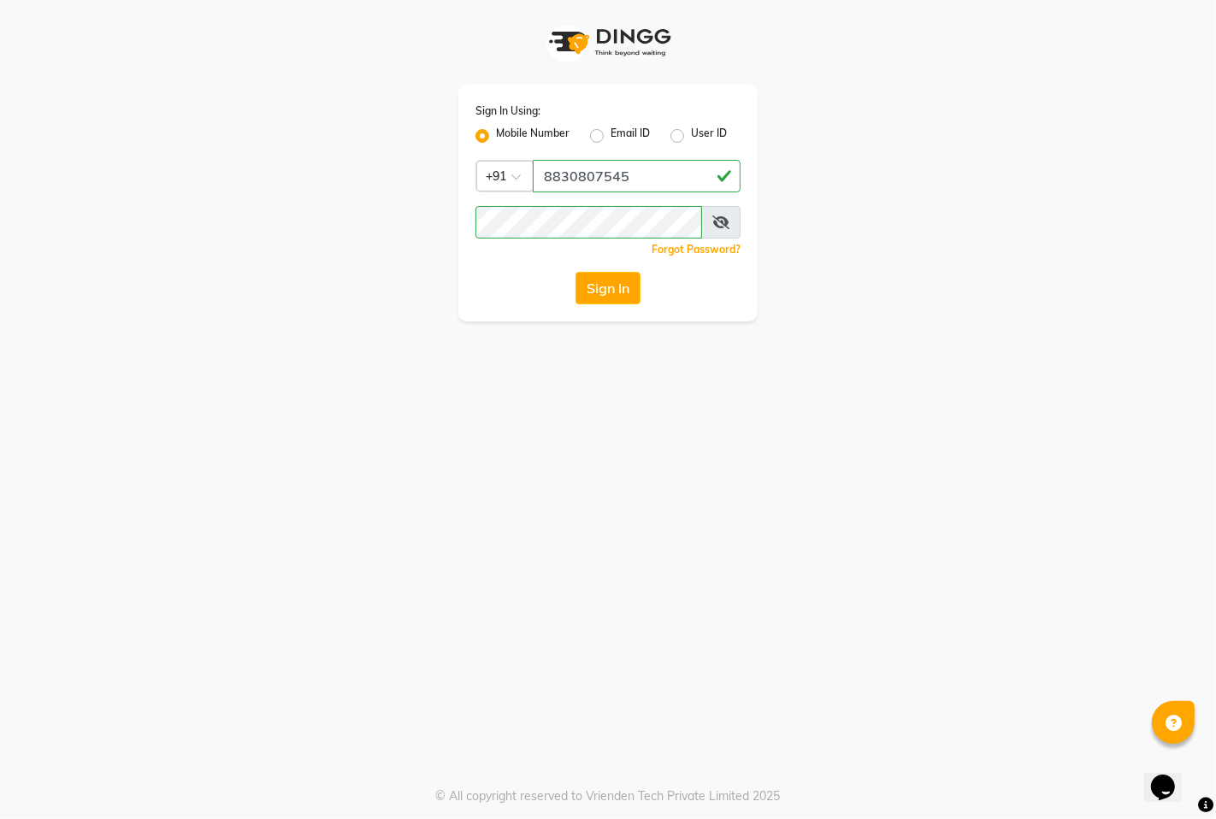
click at [442, 448] on div "Sign In Using: Mobile Number Email ID User ID Country Code × [PHONE_NUMBER] Rem…" at bounding box center [608, 409] width 1216 height 819
click at [595, 289] on button "Sign In" at bounding box center [607, 288] width 65 height 32
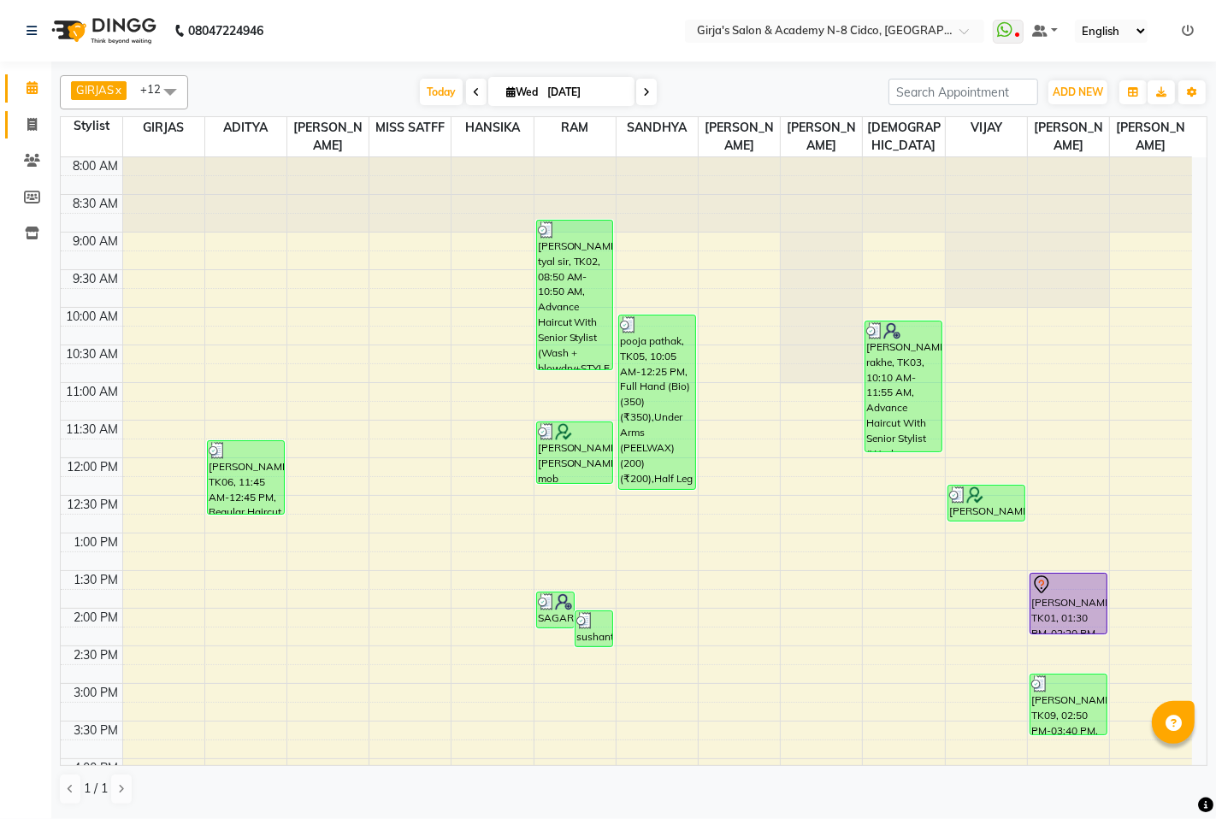
click at [30, 134] on link "Invoice" at bounding box center [25, 125] width 41 height 28
select select "66"
select select "service"
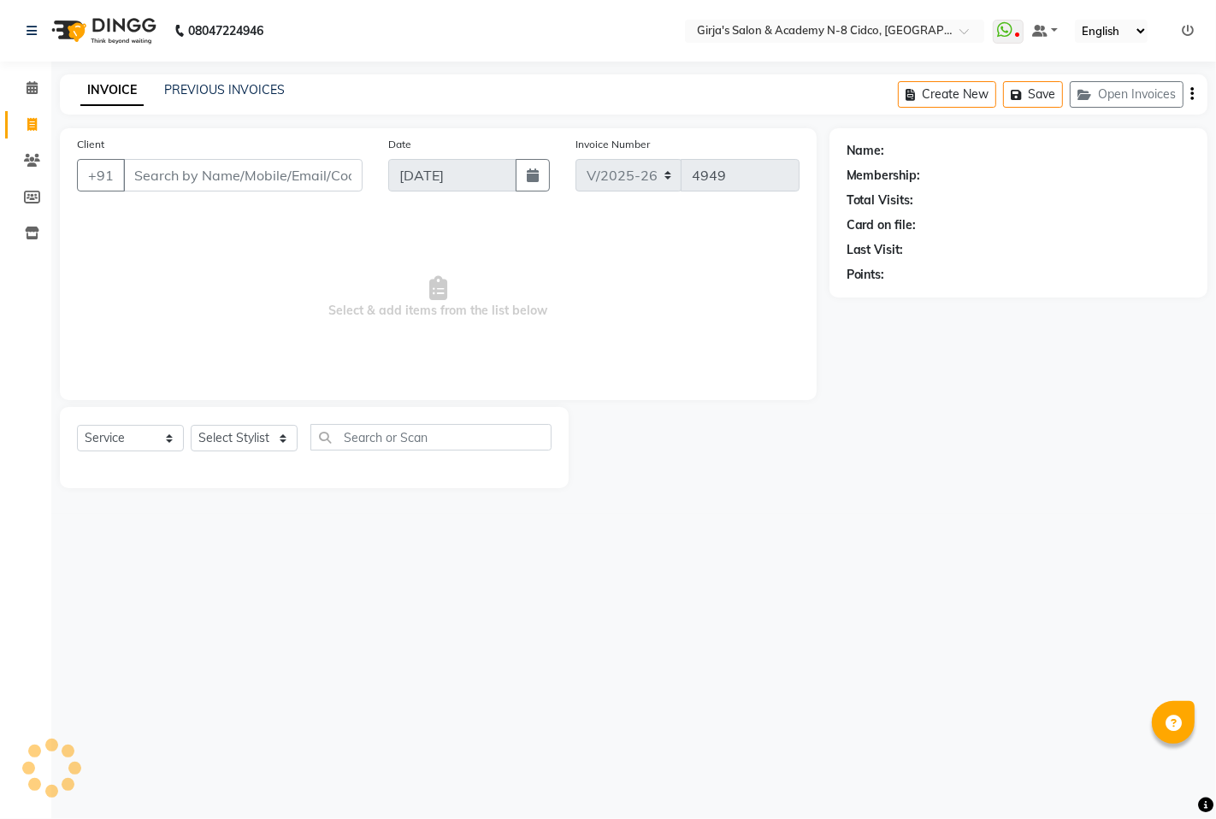
select select "66554"
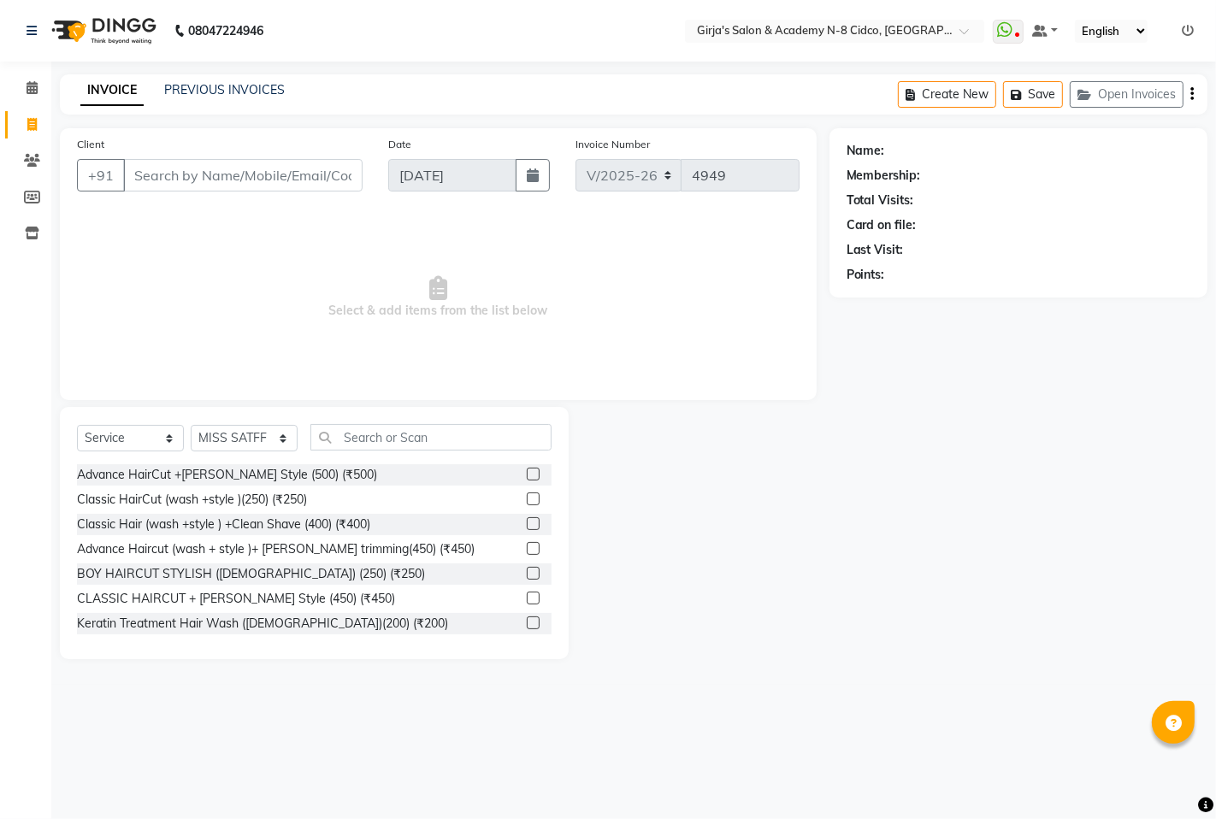
click at [314, 177] on input "Client" at bounding box center [242, 175] width 239 height 32
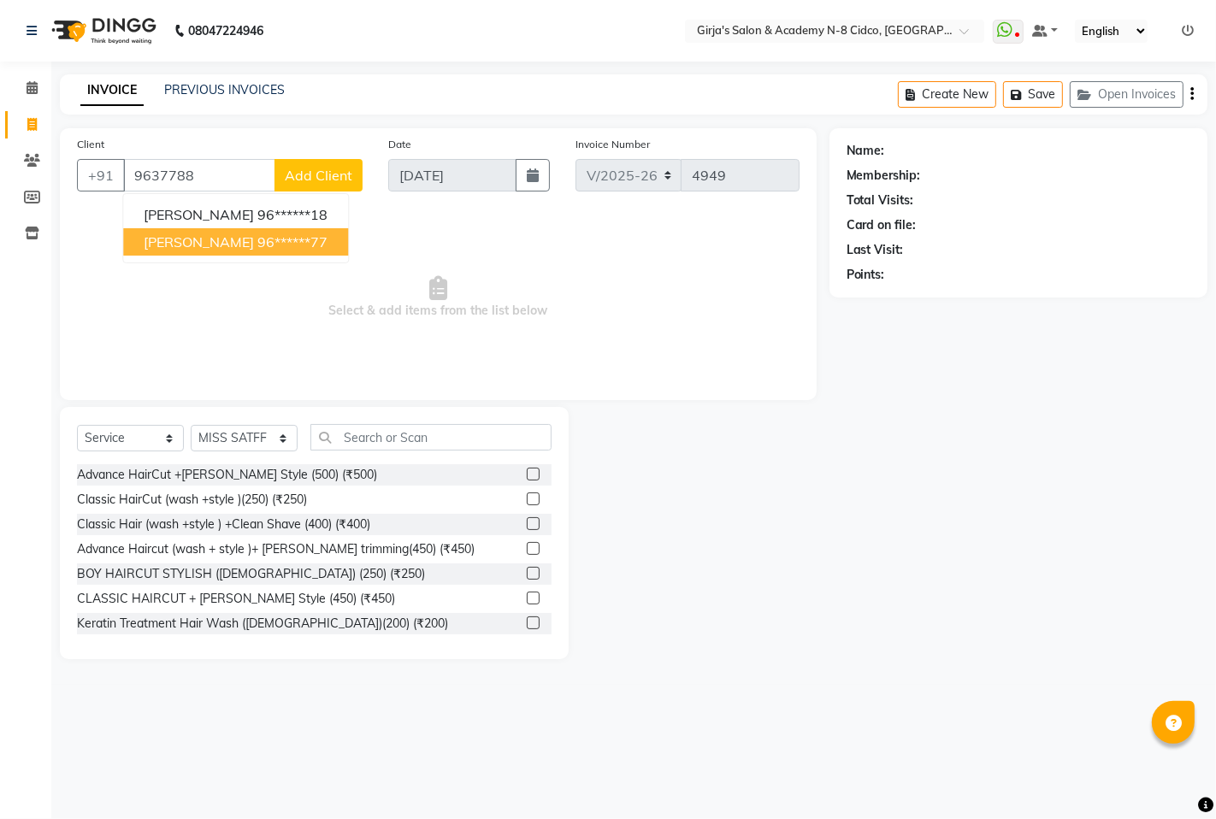
click at [257, 250] on ngb-highlight "96******77" at bounding box center [292, 241] width 70 height 17
type input "96******77"
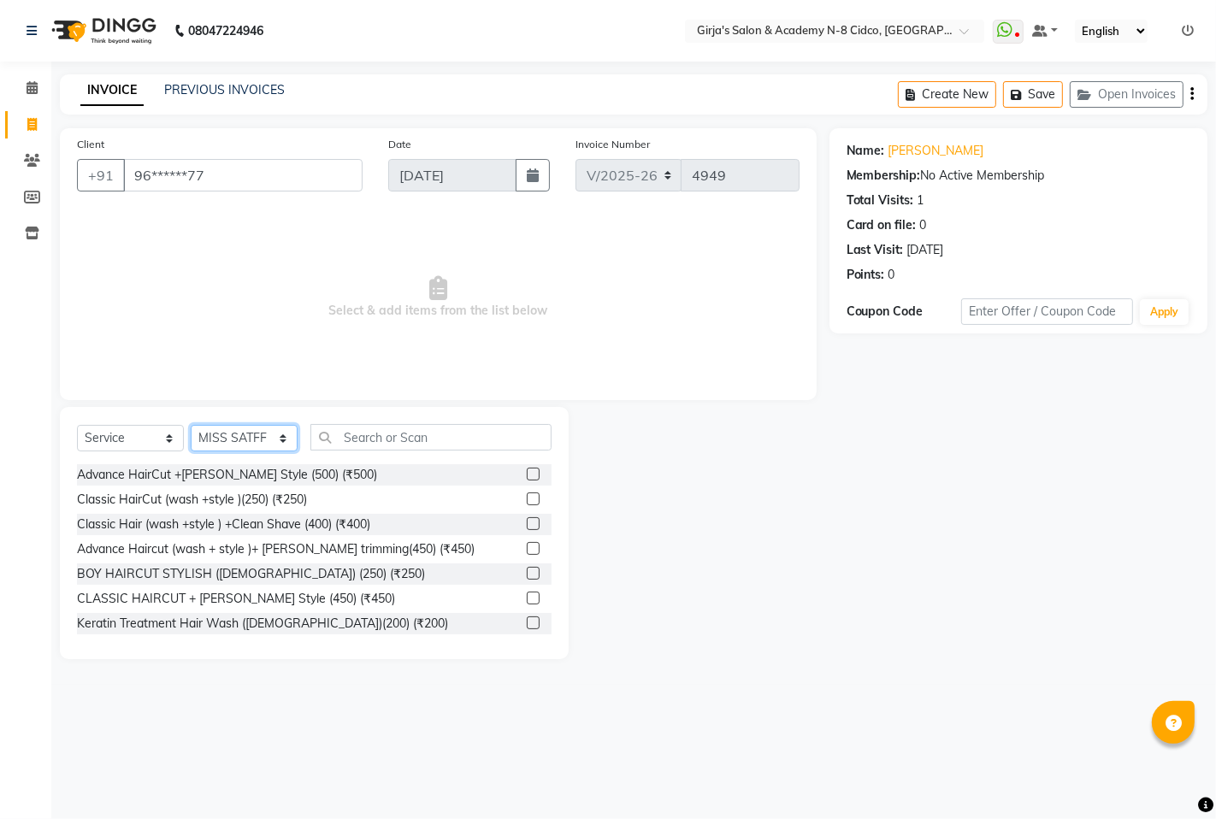
drag, startPoint x: 265, startPoint y: 434, endPoint x: 251, endPoint y: 436, distance: 13.8
click at [265, 434] on select "Select Stylist ADITYA [PERSON_NAME] BEAUTY M GIRJAS [PERSON_NAME] MISS [PERSON_…" at bounding box center [244, 438] width 107 height 27
select select "27236"
click at [191, 426] on select "Select Stylist ADITYA [PERSON_NAME] BEAUTY M GIRJAS [PERSON_NAME] MISS [PERSON_…" at bounding box center [244, 438] width 107 height 27
click at [893, 146] on link "Chitan Patil" at bounding box center [936, 151] width 96 height 18
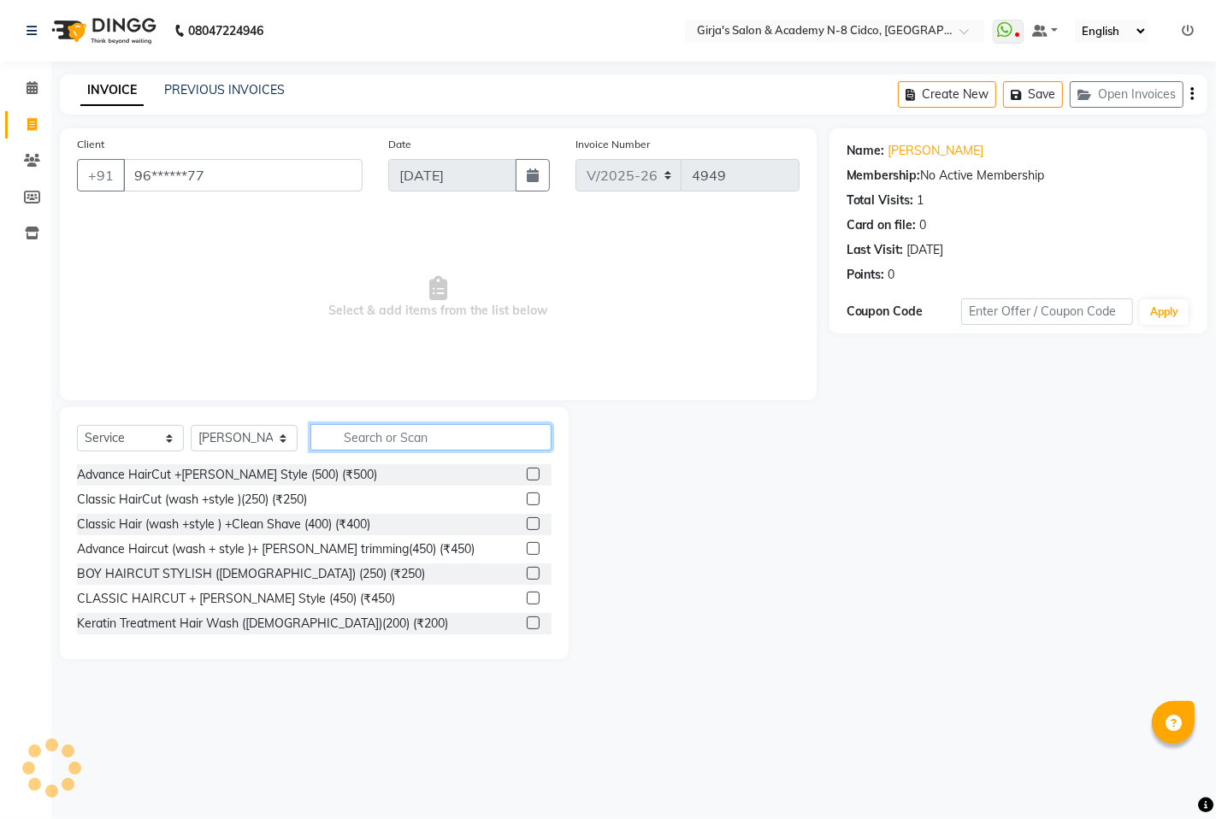
click at [427, 432] on input "text" at bounding box center [430, 437] width 241 height 27
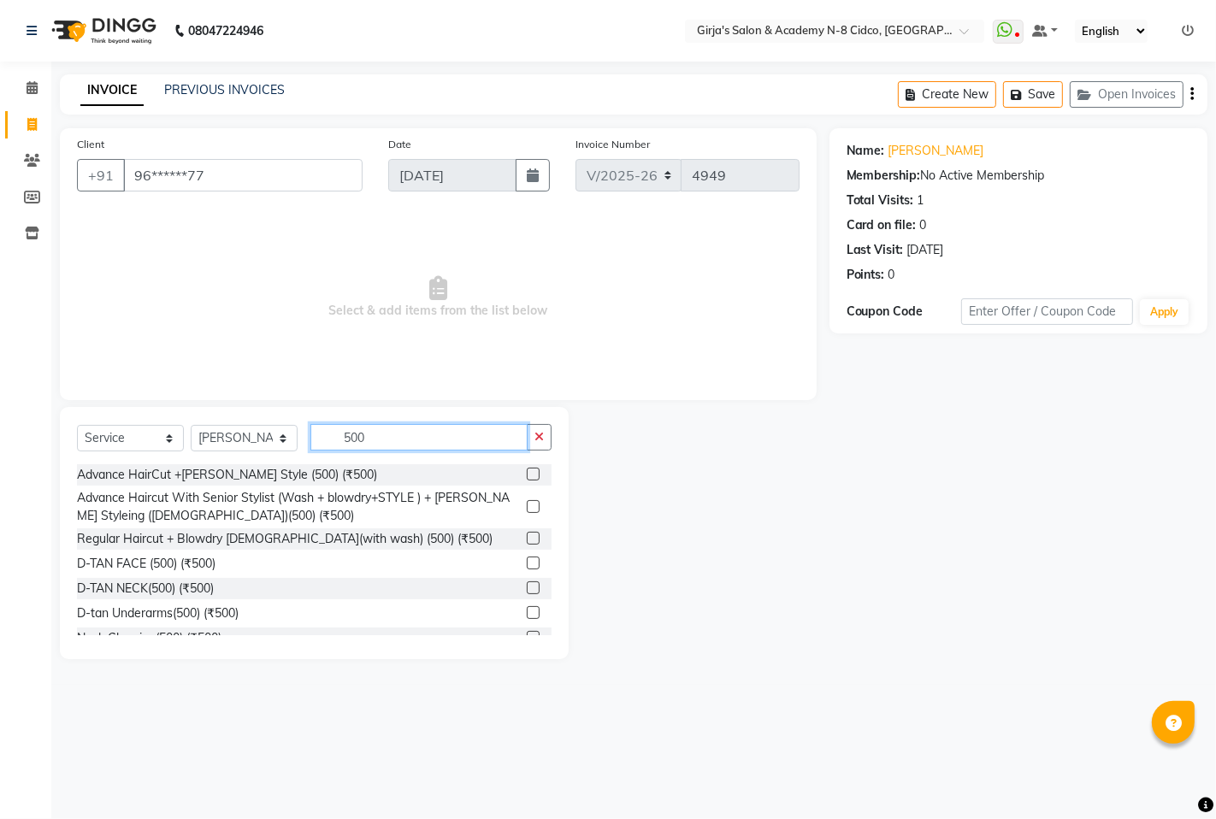
type input "500"
click at [509, 475] on div "Advance HairCut +[PERSON_NAME] Style (500) (₹500)" at bounding box center [314, 474] width 475 height 21
click at [527, 475] on label at bounding box center [533, 474] width 13 height 13
click at [527, 475] on input "checkbox" at bounding box center [532, 474] width 11 height 11
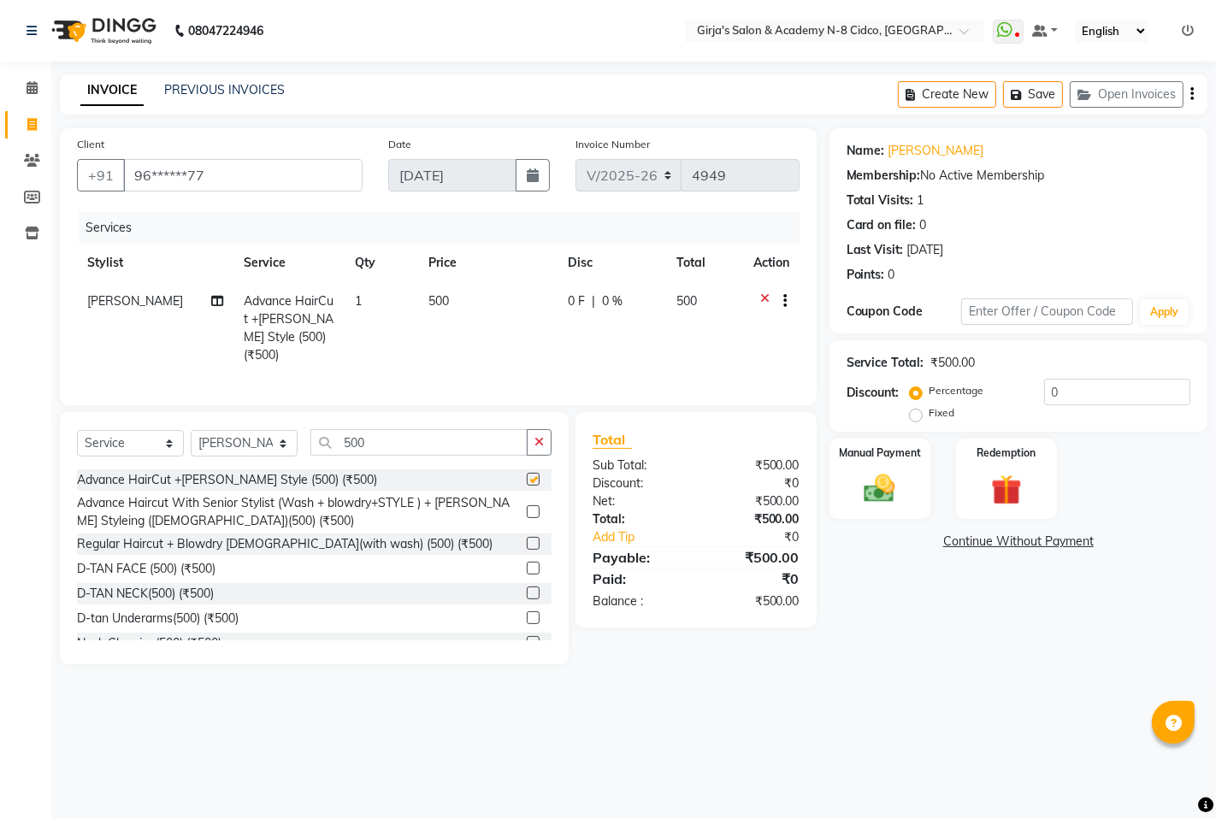
checkbox input "false"
drag, startPoint x: 915, startPoint y: 493, endPoint x: 905, endPoint y: 496, distance: 10.6
click at [913, 493] on div "Manual Payment" at bounding box center [879, 479] width 105 height 85
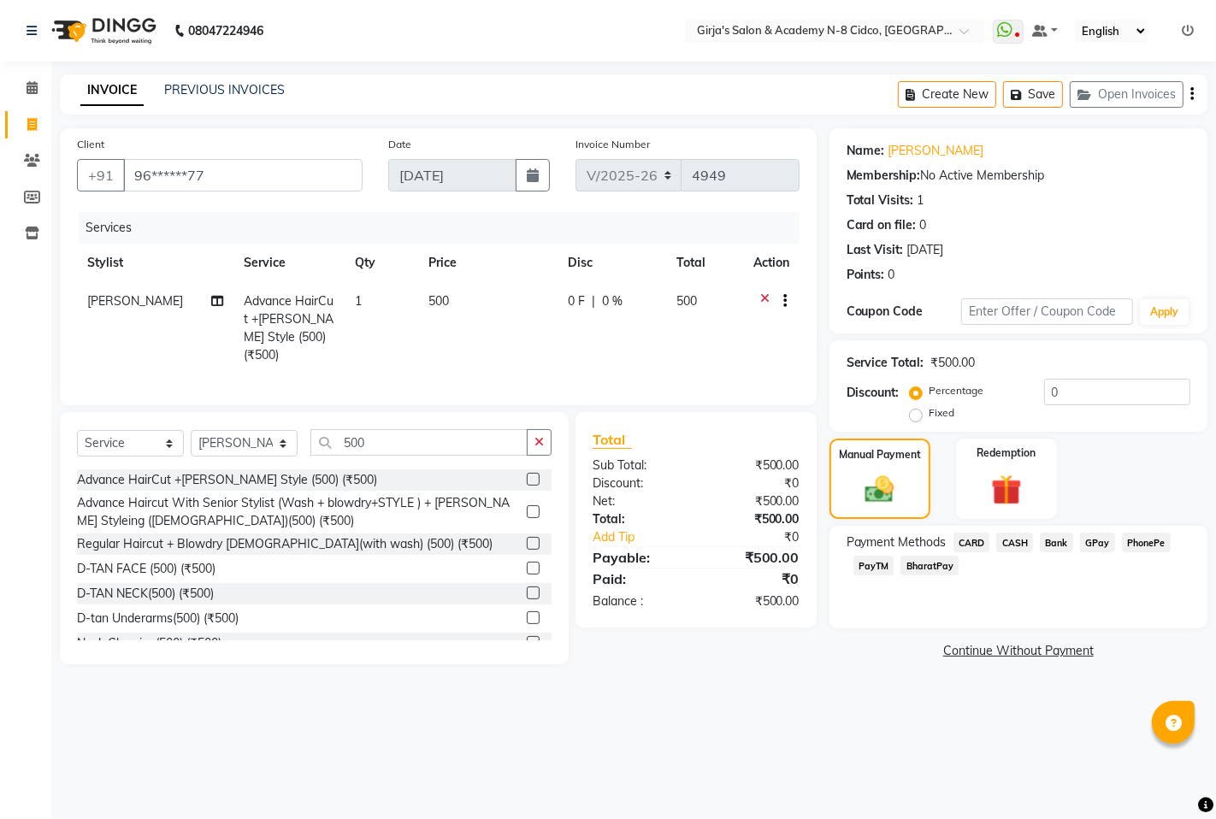
click at [1091, 542] on span "GPay" at bounding box center [1097, 543] width 35 height 20
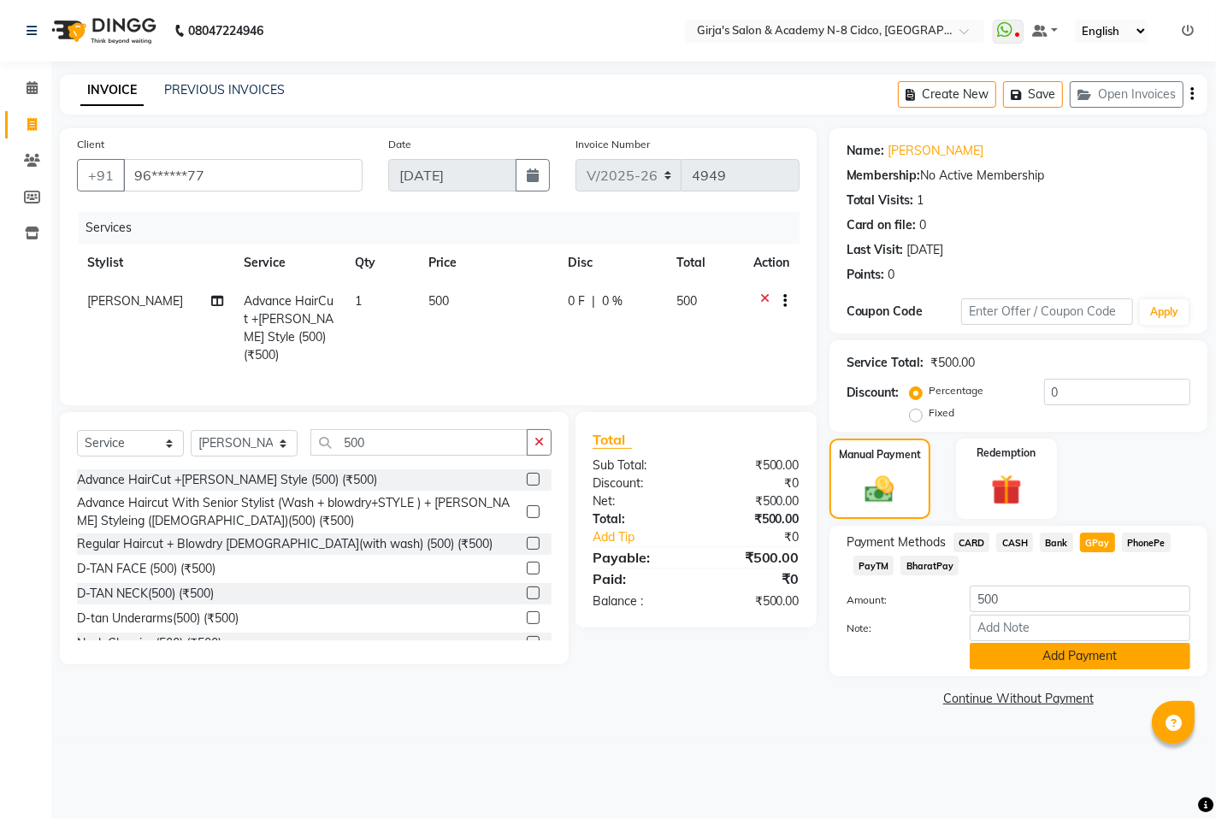
click at [1092, 651] on button "Add Payment" at bounding box center [1080, 656] width 221 height 27
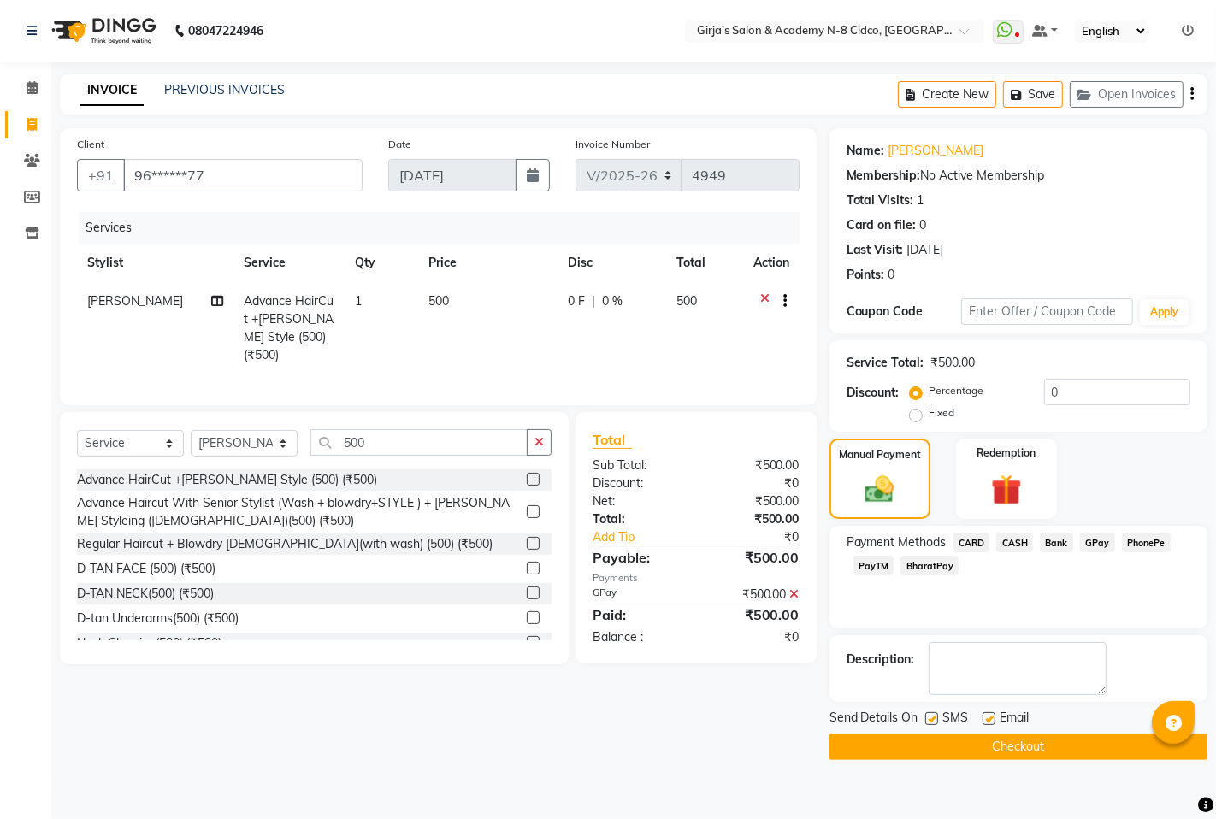
click at [1055, 747] on button "Checkout" at bounding box center [1018, 747] width 378 height 27
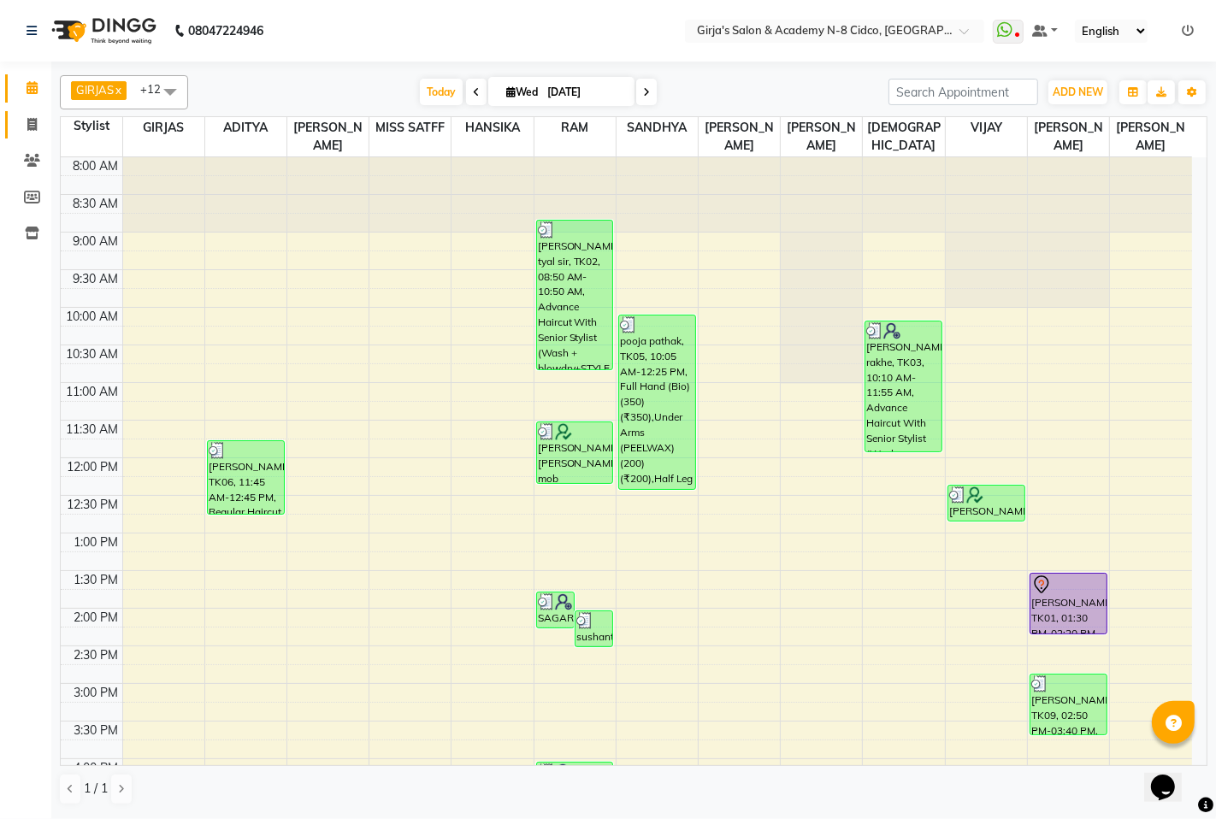
scroll to position [95, 0]
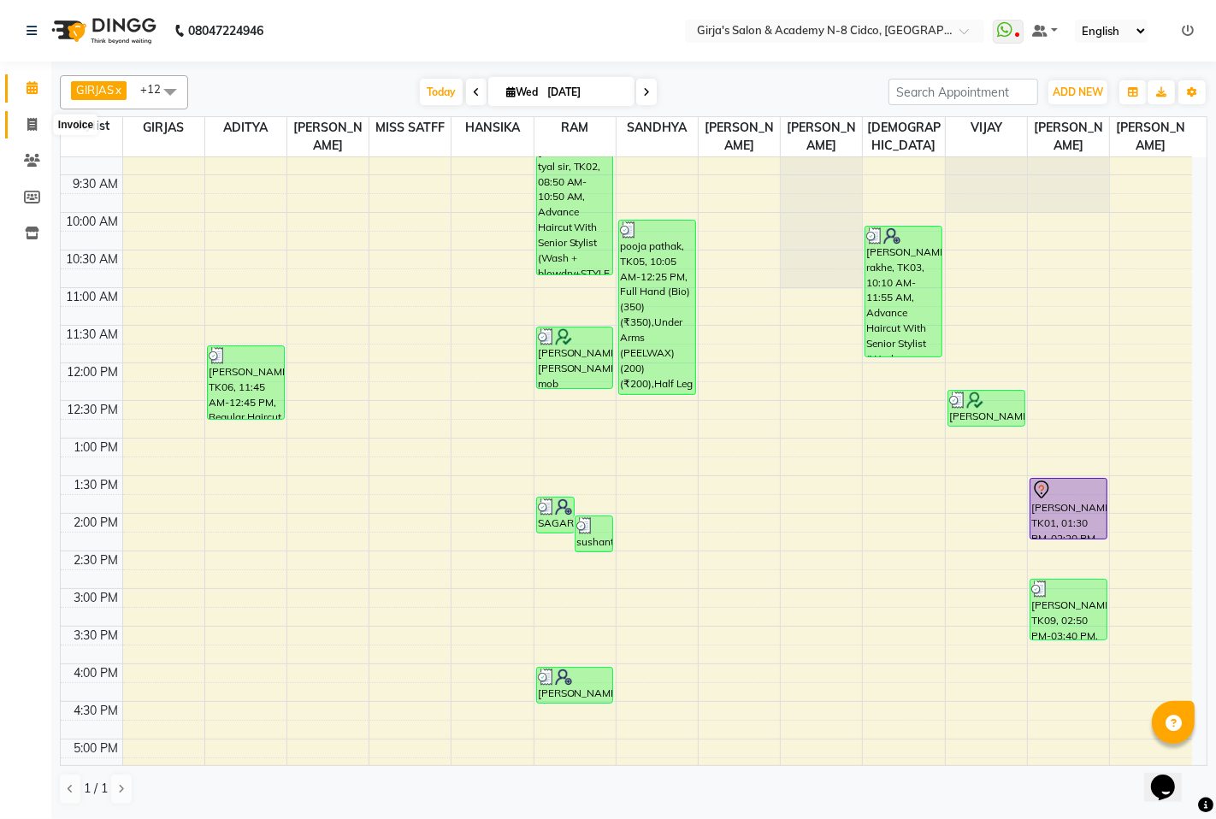
click at [35, 124] on icon at bounding box center [31, 124] width 9 height 13
select select "service"
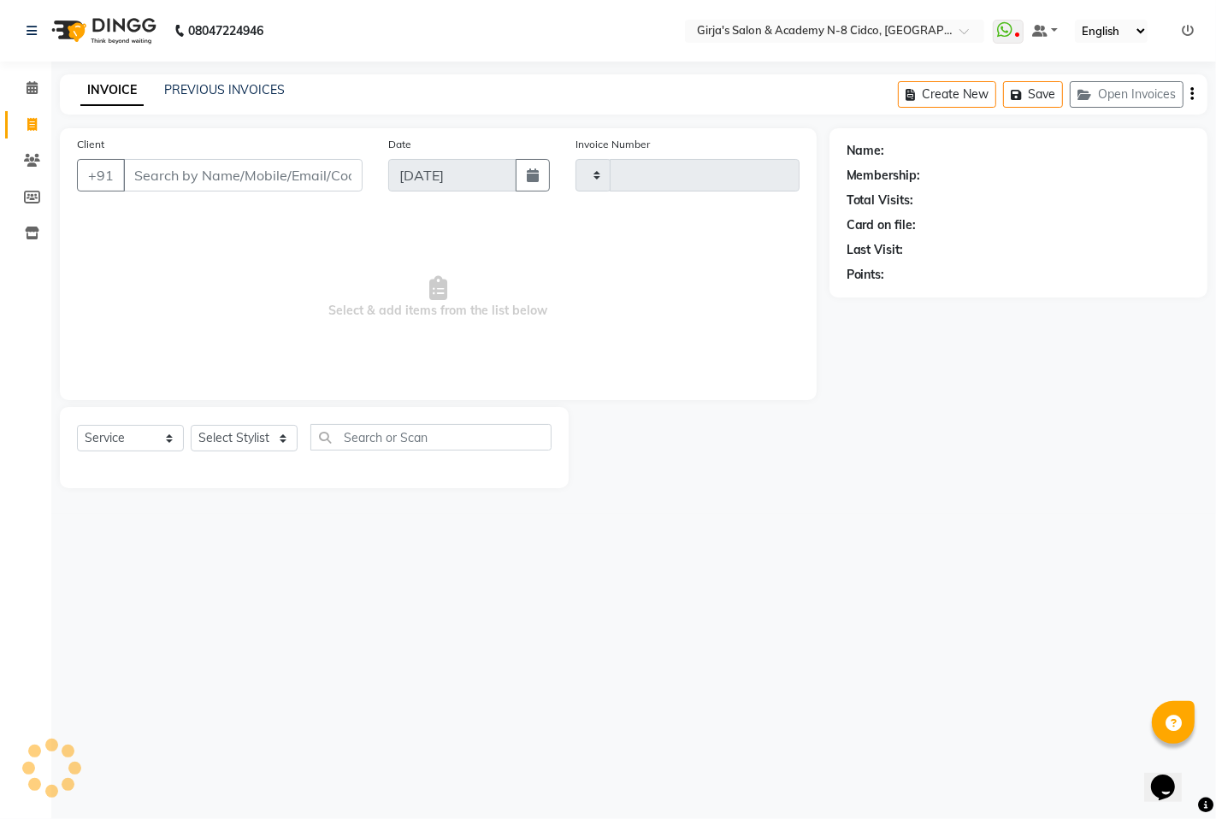
type input "4950"
select select "66"
click at [239, 439] on select "Select Stylist" at bounding box center [244, 438] width 107 height 27
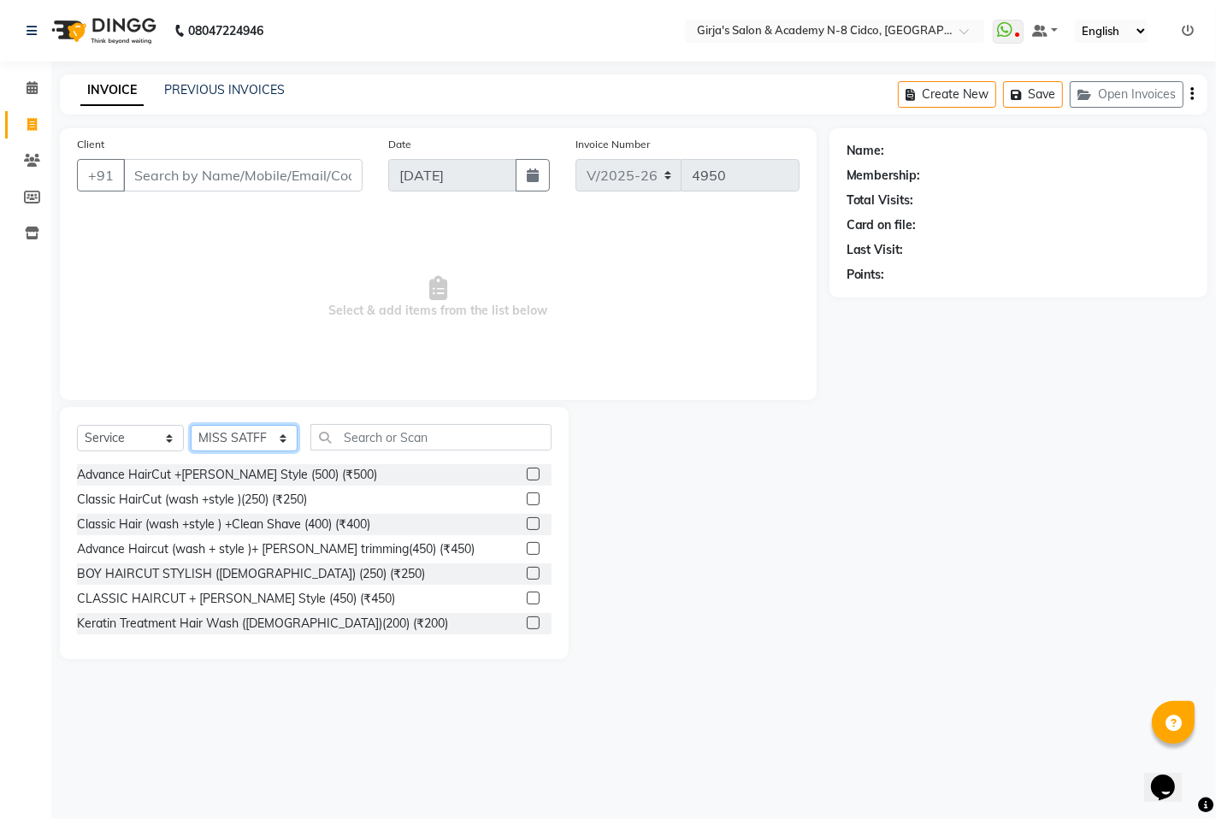
select select "42871"
click at [191, 426] on select "Select Stylist ADITYA [PERSON_NAME] BEAUTY M GIRJAS [PERSON_NAME] MISS [PERSON_…" at bounding box center [244, 438] width 107 height 27
click at [374, 443] on input "text" at bounding box center [430, 437] width 241 height 27
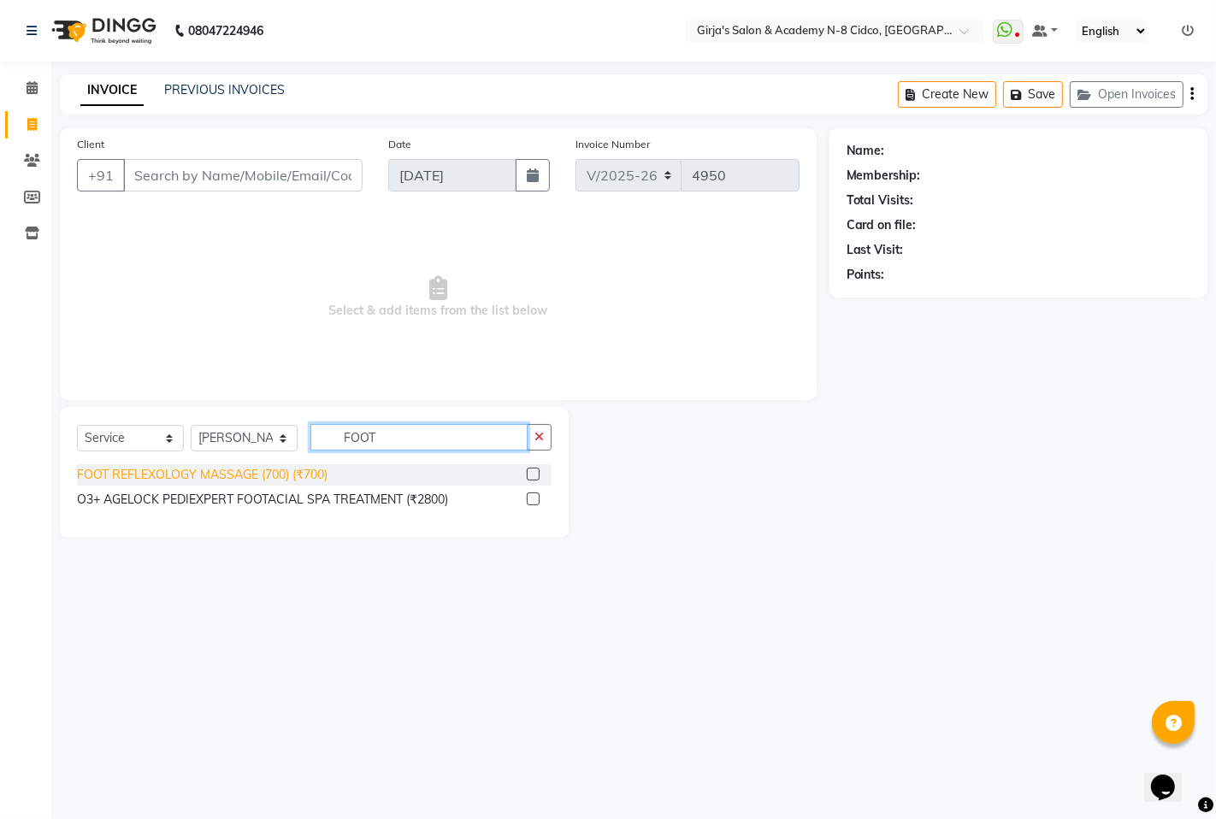
type input "FOOT"
click at [216, 470] on div "FOOT REFLEXOLOGY MASSAGE (700) (₹700)" at bounding box center [202, 475] width 251 height 18
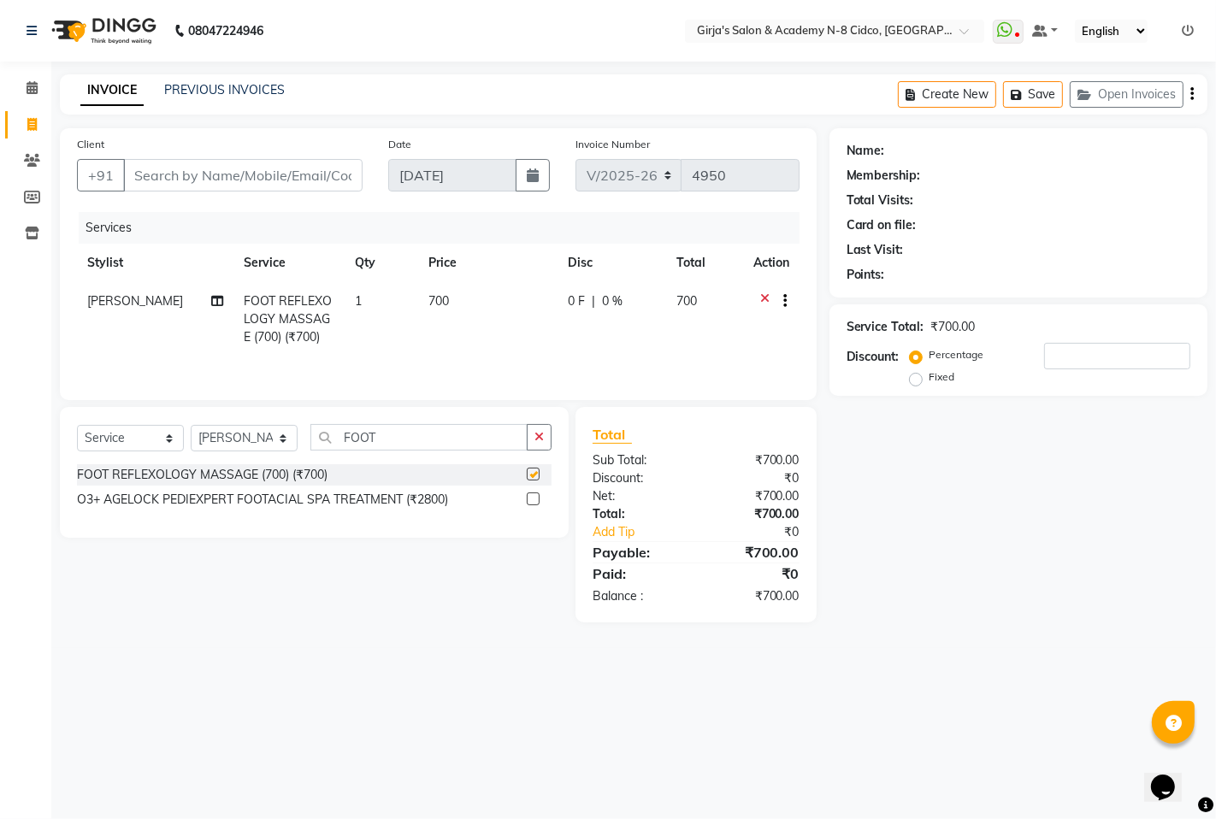
checkbox input "false"
click at [403, 439] on input "FOOT" at bounding box center [418, 437] width 217 height 27
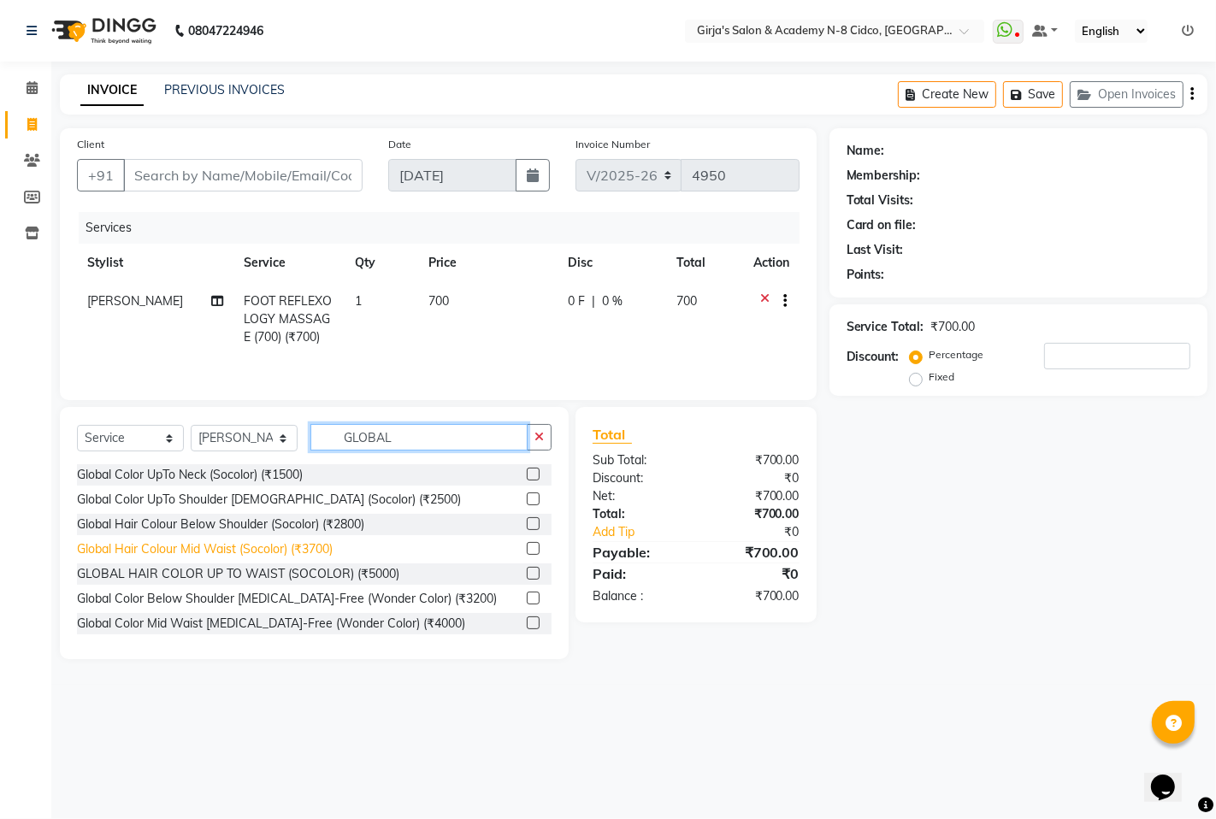
type input "GLOBAL"
click at [285, 551] on div "Global Hair Colour Mid Waist (Socolor) (₹3700)" at bounding box center [205, 549] width 256 height 18
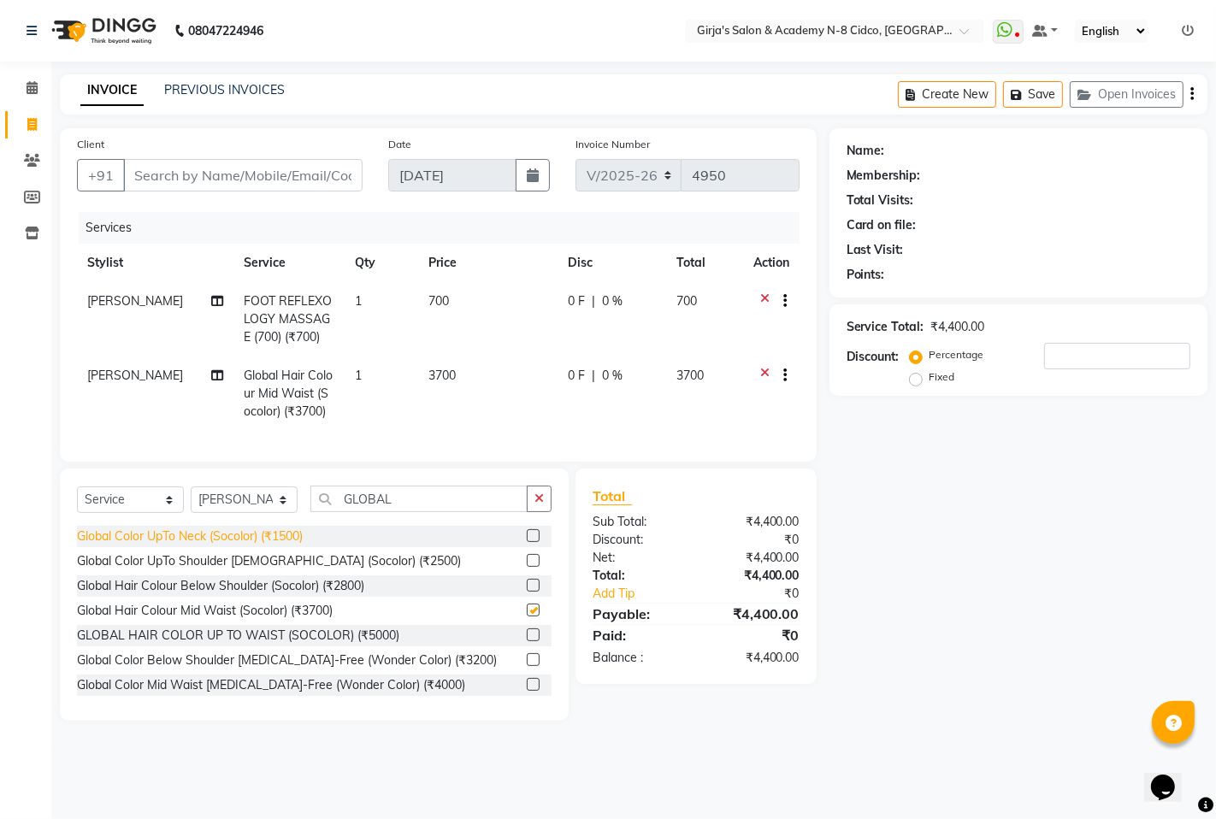
checkbox input "false"
click at [224, 176] on input "Client" at bounding box center [242, 175] width 239 height 32
click at [440, 372] on span "3700" at bounding box center [442, 375] width 27 height 15
select select "42871"
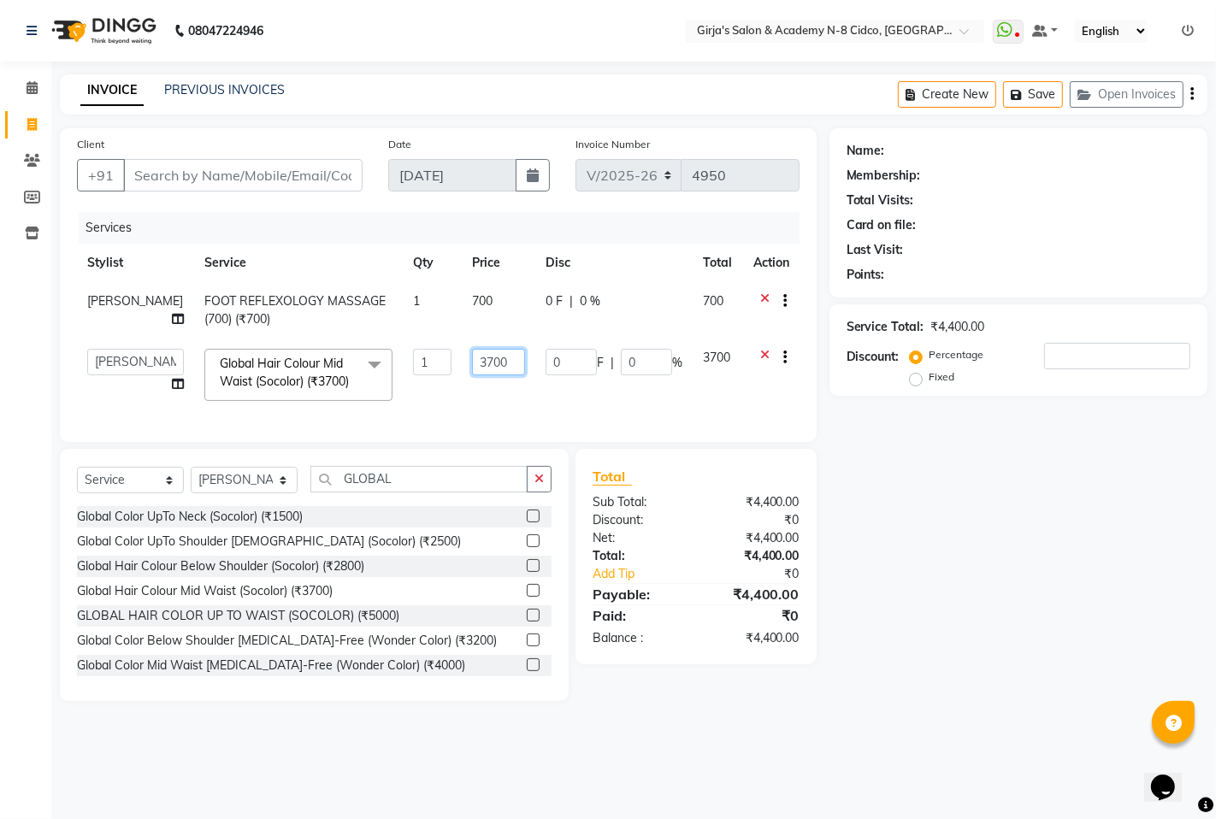
click at [483, 363] on input "3700" at bounding box center [498, 362] width 53 height 27
type input "3500"
click at [696, 565] on div "₹4,400.00" at bounding box center [754, 556] width 116 height 18
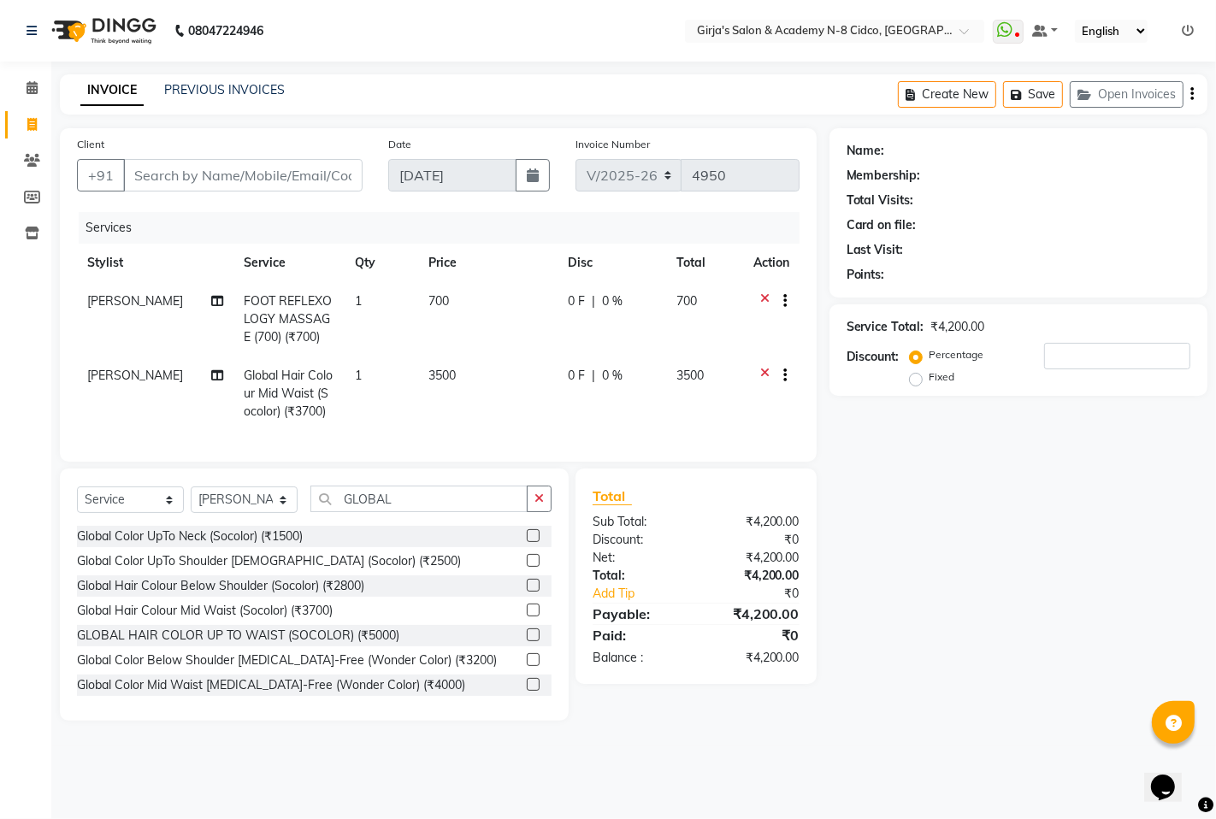
drag, startPoint x: 231, startPoint y: 144, endPoint x: 234, endPoint y: 165, distance: 21.6
click at [232, 151] on div "Client +91" at bounding box center [219, 170] width 311 height 70
click at [234, 165] on input "Client" at bounding box center [242, 175] width 239 height 32
click at [211, 379] on icon at bounding box center [217, 375] width 12 height 12
select select "42871"
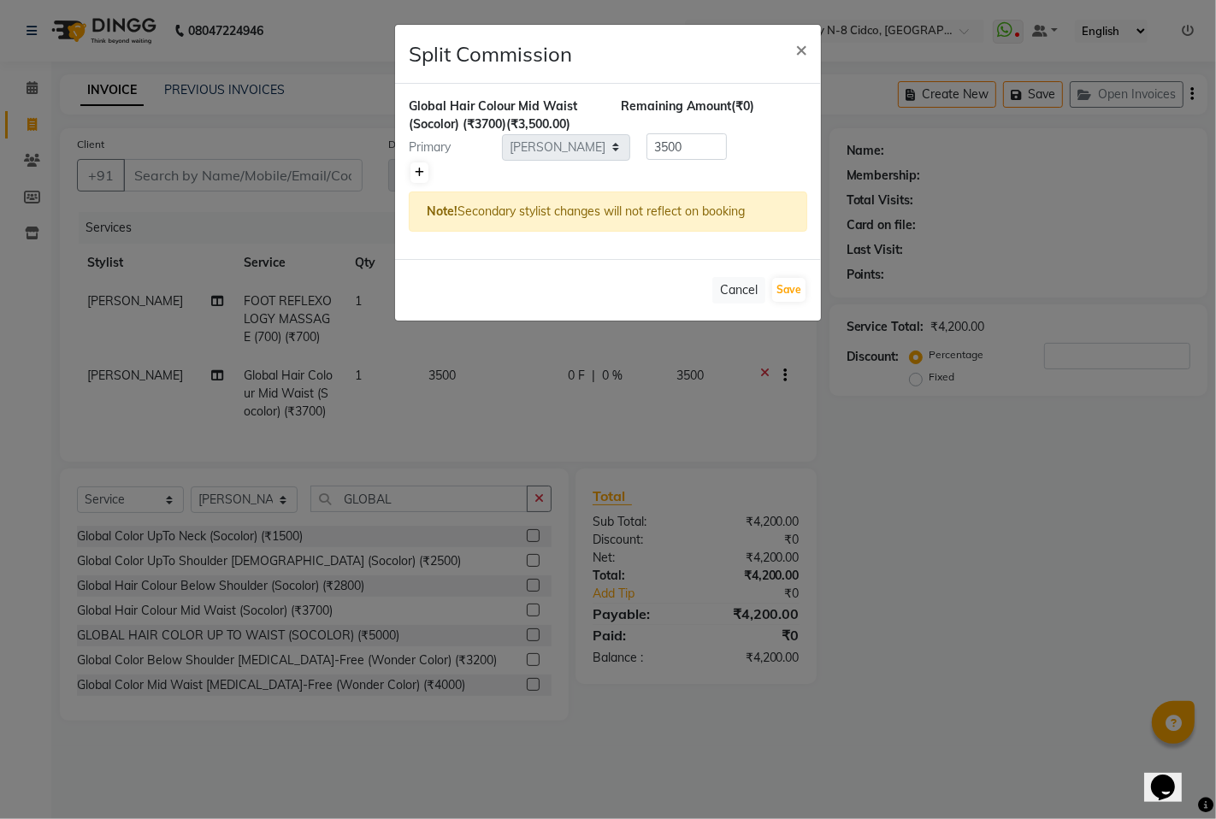
click at [419, 175] on icon at bounding box center [419, 173] width 9 height 10
type input "1750"
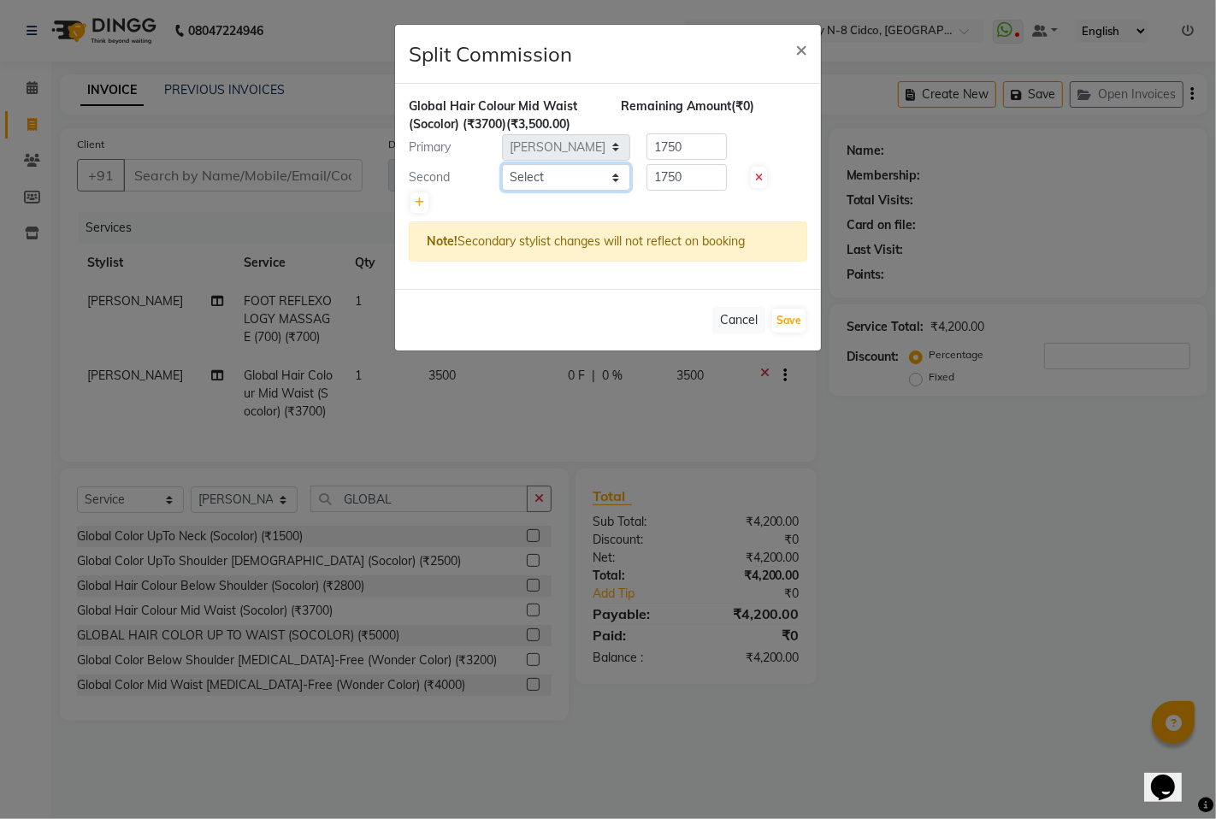
click at [595, 176] on select "Select ADITYA ANIKET BEAUTY M GIRJAS HANSIKA KOMAL MISS SATFF MONA PATYARK RAM …" at bounding box center [566, 177] width 128 height 27
click at [502, 164] on select "Select ADITYA ANIKET BEAUTY M GIRJAS HANSIKA KOMAL MISS SATFF MONA PATYARK RAM …" at bounding box center [566, 177] width 128 height 27
click at [587, 180] on select "Select ADITYA ANIKET BEAUTY M GIRJAS HANSIKA KOMAL MISS SATFF MONA PATYARK RAM …" at bounding box center [566, 177] width 128 height 27
select select "28785"
click at [502, 164] on select "Select ADITYA ANIKET BEAUTY M GIRJAS HANSIKA KOMAL MISS SATFF MONA PATYARK RAM …" at bounding box center [566, 177] width 128 height 27
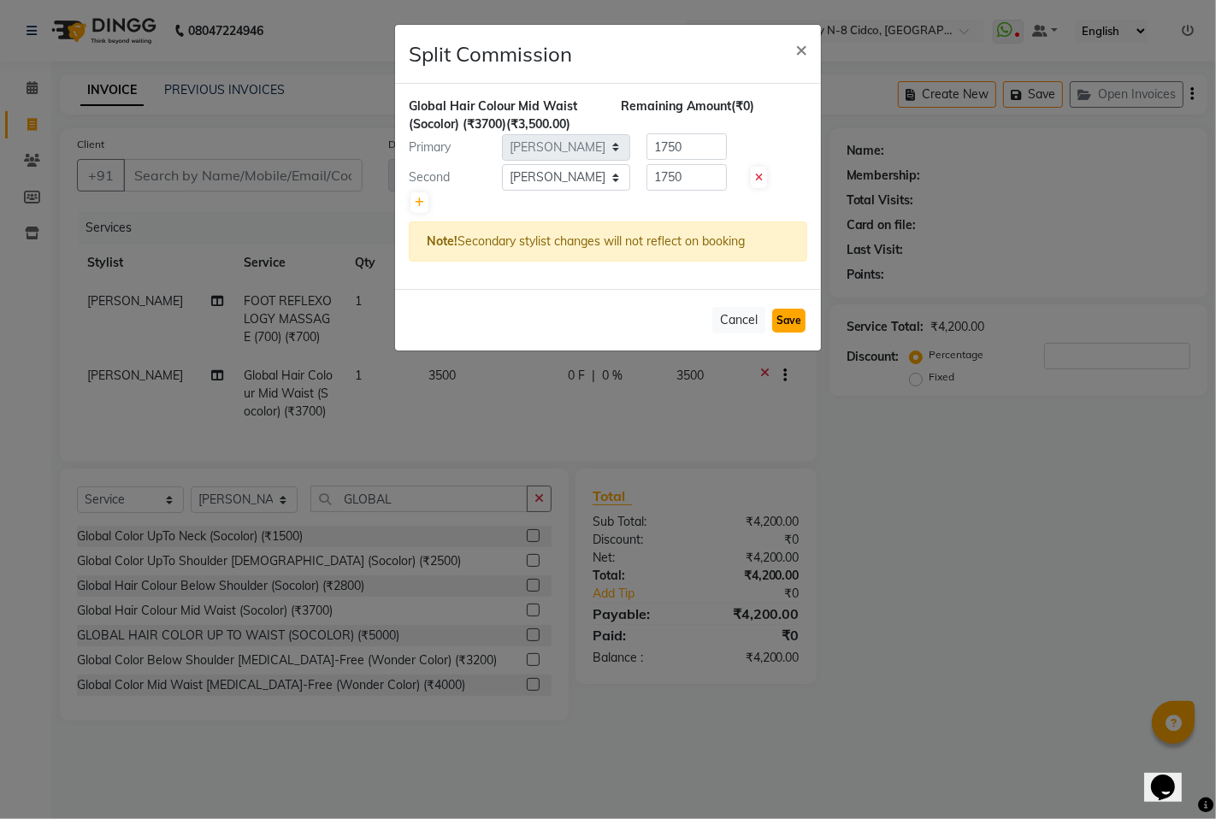
click at [791, 317] on button "Save" at bounding box center [788, 321] width 33 height 24
select select "Select"
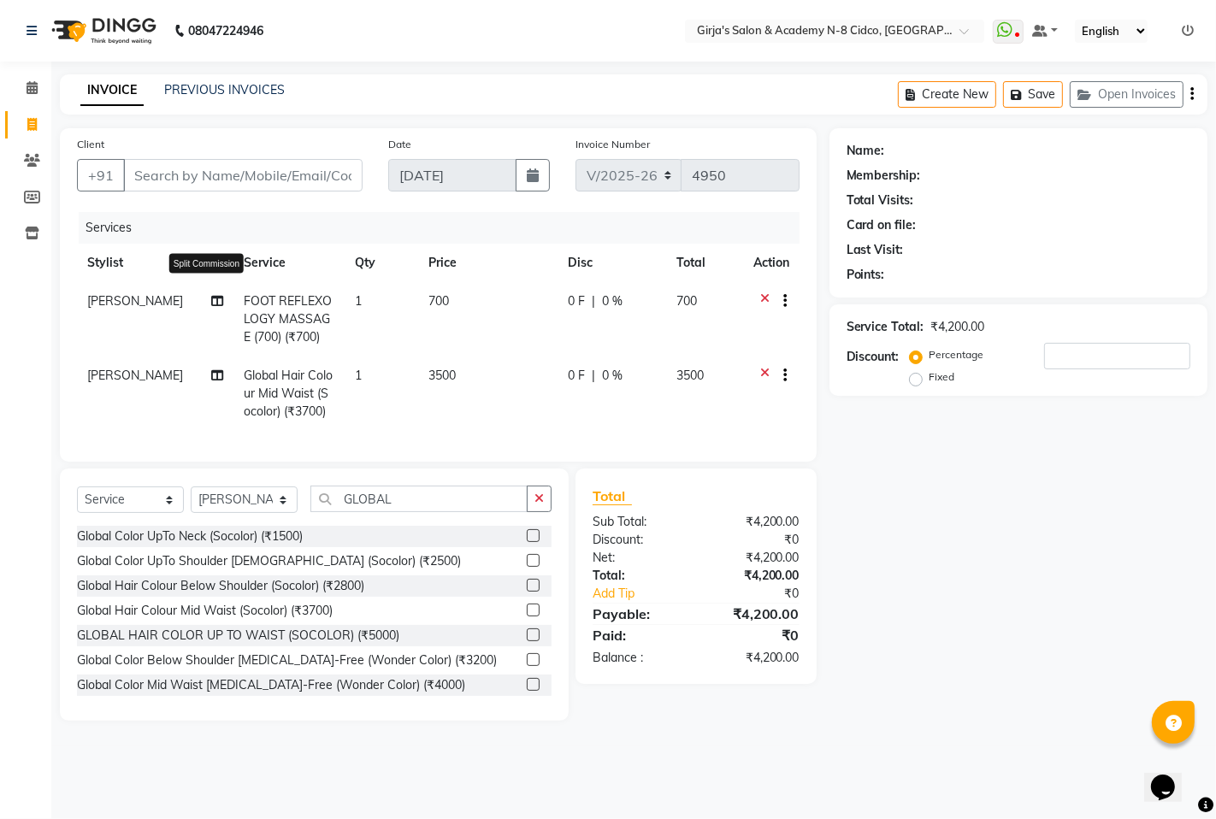
click at [211, 302] on icon at bounding box center [217, 301] width 12 height 12
select select "42871"
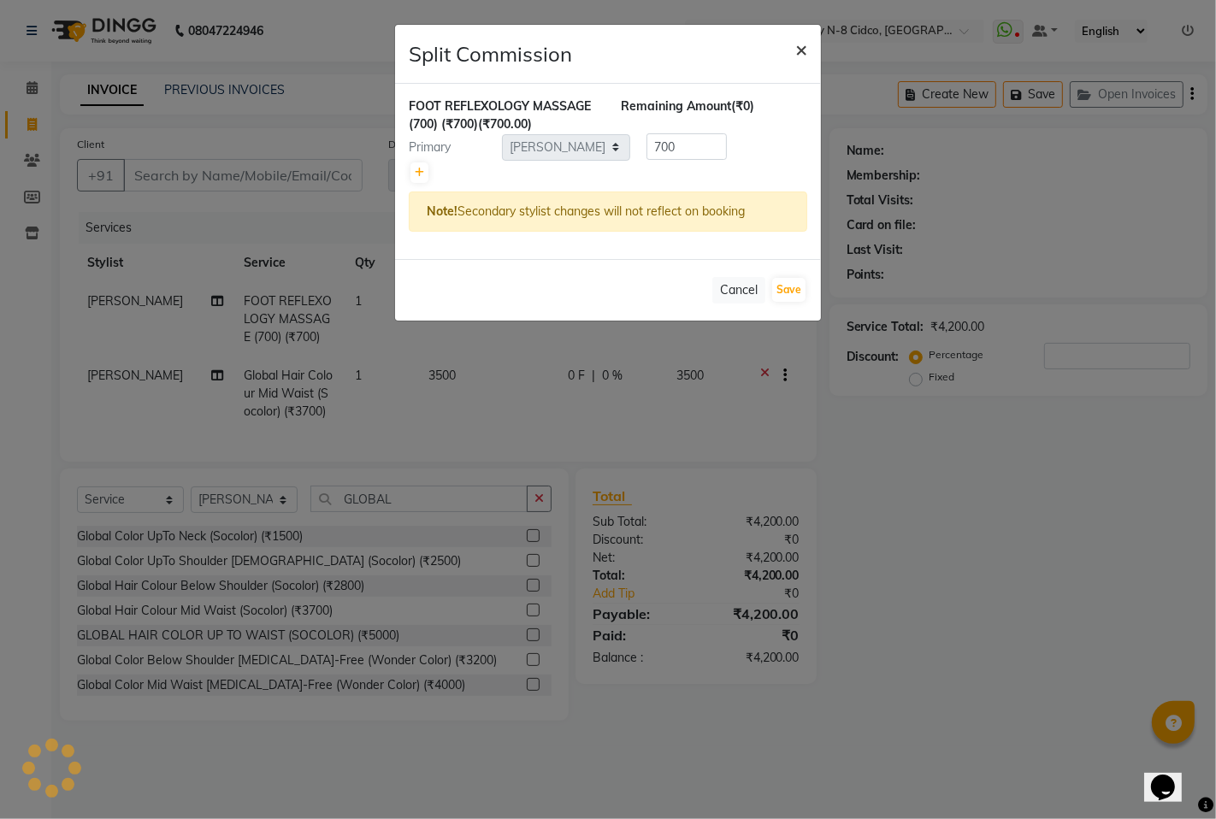
drag, startPoint x: 801, startPoint y: 52, endPoint x: 818, endPoint y: 45, distance: 18.4
click at [802, 52] on span "×" at bounding box center [801, 49] width 12 height 26
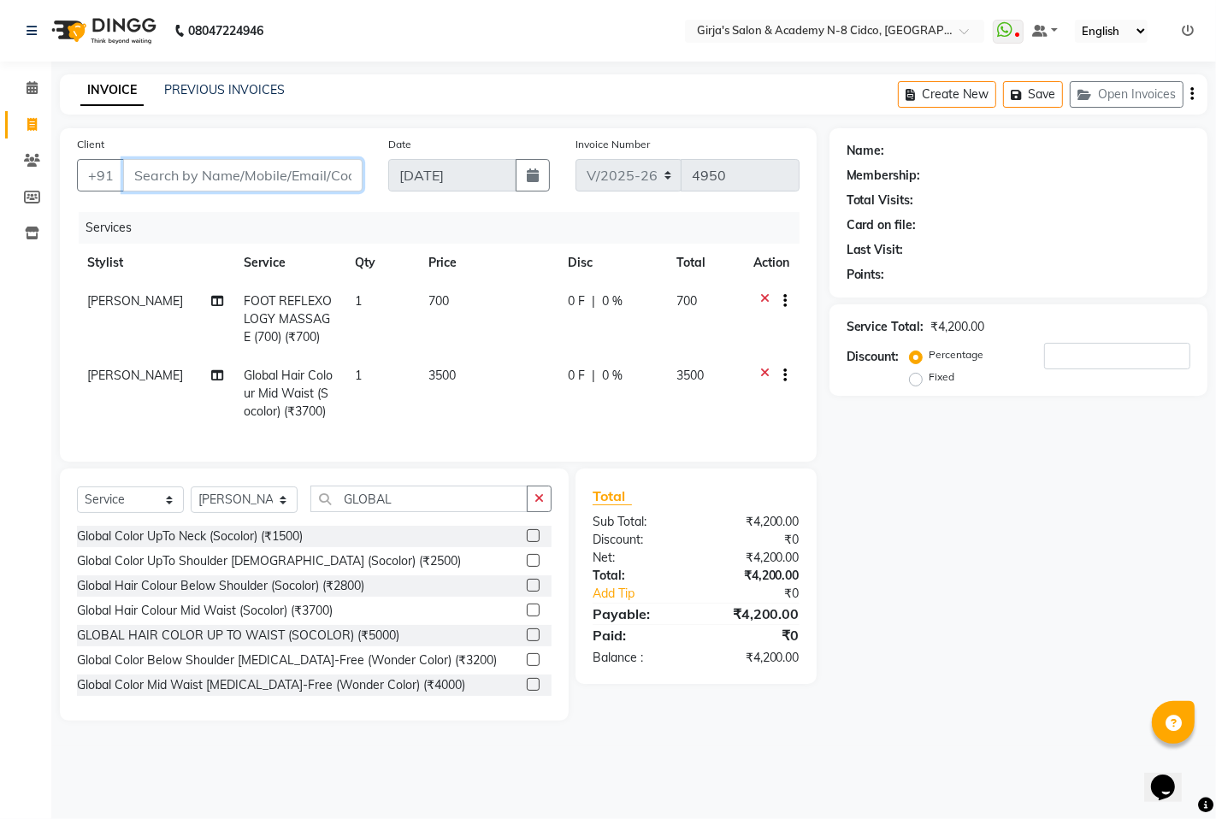
click at [271, 174] on input "Client" at bounding box center [242, 175] width 239 height 32
click at [129, 513] on select "Select Service Product Membership Package Voucher Prepaid Gift Card" at bounding box center [130, 499] width 107 height 27
select select "product"
click at [77, 501] on select "Select Service Product Membership Package Voucher Prepaid Gift Card" at bounding box center [130, 499] width 107 height 27
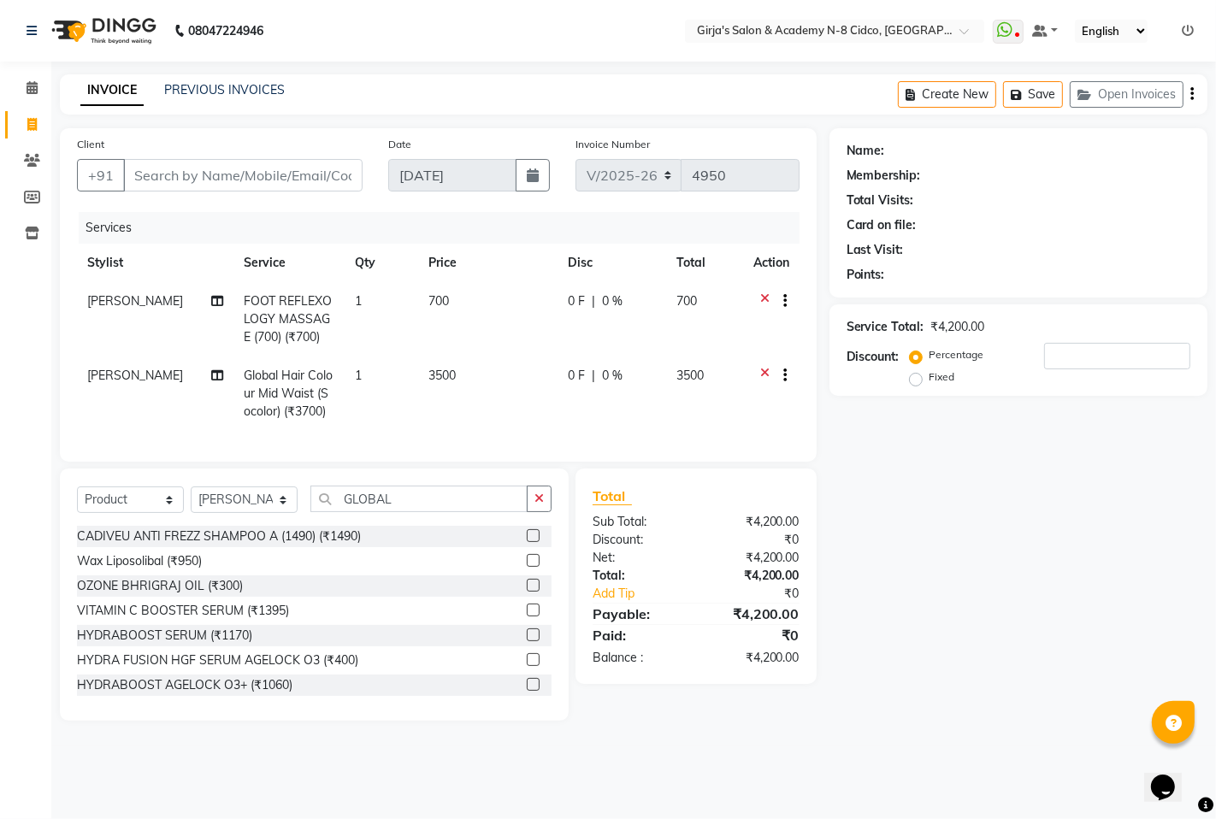
click at [430, 492] on div "Select Service Product Membership Package Voucher Prepaid Gift Card Select Styl…" at bounding box center [314, 595] width 509 height 252
click at [420, 501] on input "GLOBAL" at bounding box center [418, 499] width 217 height 27
click at [399, 512] on input "GLOBAL" at bounding box center [418, 499] width 217 height 27
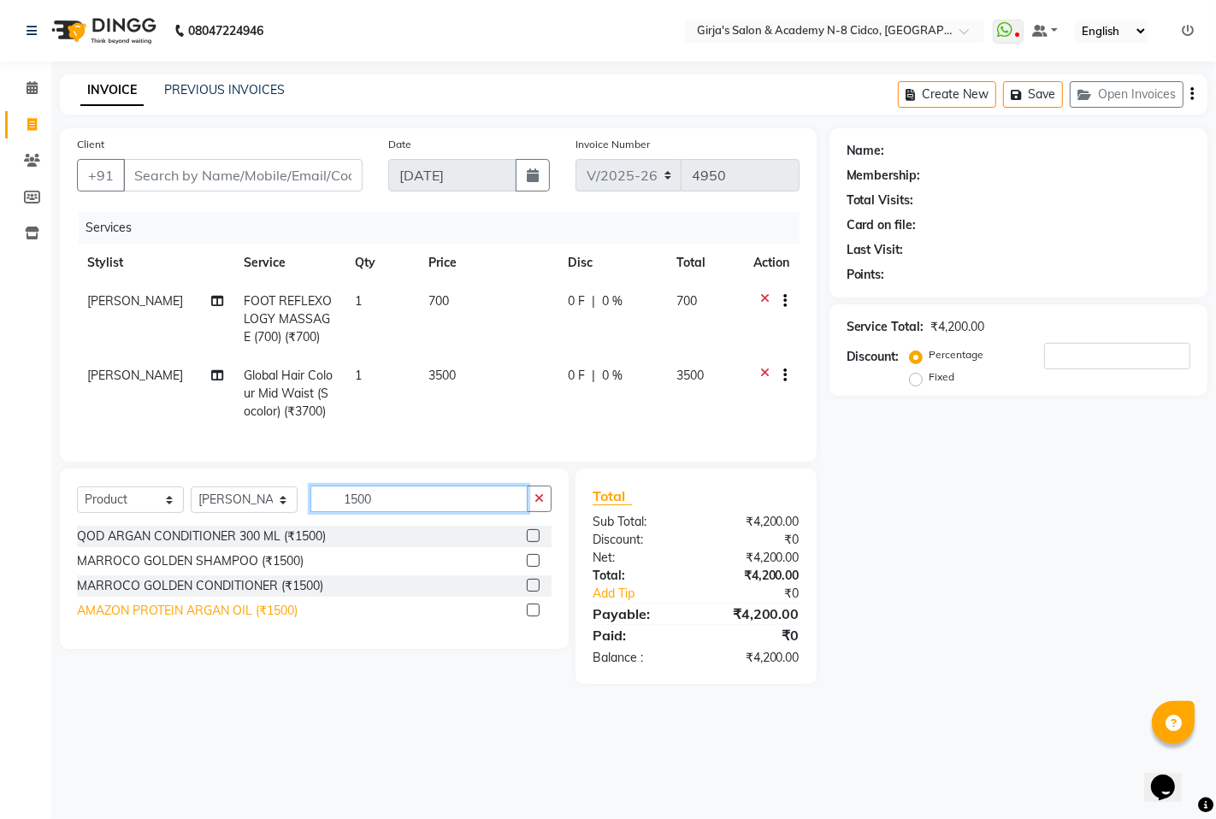
type input "1500"
click at [219, 620] on div "AMAZON PROTEIN ARGAN OIL (₹1500)" at bounding box center [187, 611] width 221 height 18
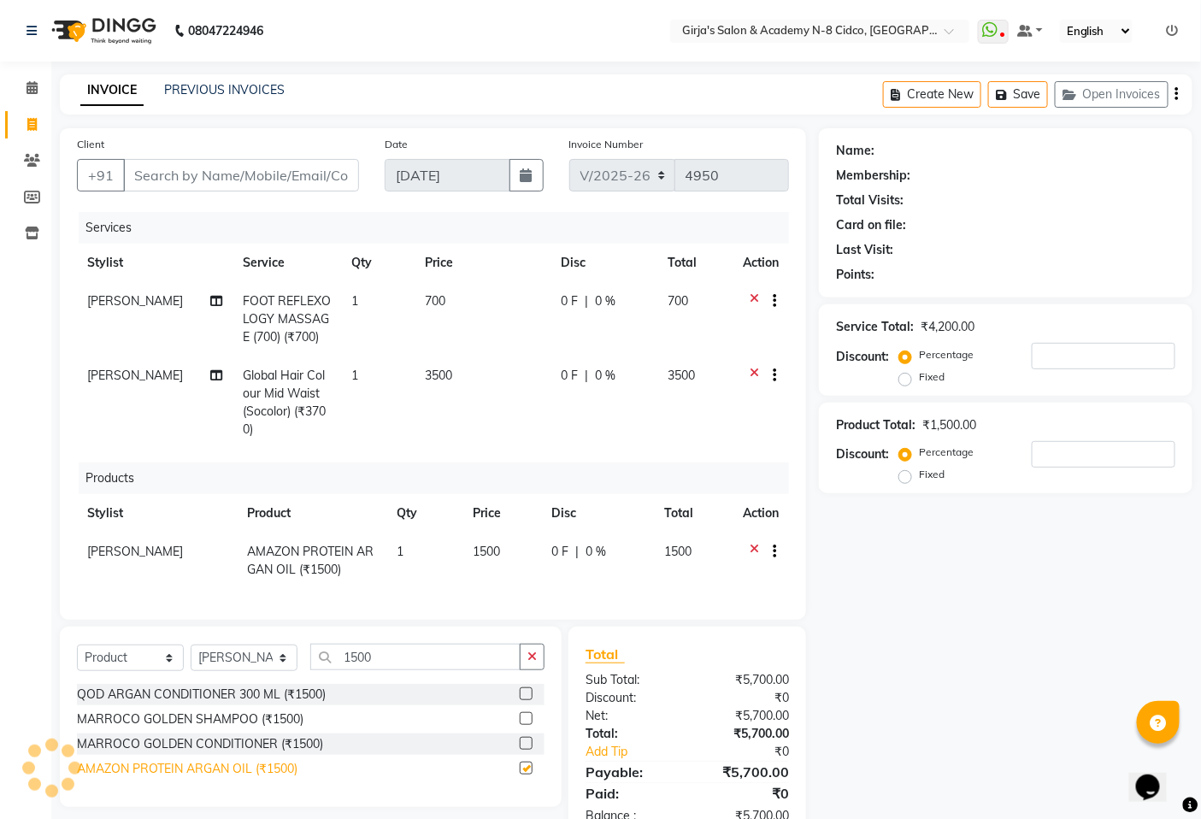
checkbox input "false"
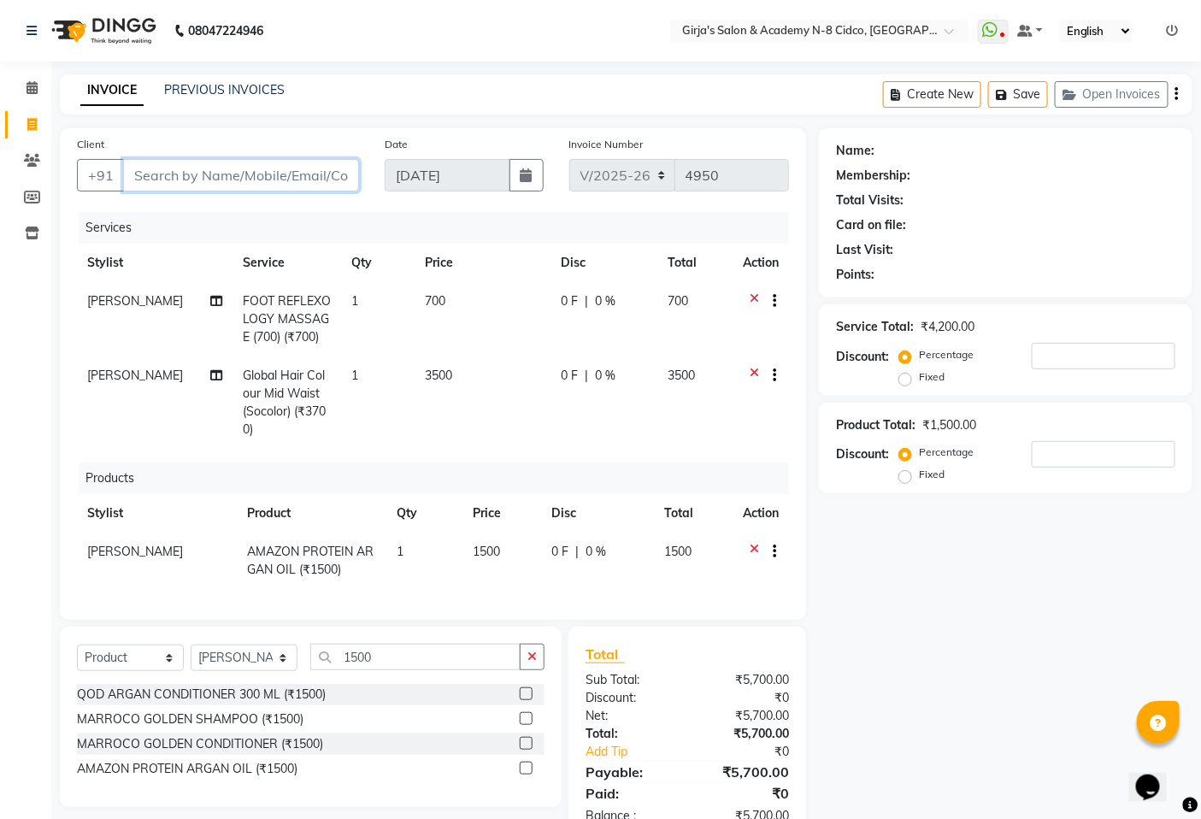
click at [215, 178] on input "Client" at bounding box center [241, 175] width 236 height 32
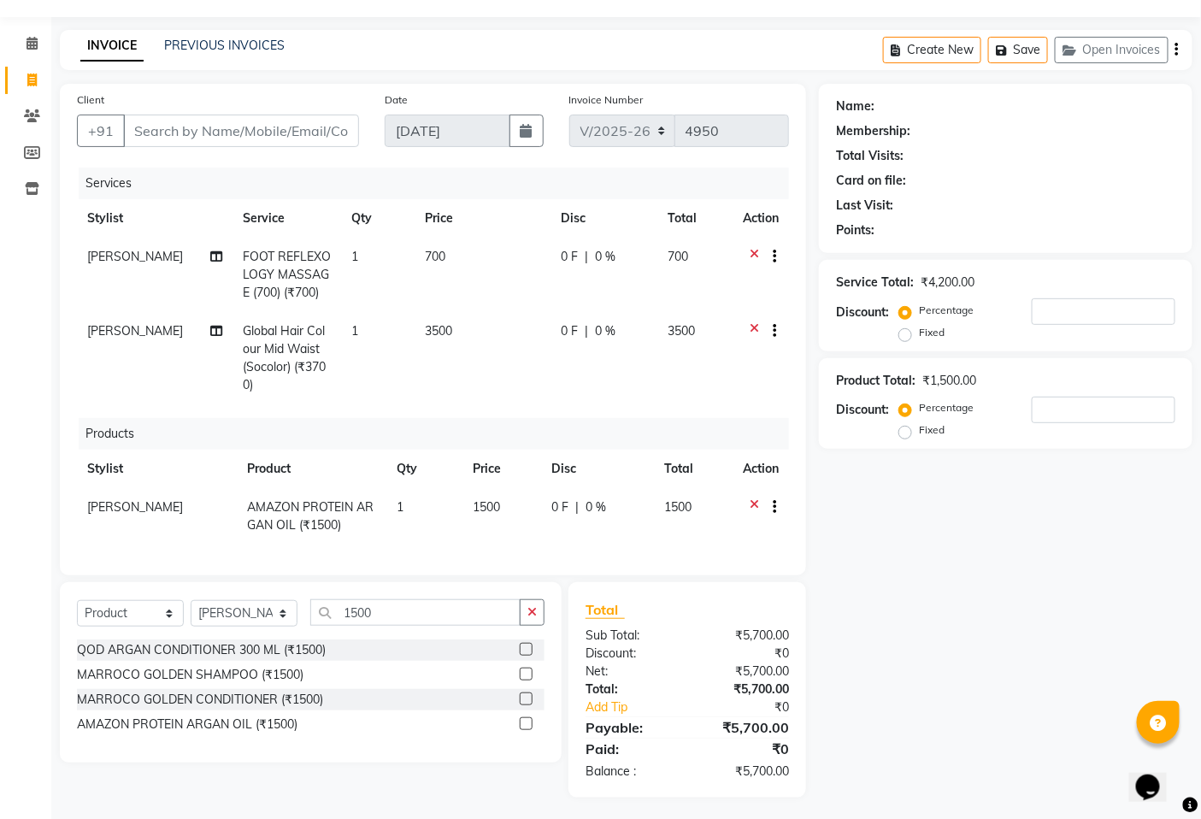
click at [913, 338] on div "Fixed" at bounding box center [924, 332] width 42 height 21
click at [919, 331] on label "Fixed" at bounding box center [932, 332] width 26 height 15
click at [909, 331] on input "Fixed" at bounding box center [909, 333] width 12 height 12
radio input "true"
click at [1058, 313] on input "number" at bounding box center [1104, 311] width 144 height 27
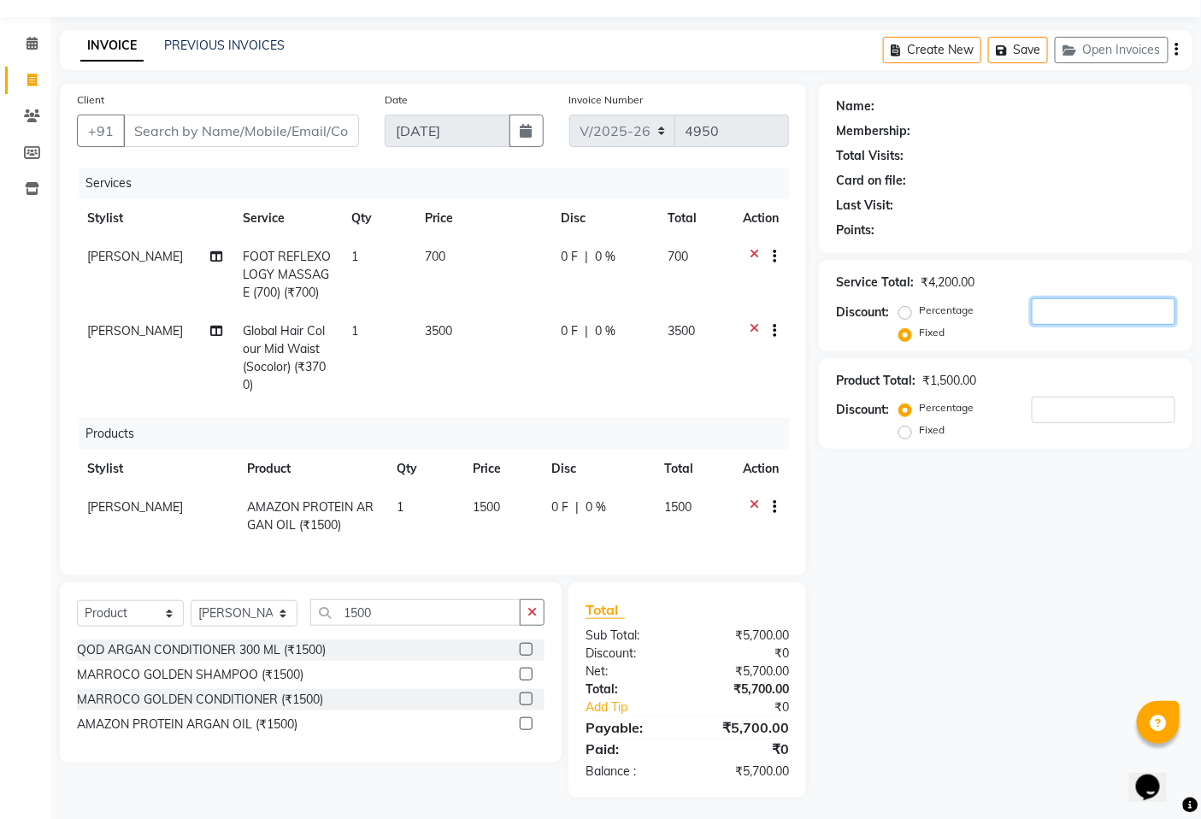
click at [1058, 313] on input "number" at bounding box center [1104, 311] width 144 height 27
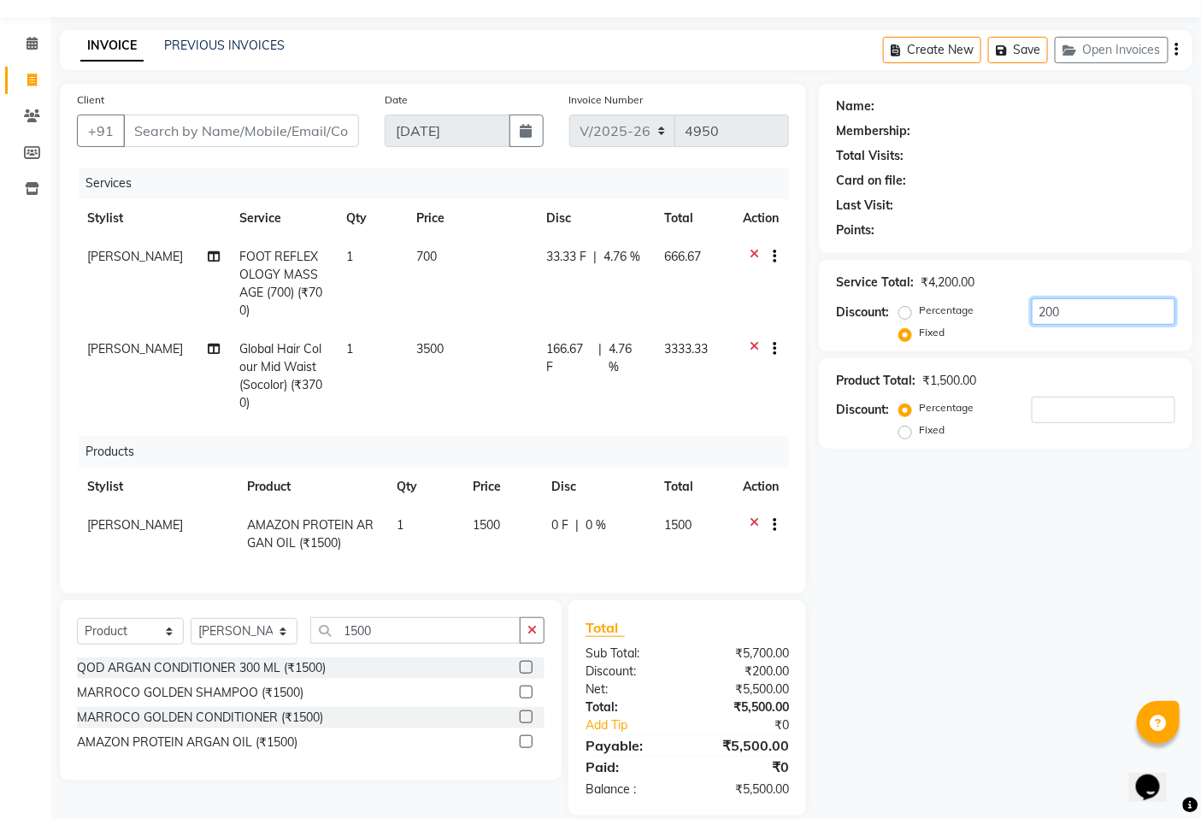
type input "200"
click at [294, 127] on input "Client" at bounding box center [241, 131] width 236 height 32
type input "7"
radio input "true"
type input "0"
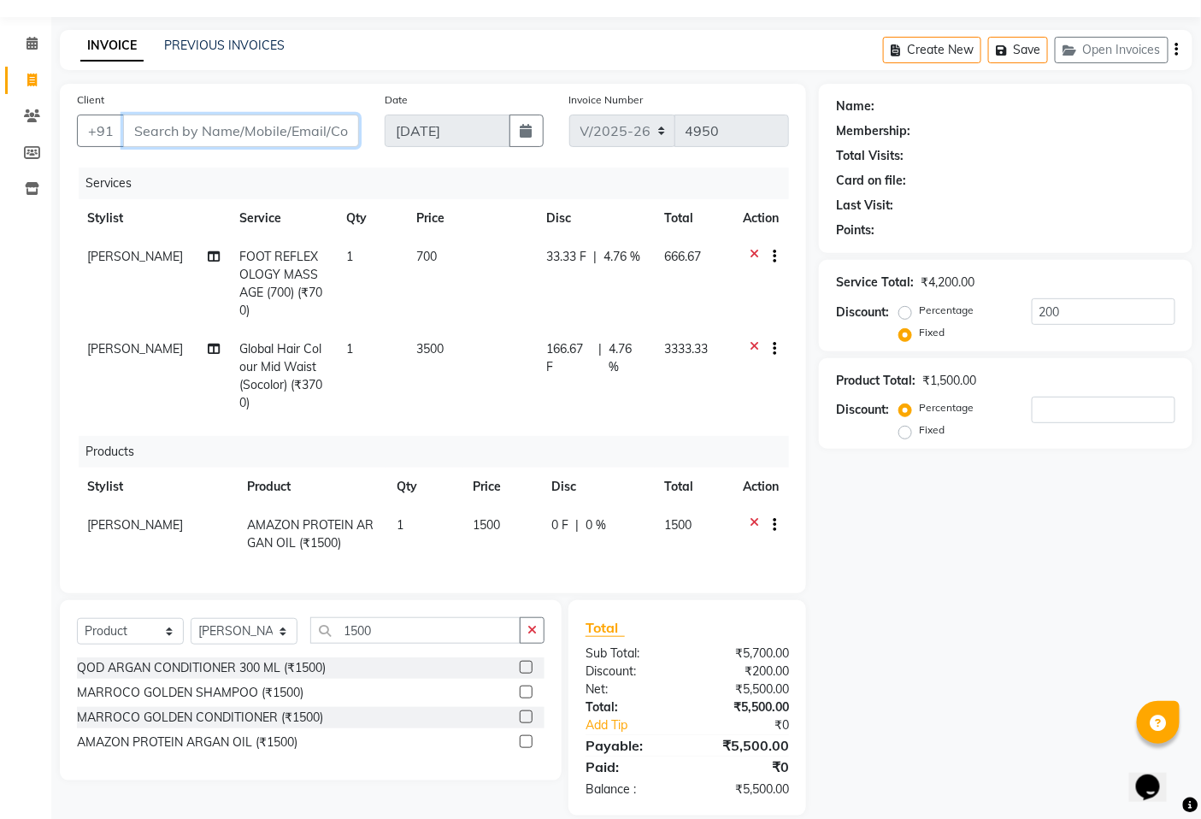
type input "0"
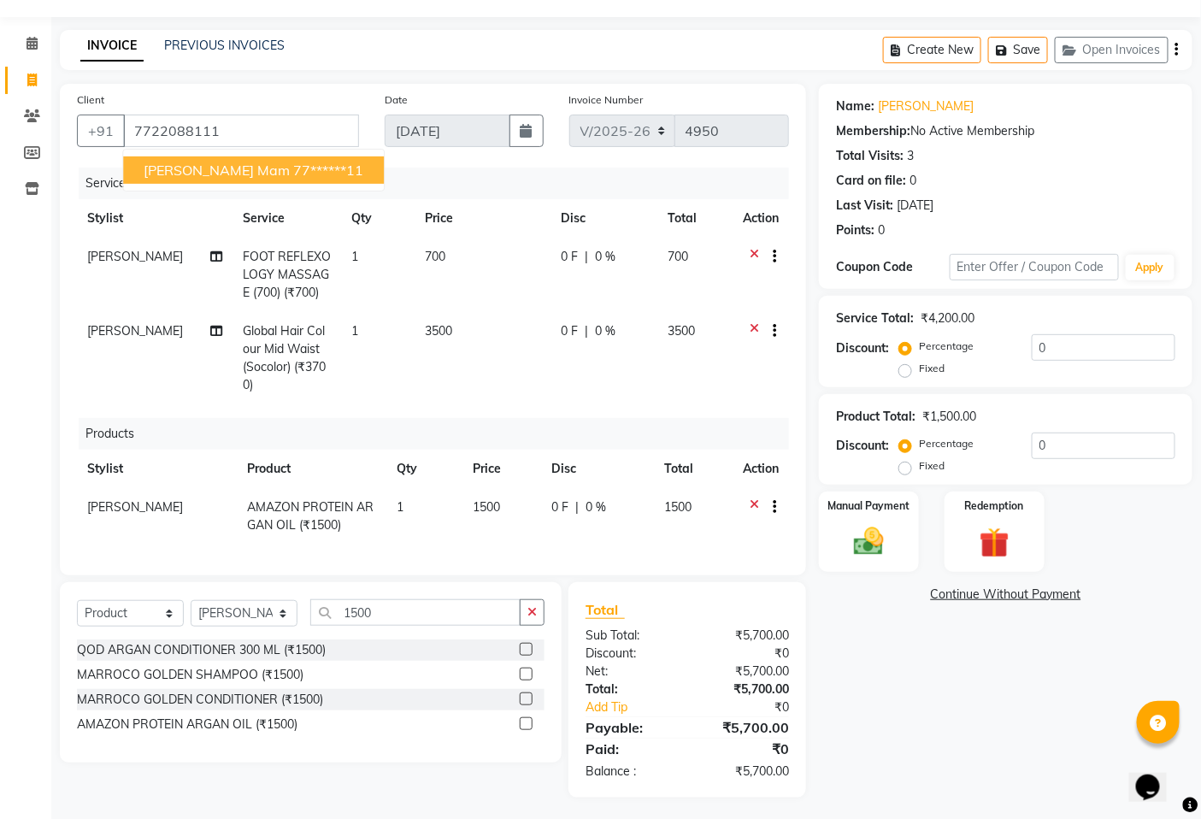
click at [197, 162] on span "anannya mam" at bounding box center [217, 170] width 146 height 17
type input "77******11"
drag, startPoint x: 907, startPoint y: 373, endPoint x: 958, endPoint y: 373, distance: 50.4
click at [919, 373] on label "Fixed" at bounding box center [932, 368] width 26 height 15
click at [911, 373] on input "Fixed" at bounding box center [909, 369] width 12 height 12
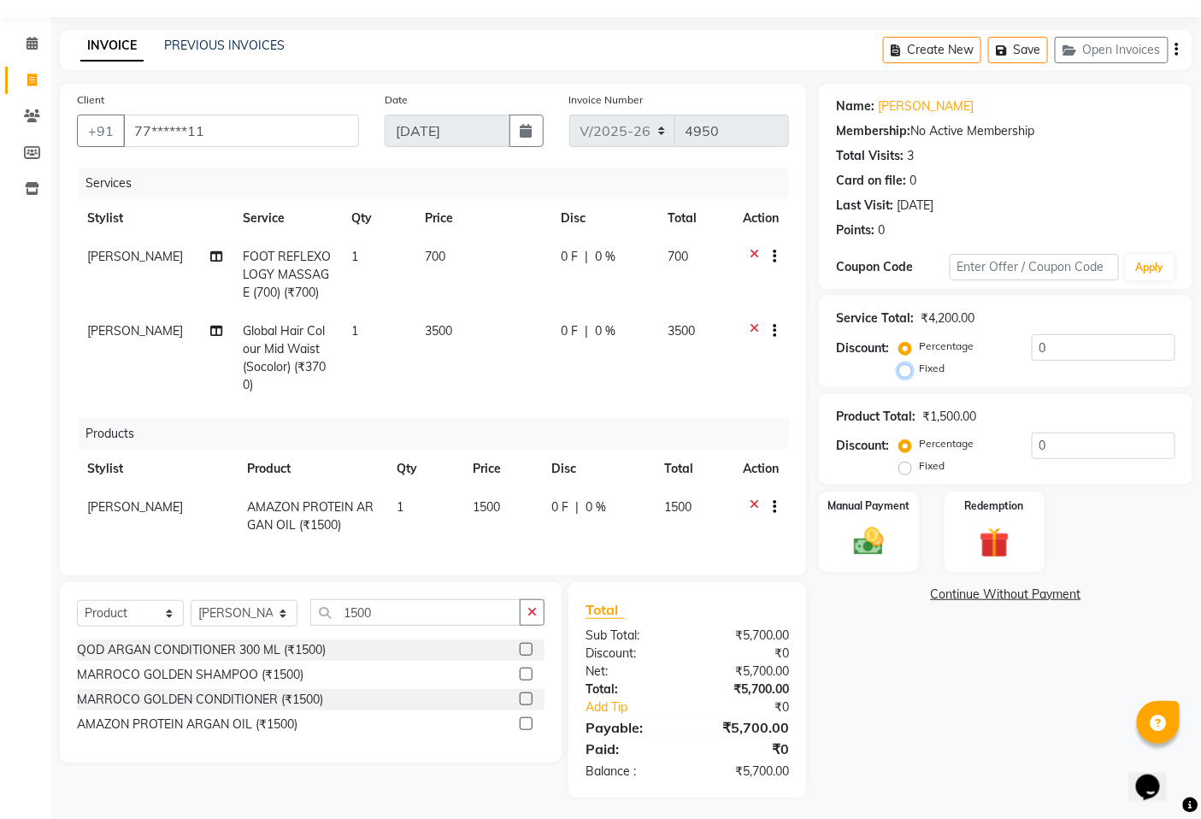
radio input "true"
click at [1064, 359] on input "0" at bounding box center [1104, 347] width 144 height 27
click at [1064, 357] on input "0" at bounding box center [1104, 347] width 144 height 27
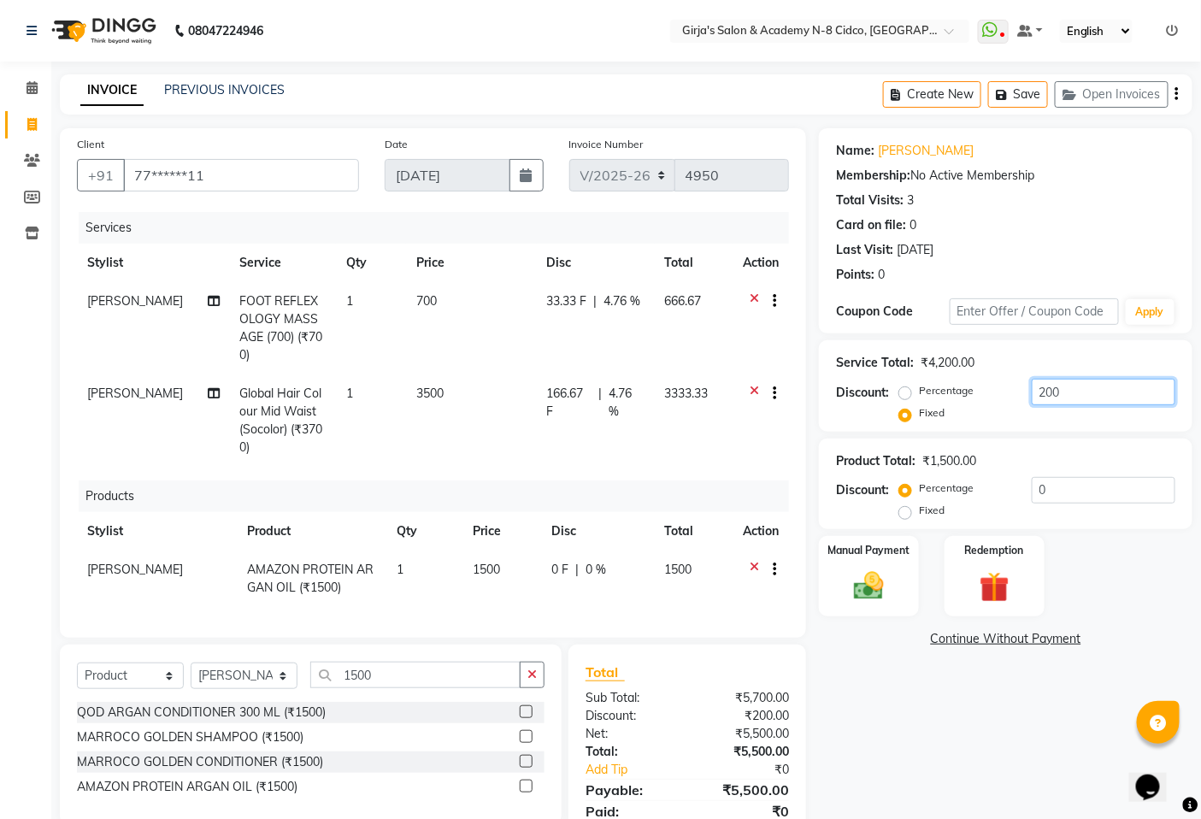
scroll to position [62, 0]
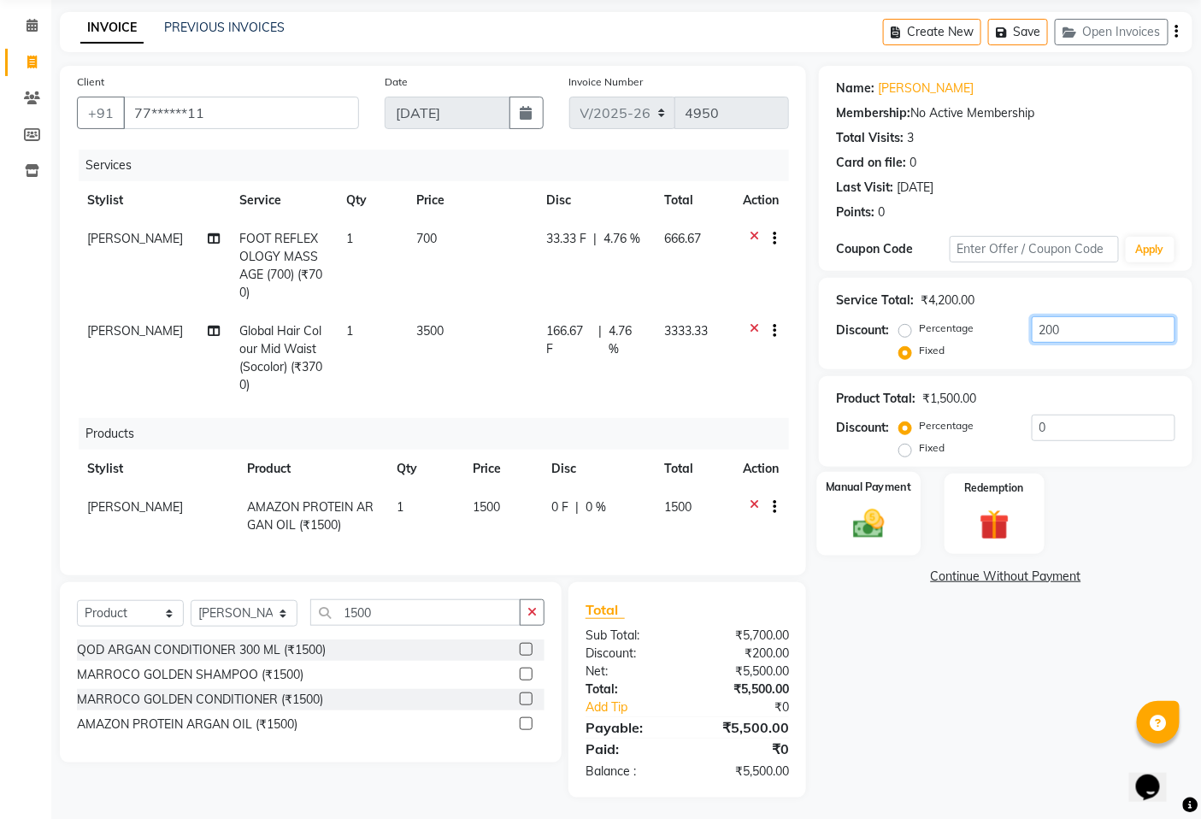
type input "200"
click at [864, 534] on img at bounding box center [869, 524] width 51 height 36
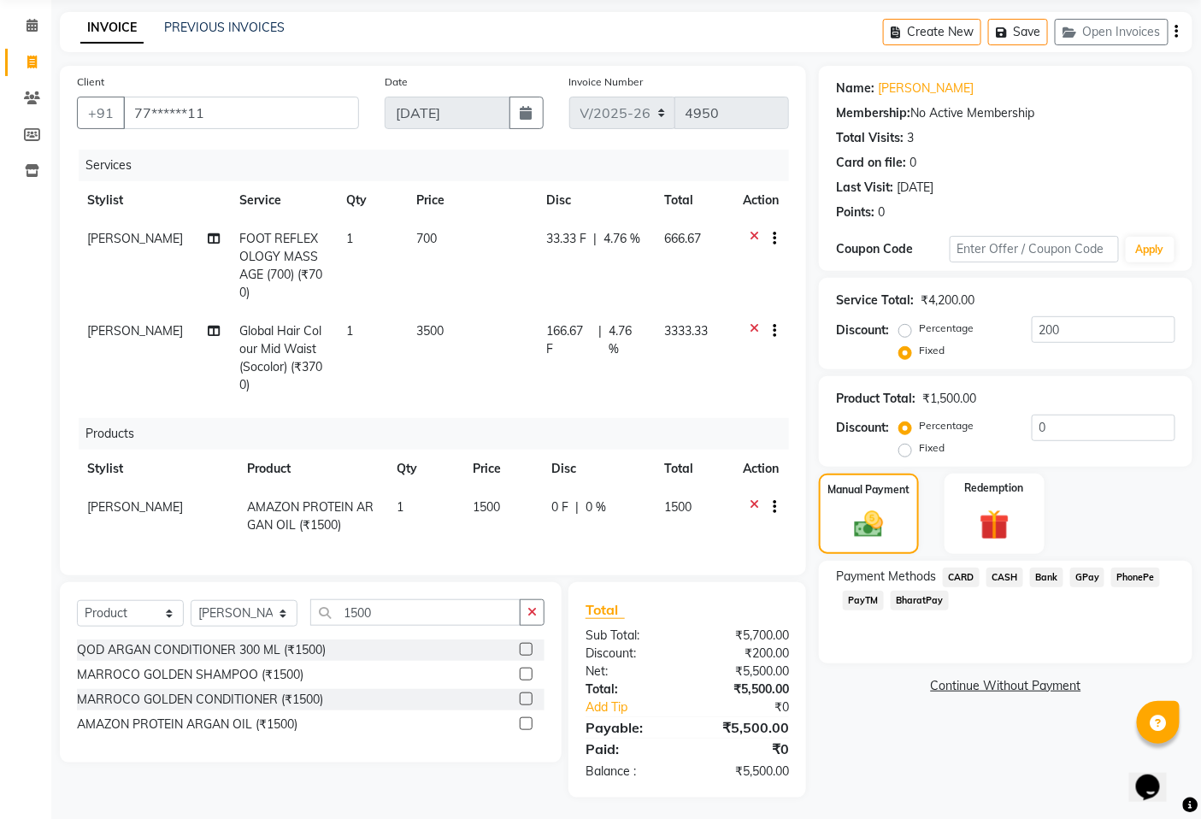
click at [1087, 581] on span "GPay" at bounding box center [1087, 578] width 35 height 20
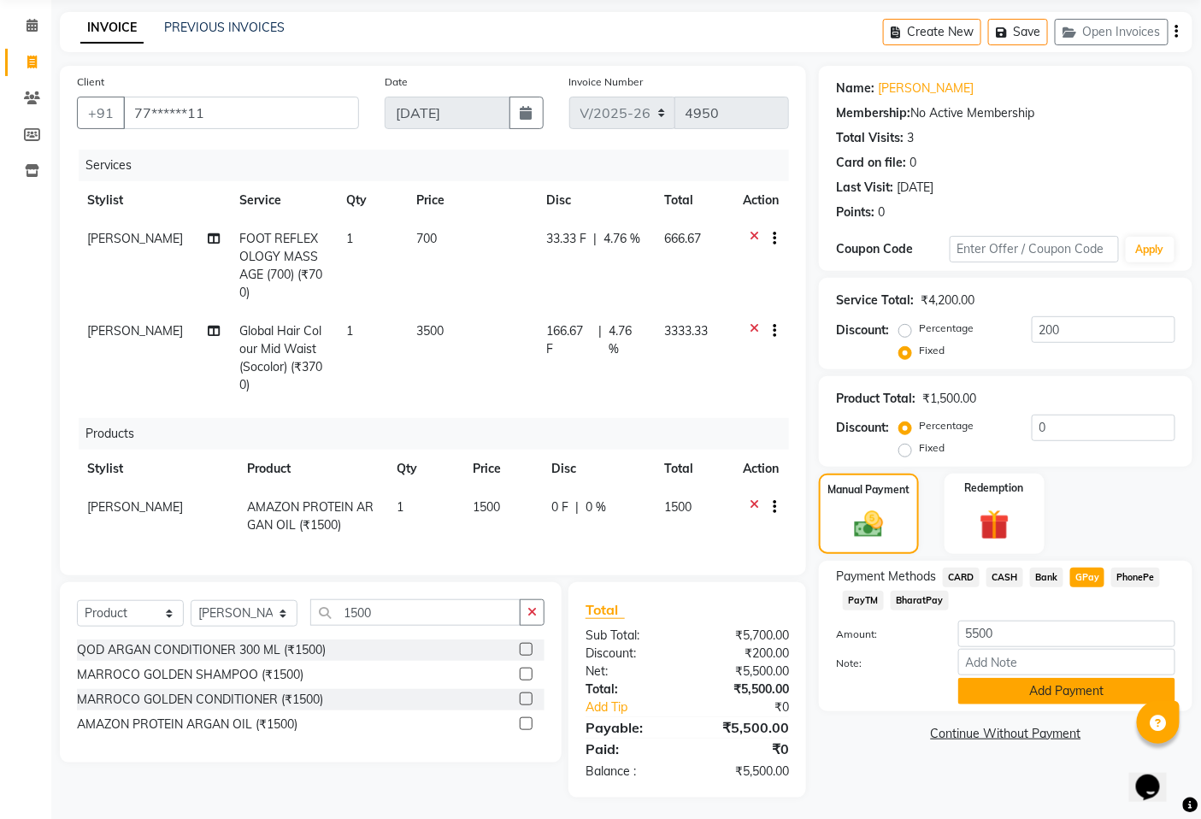
click at [1047, 693] on button "Add Payment" at bounding box center [1066, 691] width 217 height 27
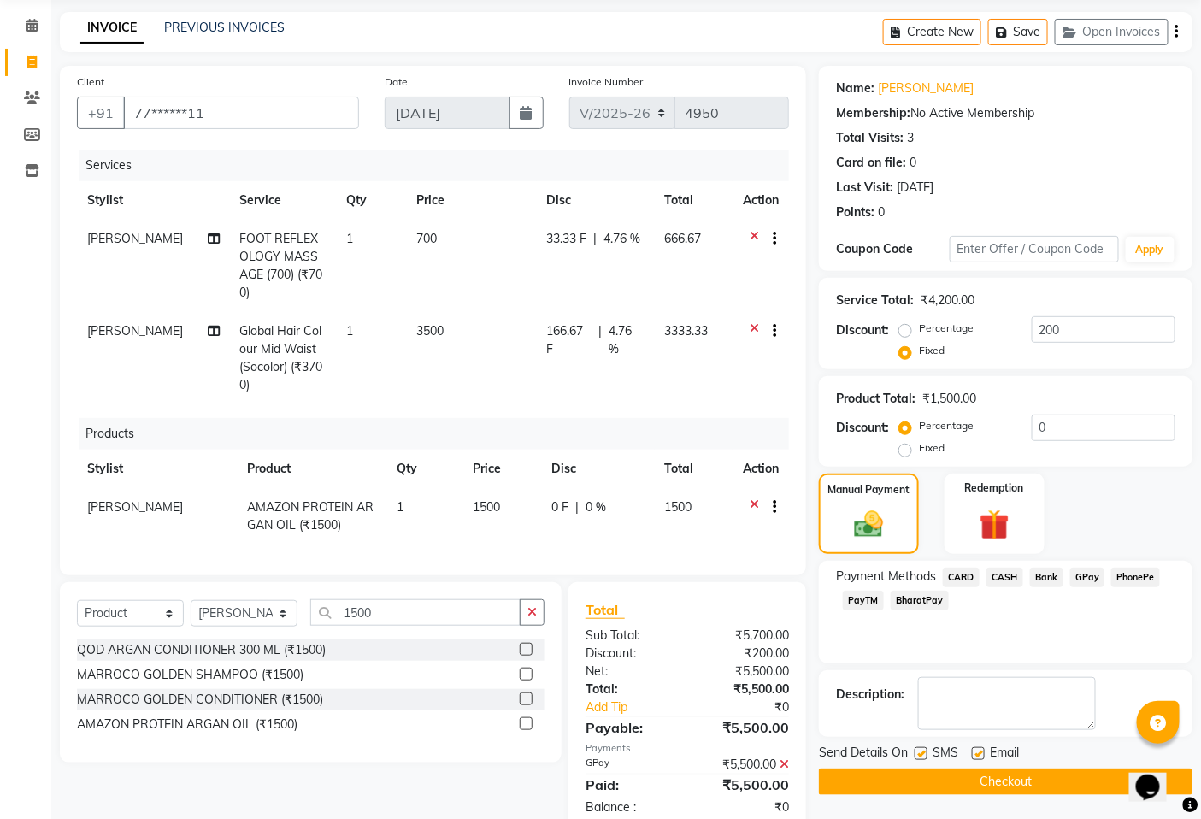
scroll to position [97, 0]
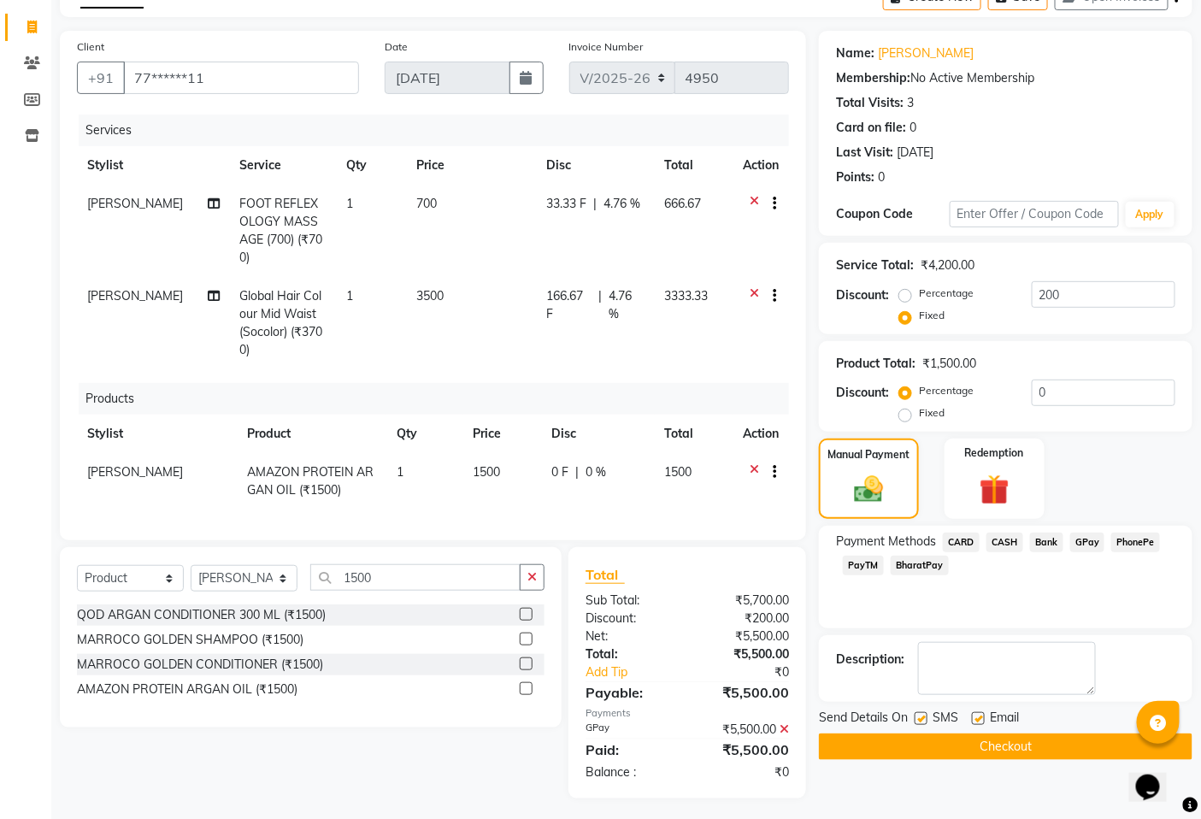
click at [1002, 745] on button "Checkout" at bounding box center [1006, 747] width 374 height 27
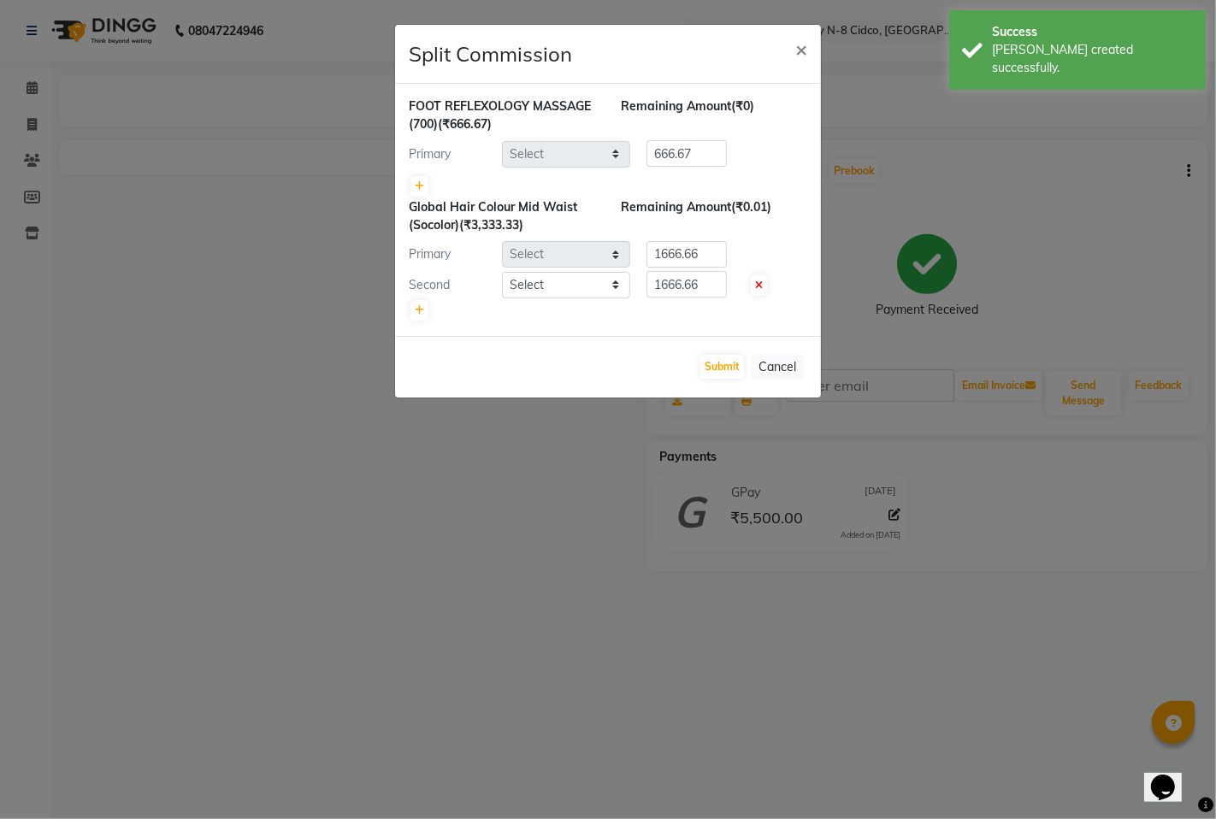
select select "42871"
select select "28785"
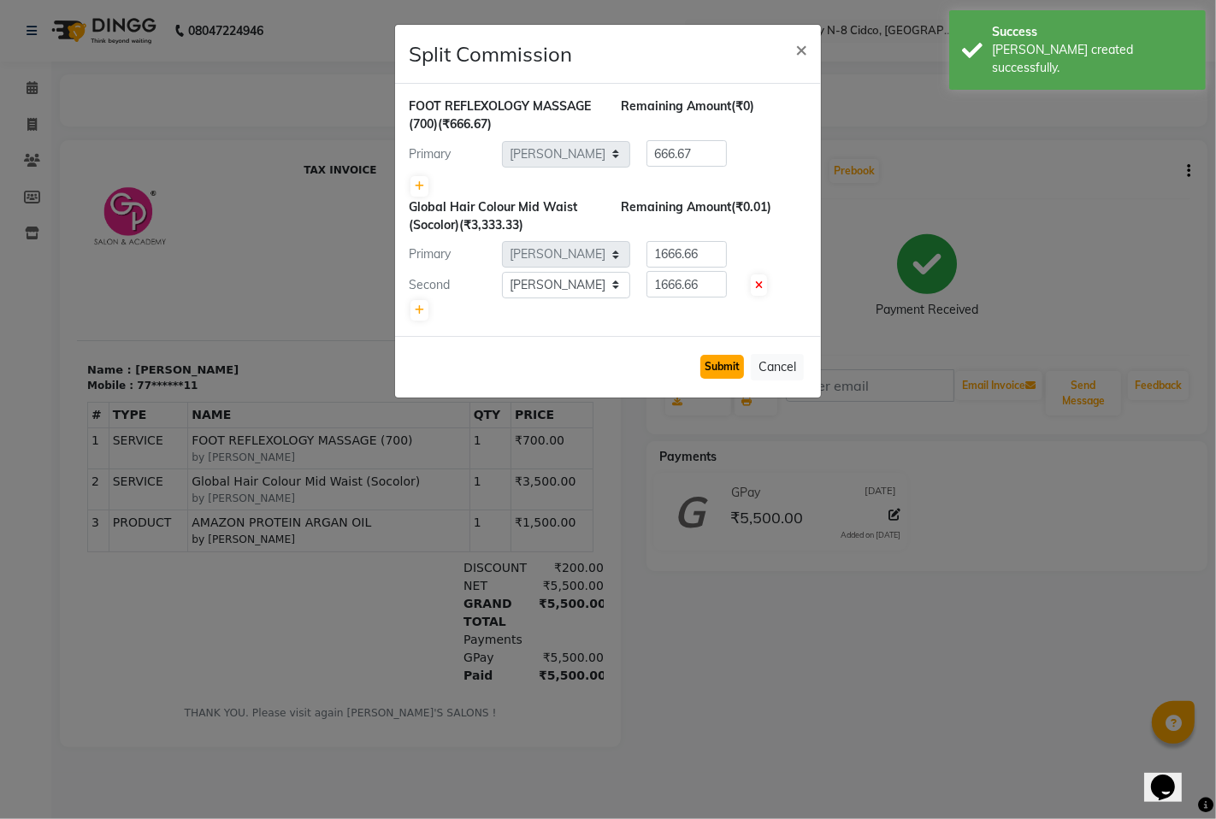
click at [720, 371] on button "Submit" at bounding box center [722, 367] width 44 height 24
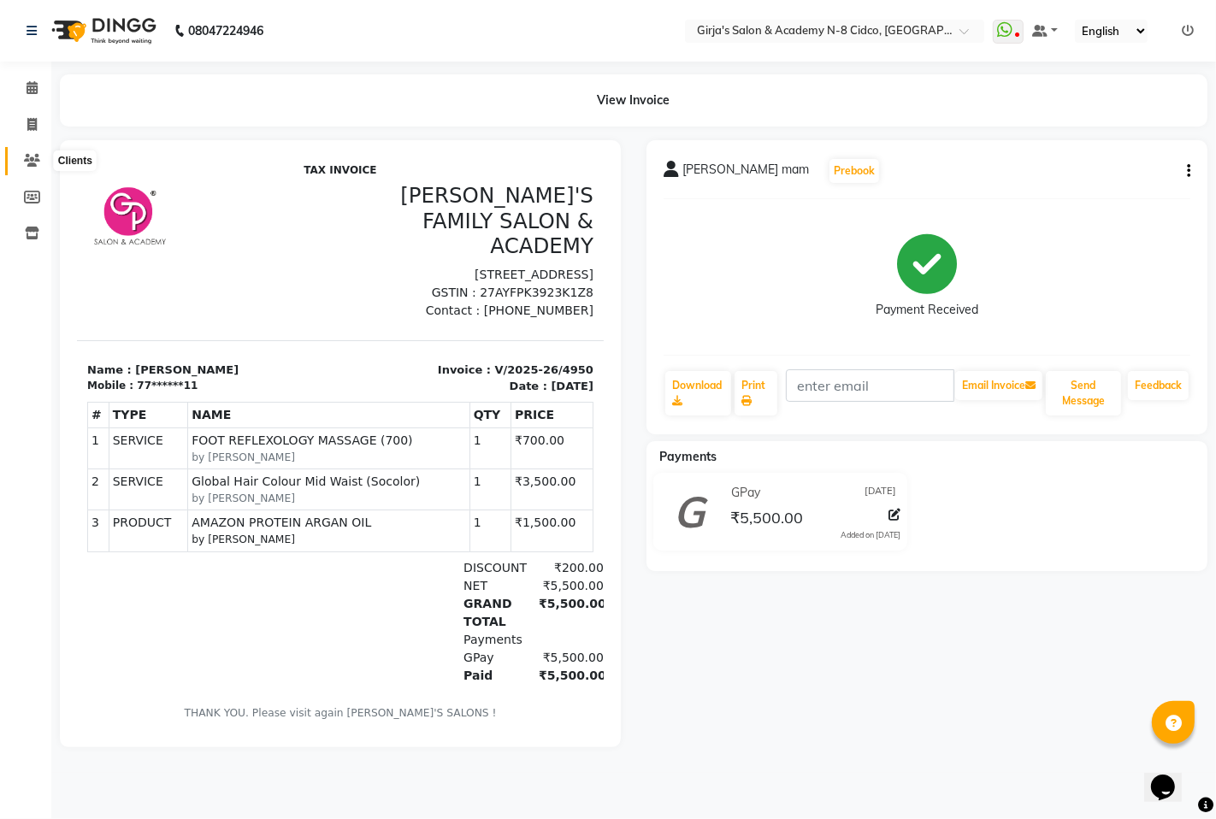
click at [24, 164] on icon at bounding box center [32, 160] width 16 height 13
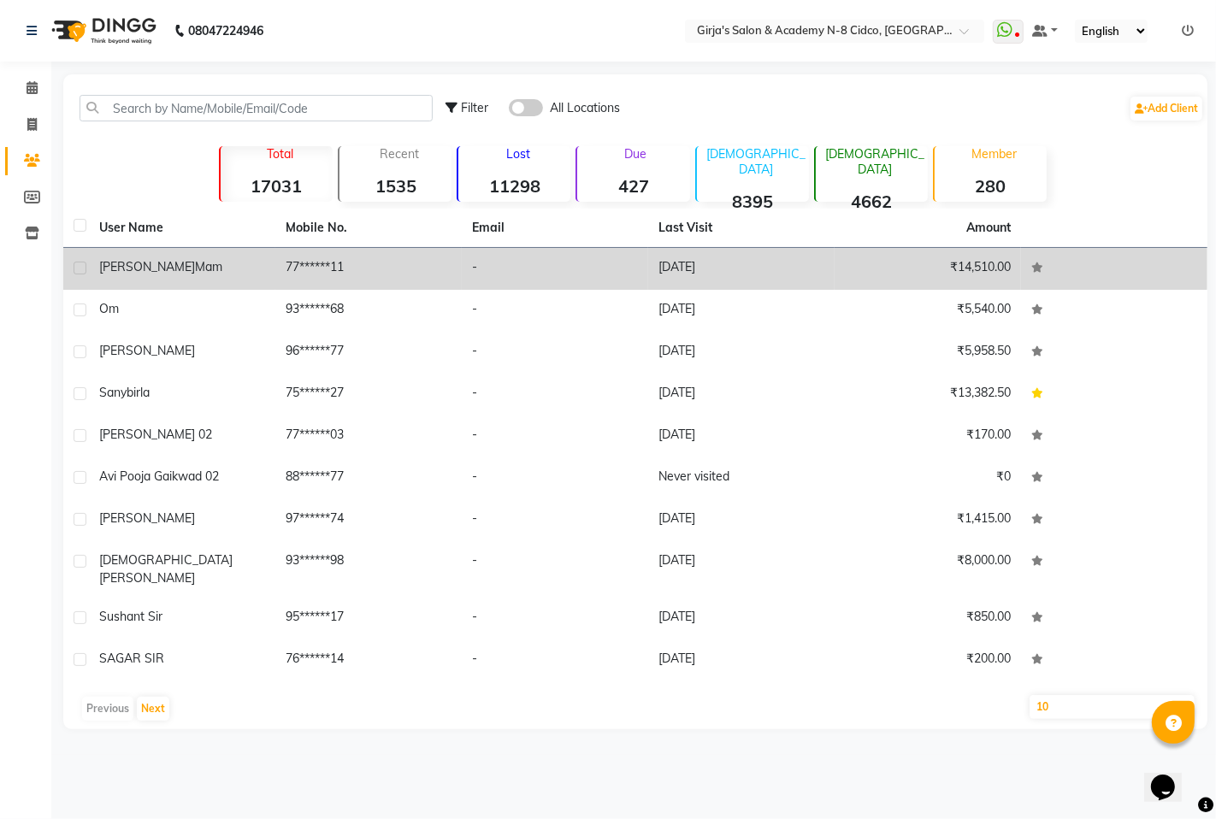
click at [77, 260] on td at bounding box center [76, 269] width 26 height 42
click at [65, 262] on td at bounding box center [76, 269] width 26 height 42
click at [80, 272] on label at bounding box center [80, 268] width 13 height 13
click at [80, 272] on input "checkbox" at bounding box center [79, 268] width 11 height 11
checkbox input "true"
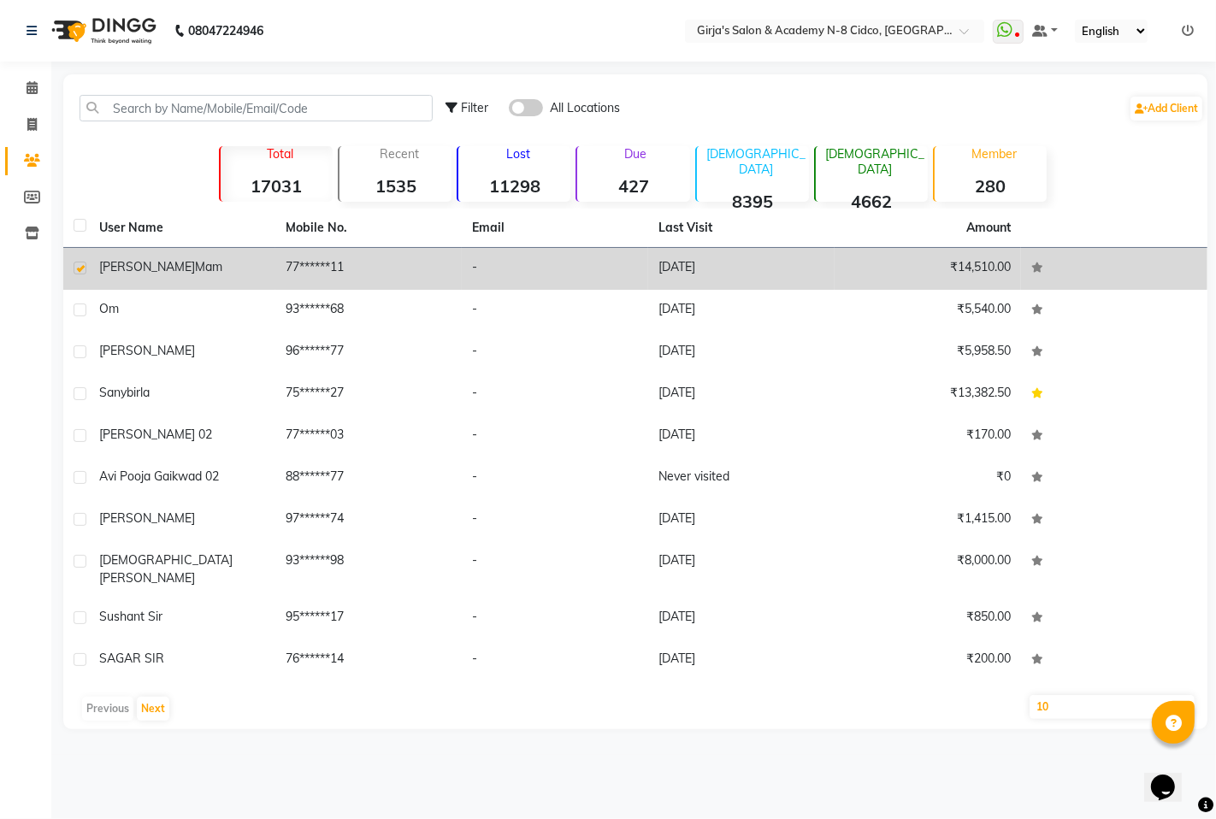
click at [95, 271] on td "anannya mam" at bounding box center [182, 269] width 186 height 42
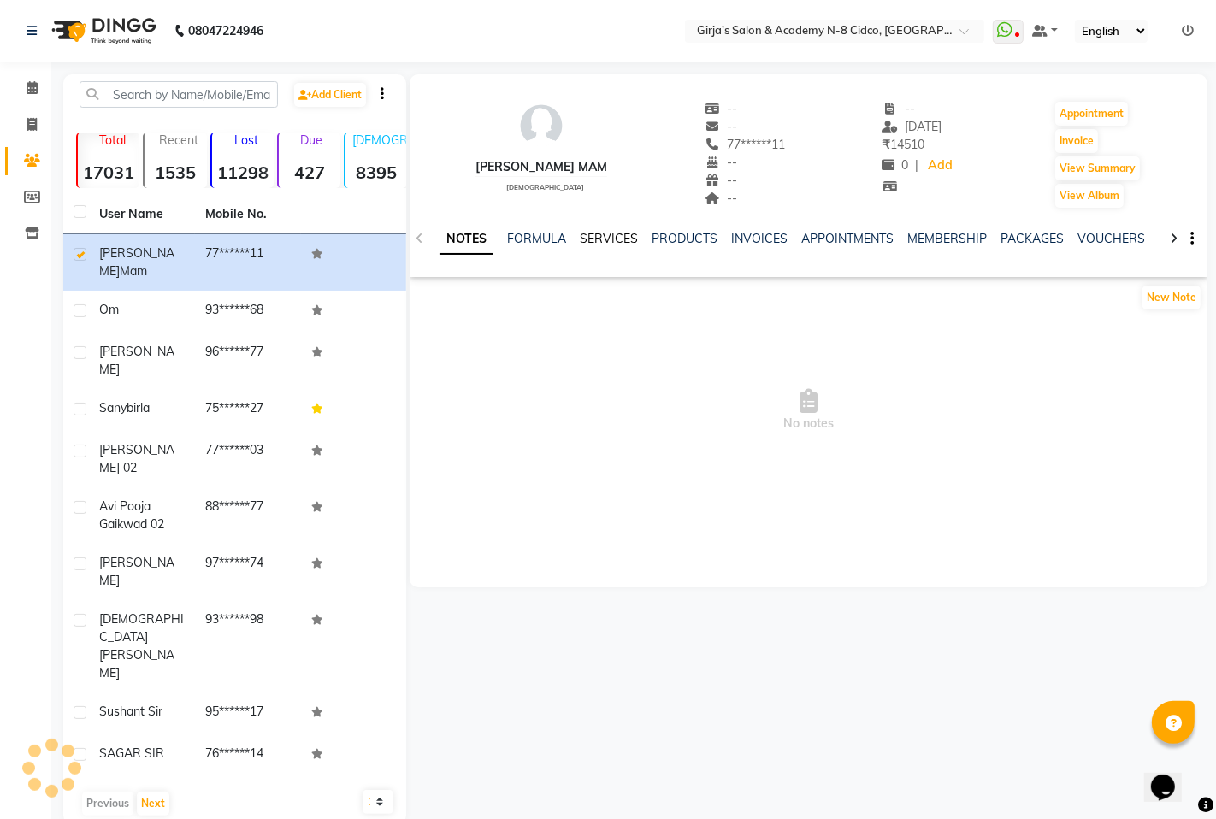
click at [604, 239] on link "SERVICES" at bounding box center [609, 238] width 58 height 15
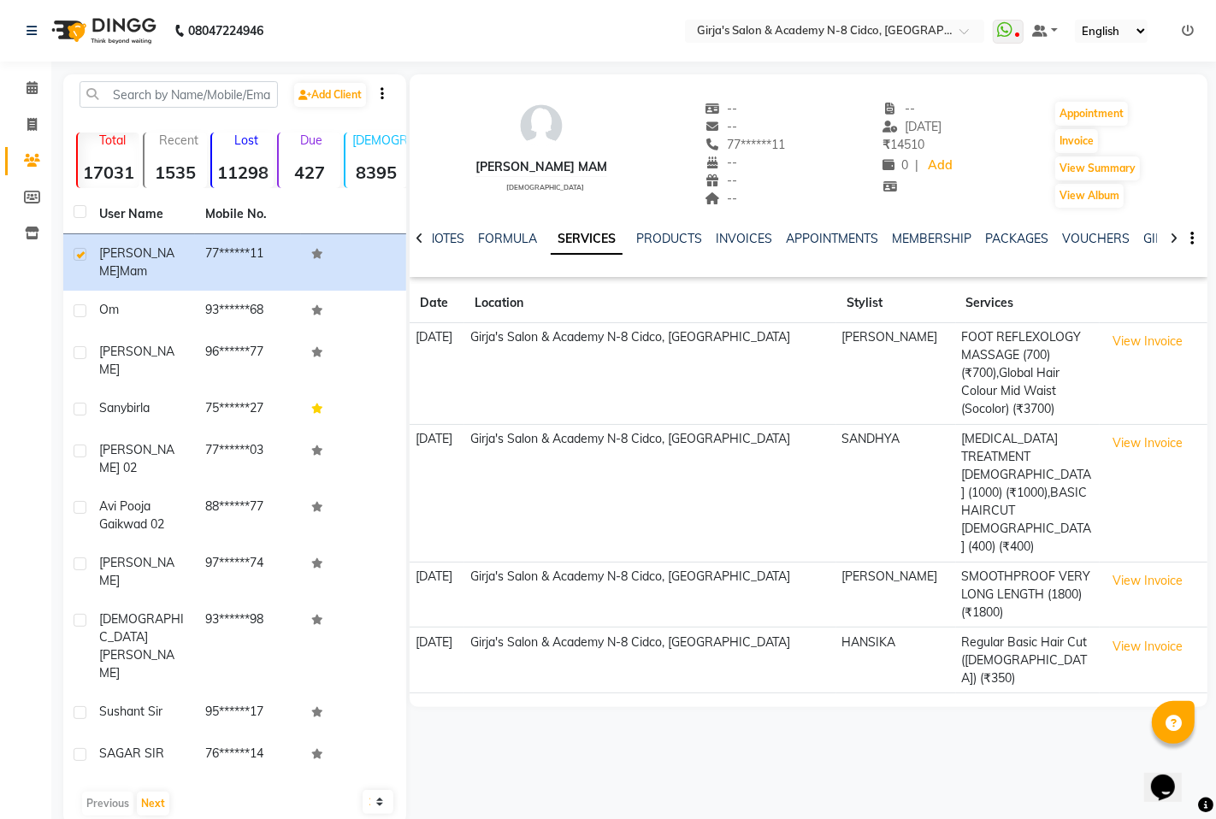
click at [450, 227] on div "NOTES FORMULA SERVICES PRODUCTS INVOICES APPOINTMENTS MEMBERSHIP PACKAGES VOUCH…" at bounding box center [809, 238] width 798 height 59
click at [456, 233] on link "NOTES" at bounding box center [445, 238] width 38 height 15
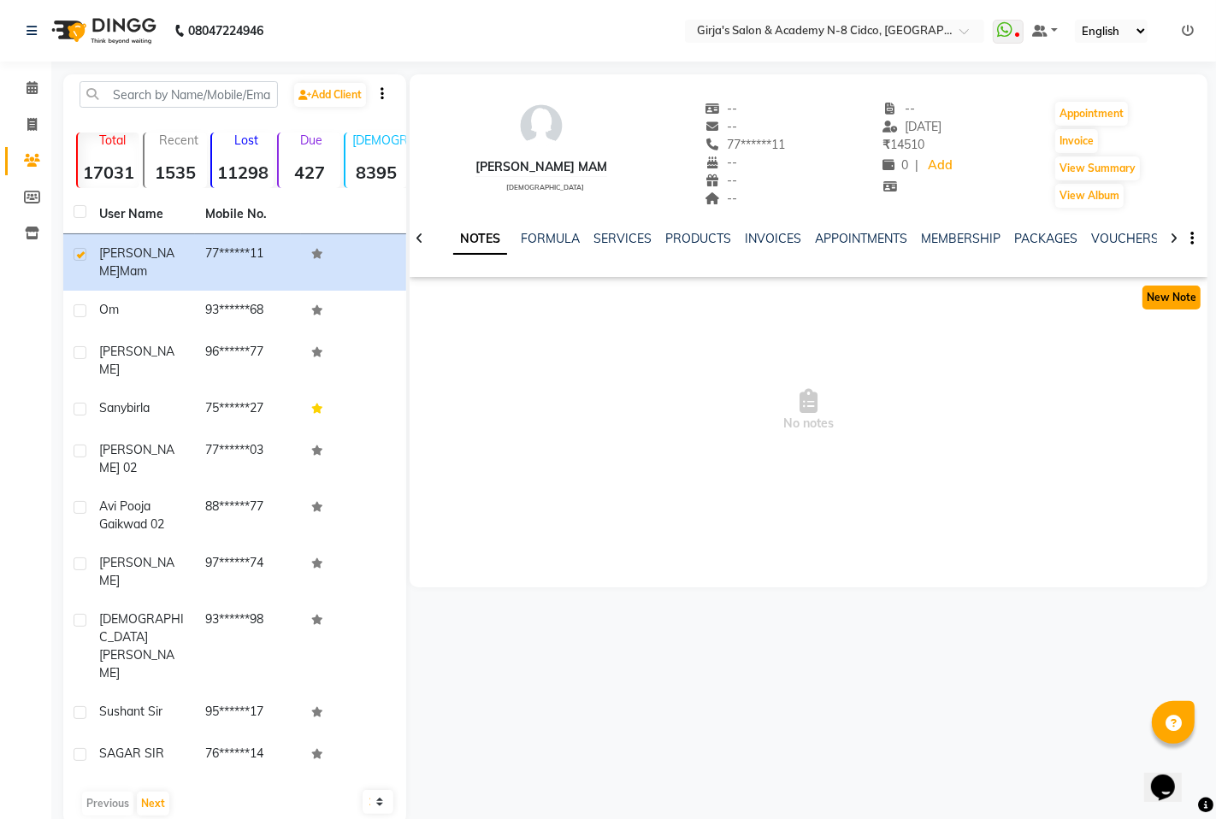
click at [1152, 306] on button "New Note" at bounding box center [1171, 298] width 58 height 24
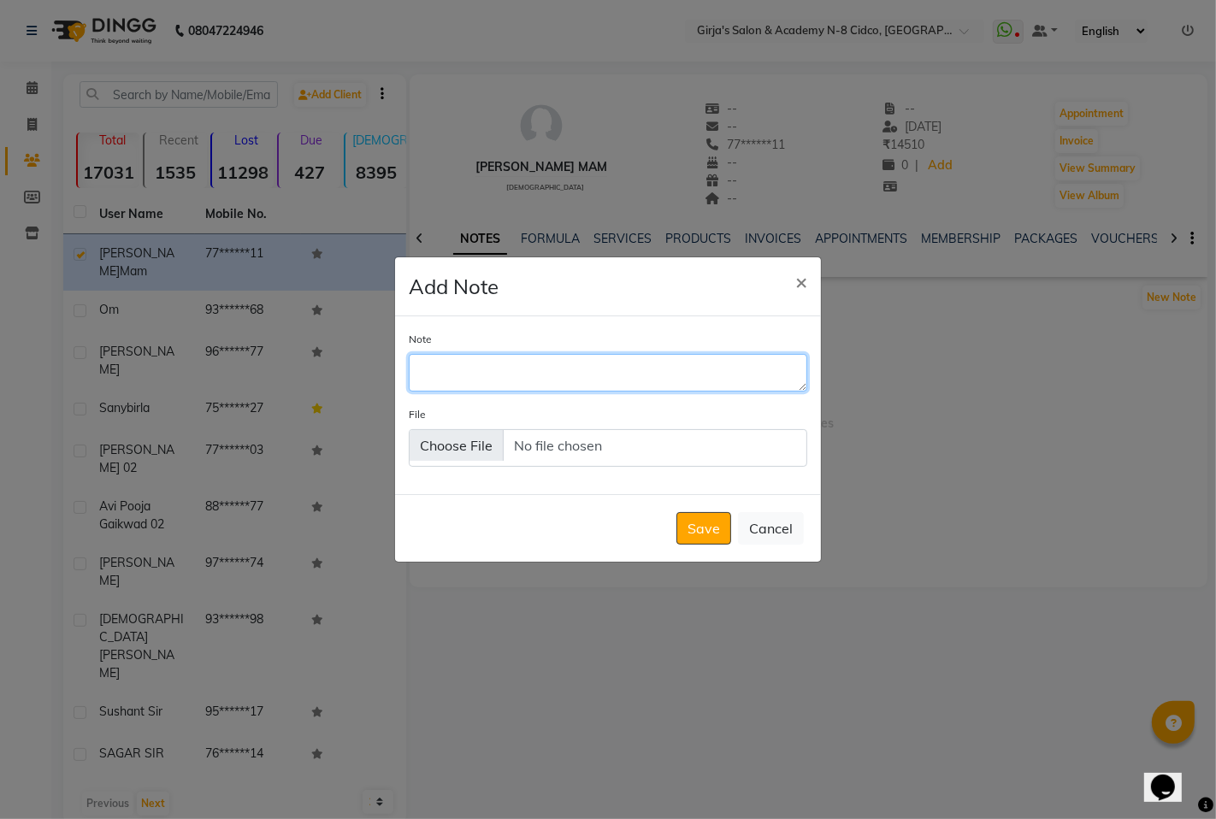
click at [562, 371] on textarea "Note" at bounding box center [608, 373] width 398 height 38
type textarea "4.2 FOR LENTH 30/20 VOL ROOT TOUCHUP 3.26+5GM 2N WONDE"
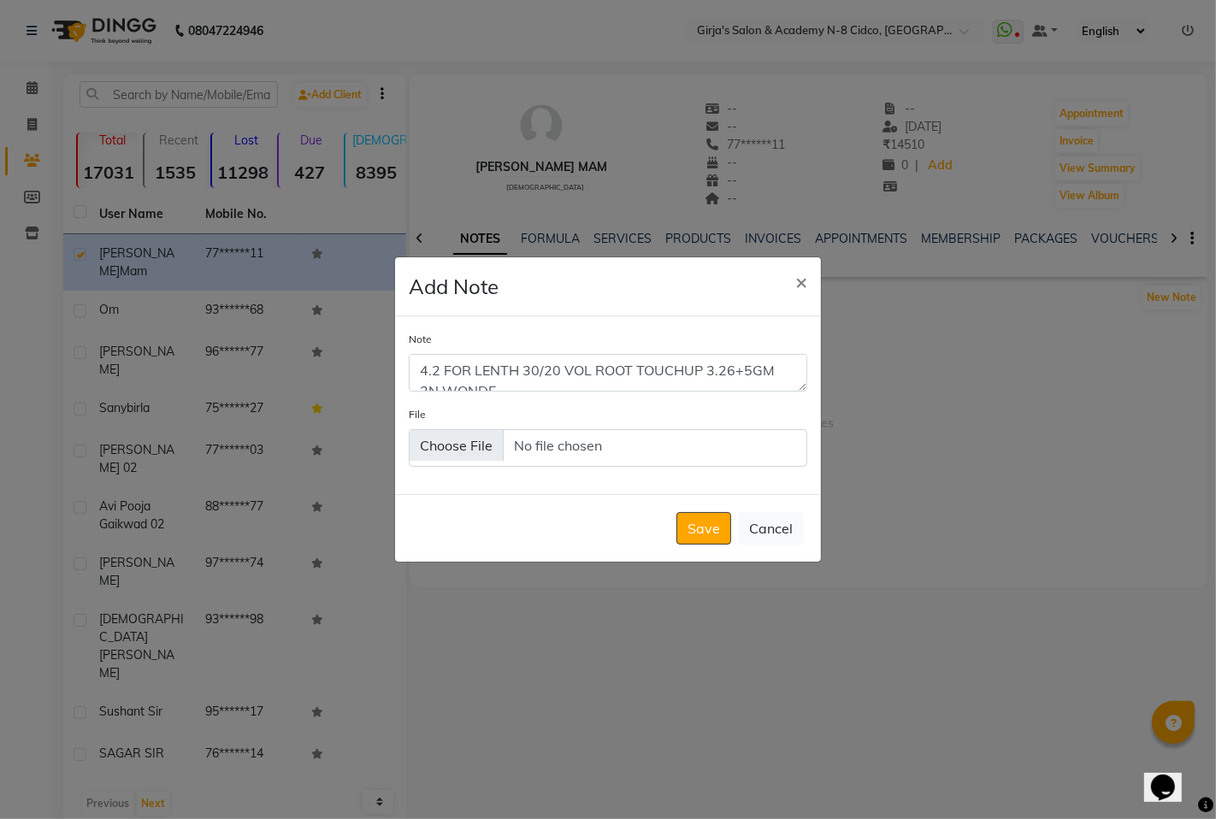
click at [699, 530] on button "Save" at bounding box center [703, 528] width 55 height 32
